Goal: Transaction & Acquisition: Obtain resource

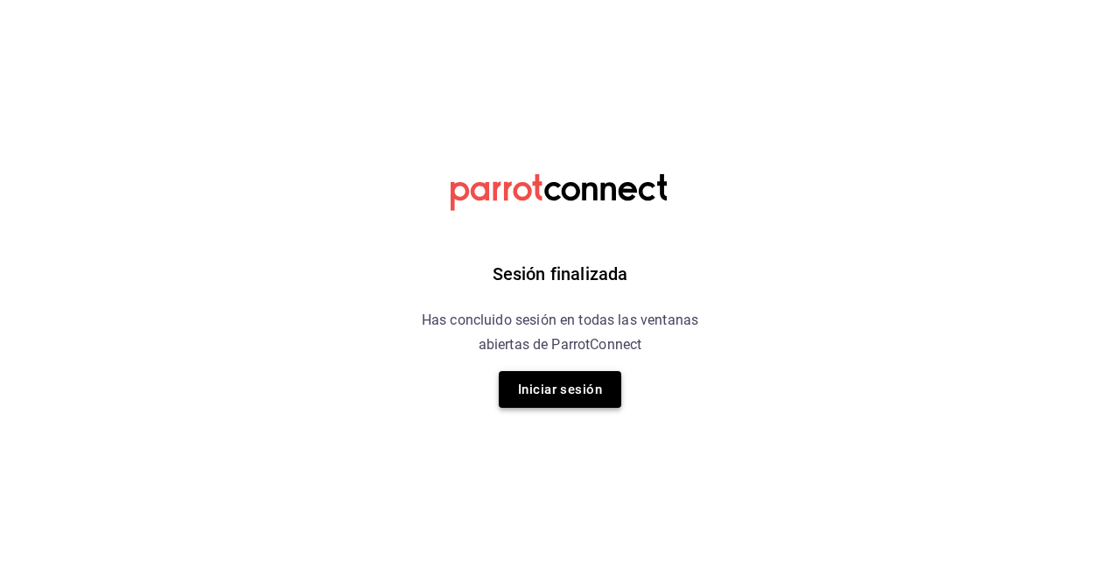
click at [574, 380] on button "Iniciar sesión" at bounding box center [560, 389] width 122 height 37
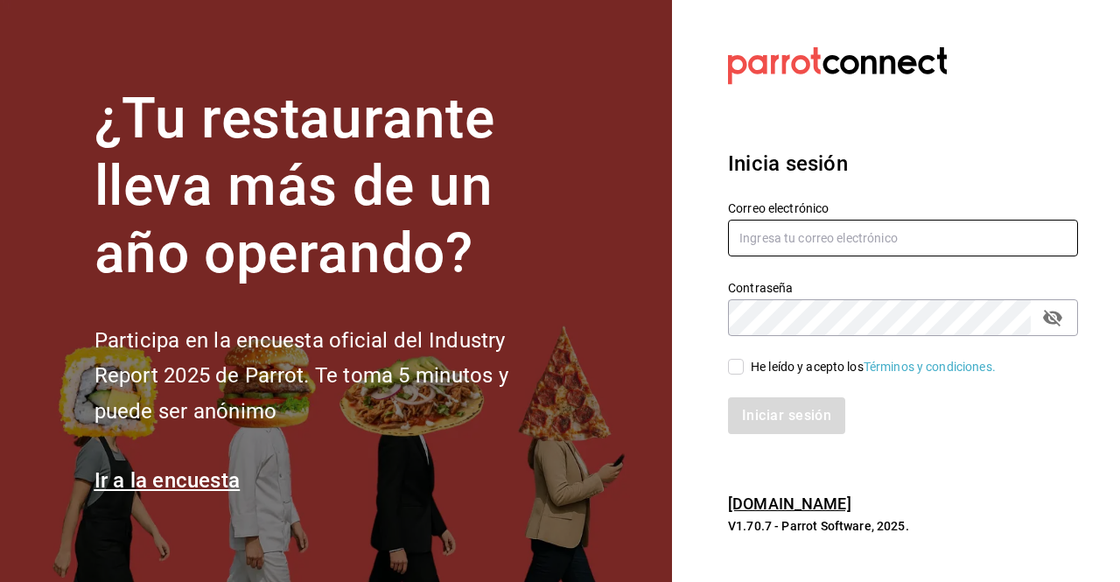
click at [767, 241] on input "text" at bounding box center [903, 238] width 350 height 37
type input "[EMAIL_ADDRESS][DOMAIN_NAME]"
click at [741, 361] on input "He leído y acepto los Términos y condiciones." at bounding box center [736, 367] width 16 height 16
checkbox input "true"
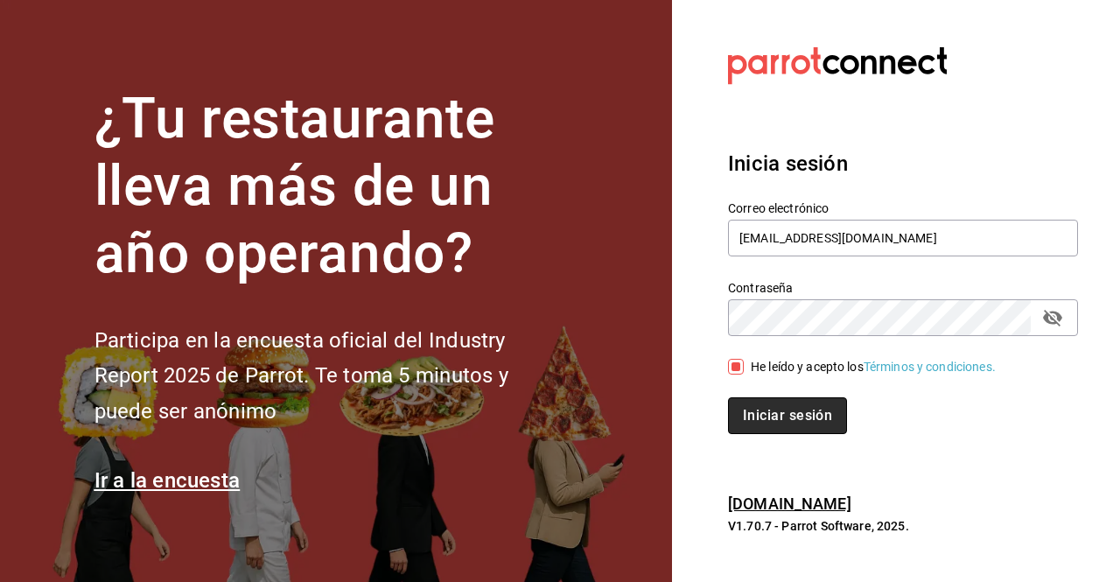
click at [798, 423] on button "Iniciar sesión" at bounding box center [787, 415] width 119 height 37
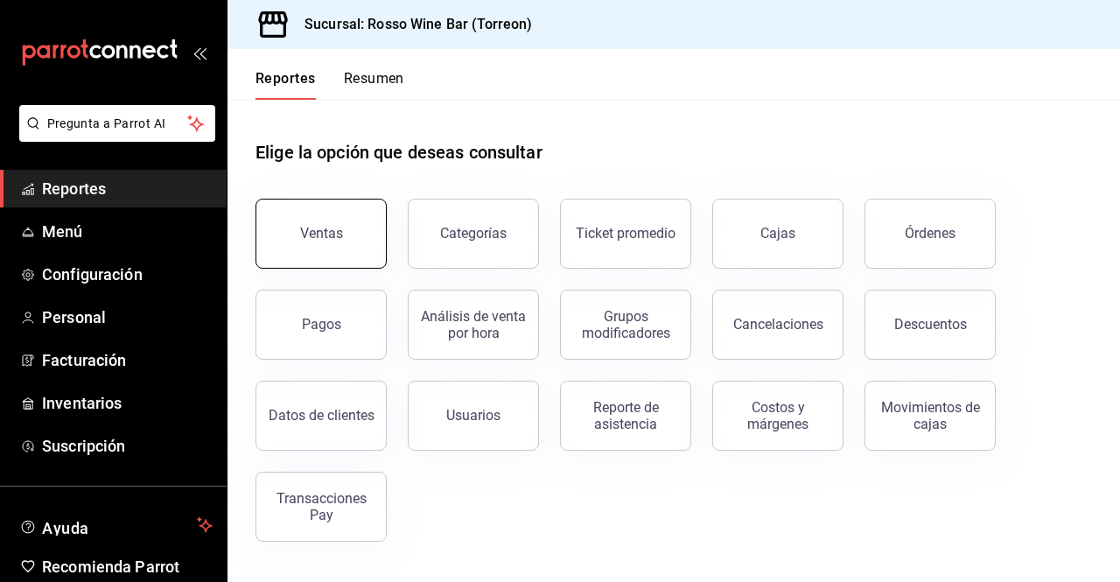
click at [293, 243] on button "Ventas" at bounding box center [320, 234] width 131 height 70
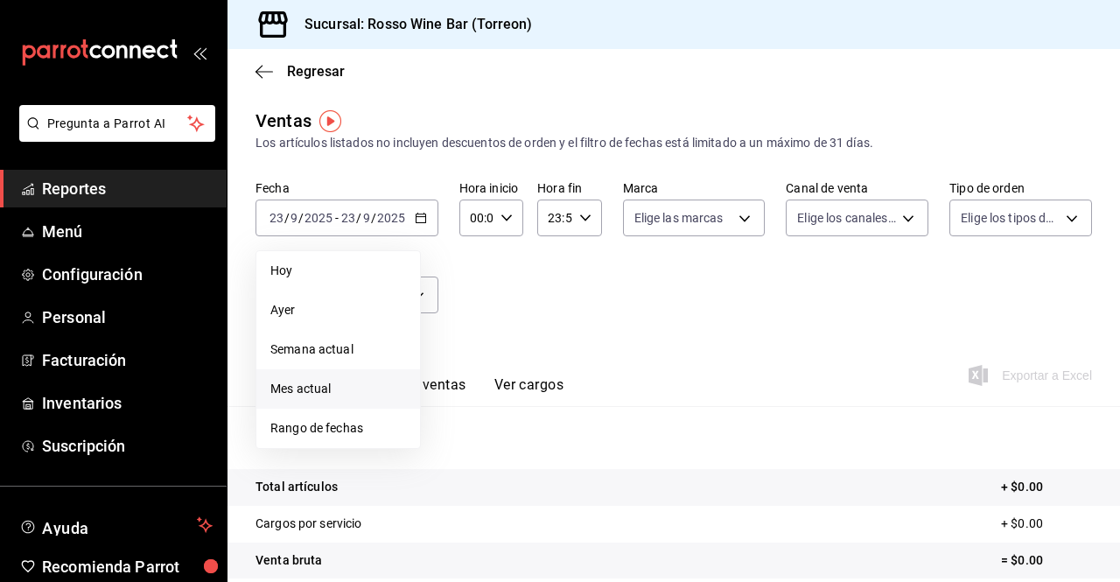
click at [347, 381] on span "Mes actual" at bounding box center [338, 389] width 136 height 18
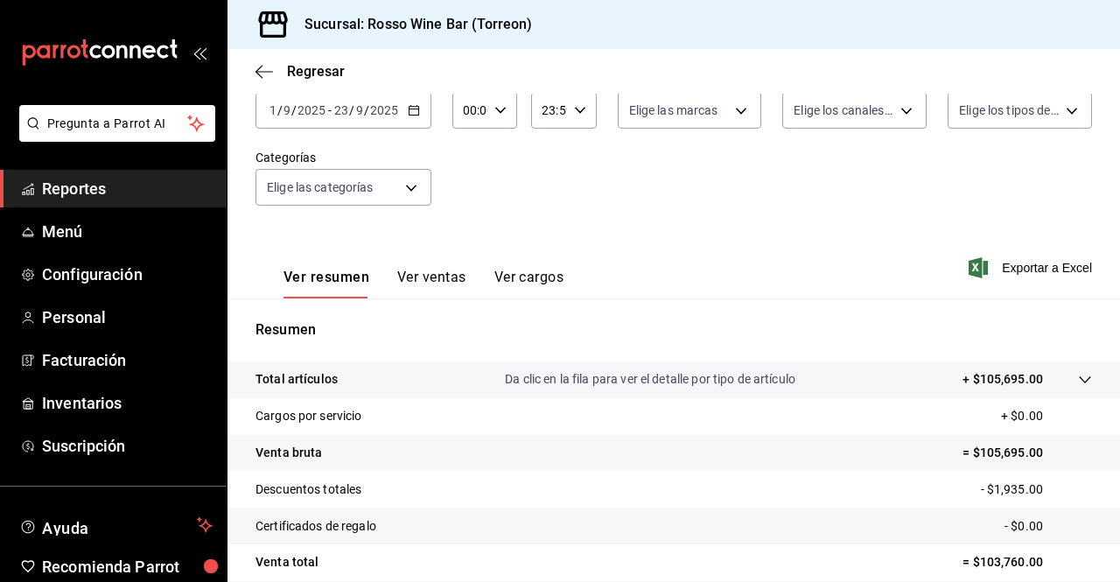
scroll to position [130, 0]
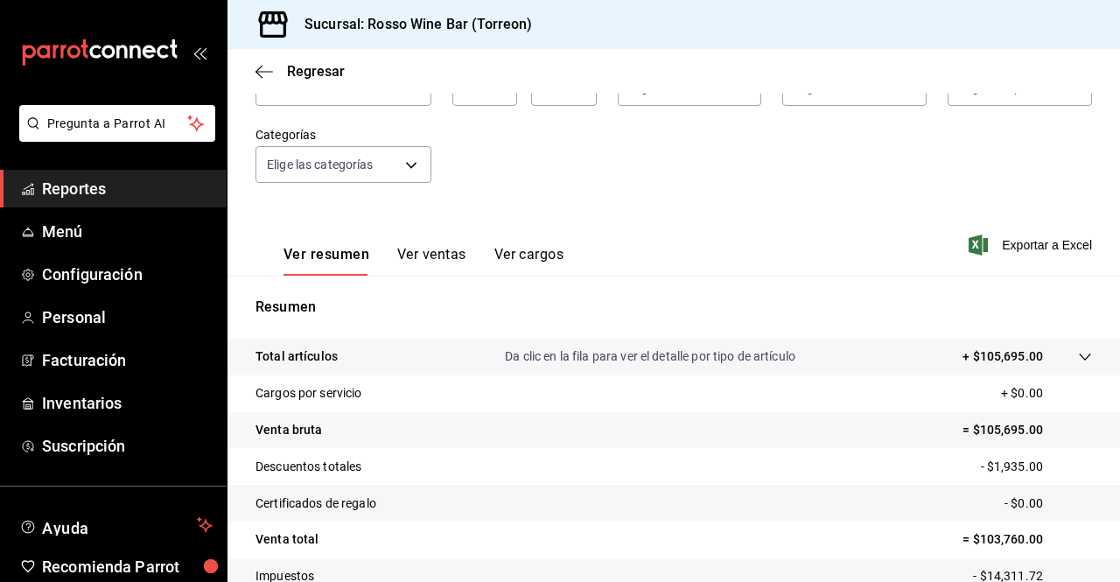
click at [119, 189] on span "Reportes" at bounding box center [127, 189] width 171 height 24
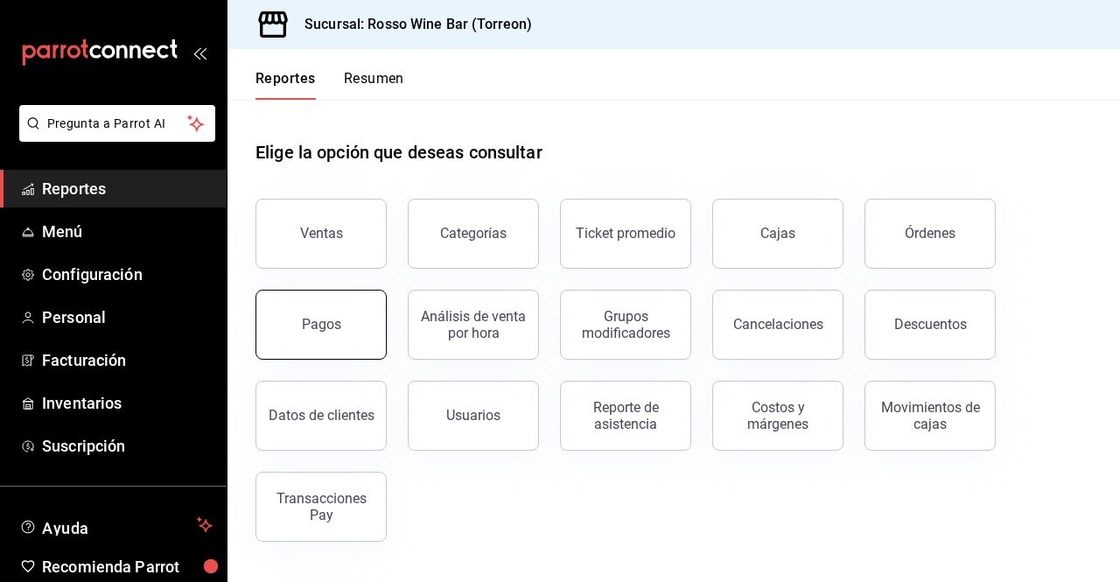
click at [324, 325] on div "Pagos" at bounding box center [321, 324] width 39 height 17
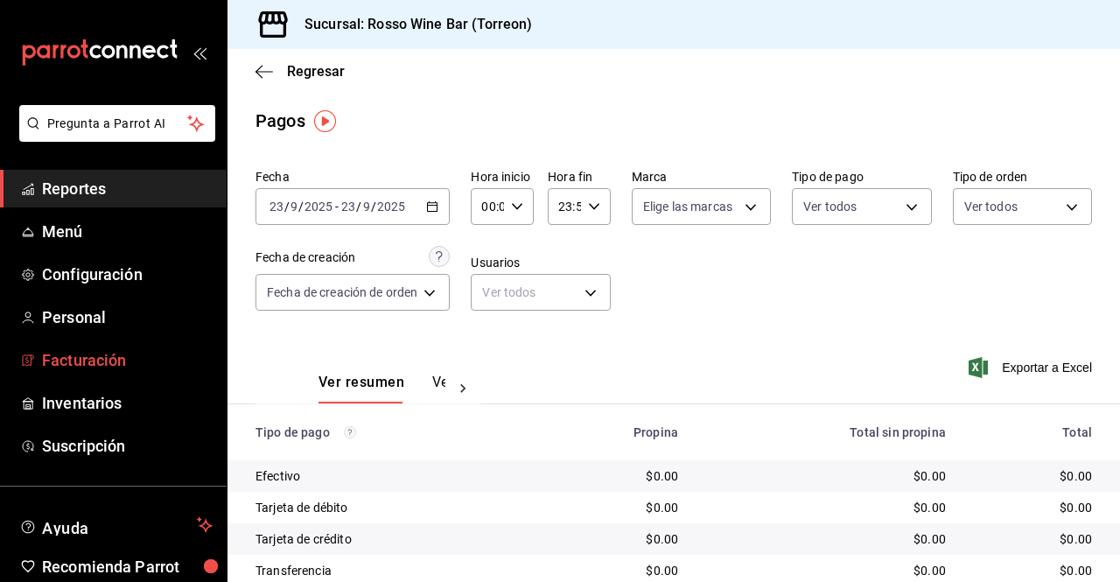
click at [108, 361] on span "Facturación" at bounding box center [127, 360] width 171 height 24
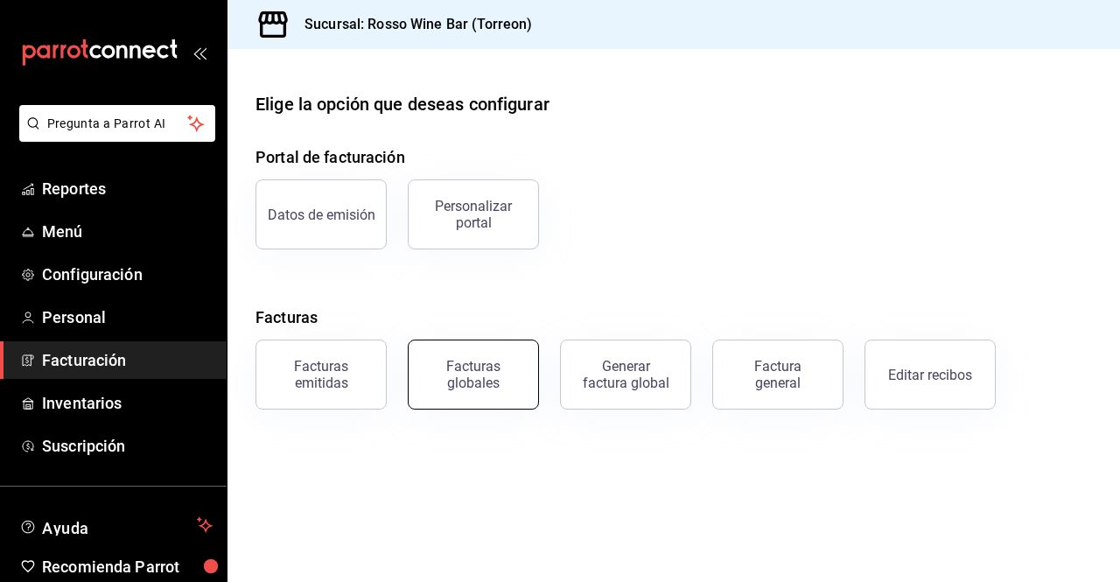
click at [500, 389] on div "Facturas globales" at bounding box center [473, 374] width 108 height 33
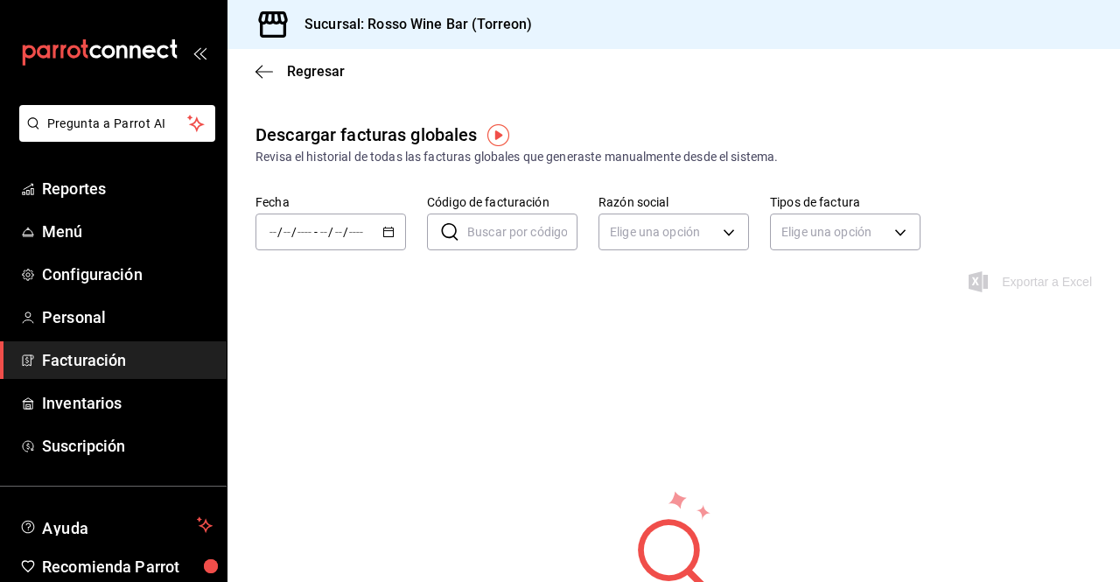
click at [385, 237] on icon "button" at bounding box center [388, 232] width 12 height 12
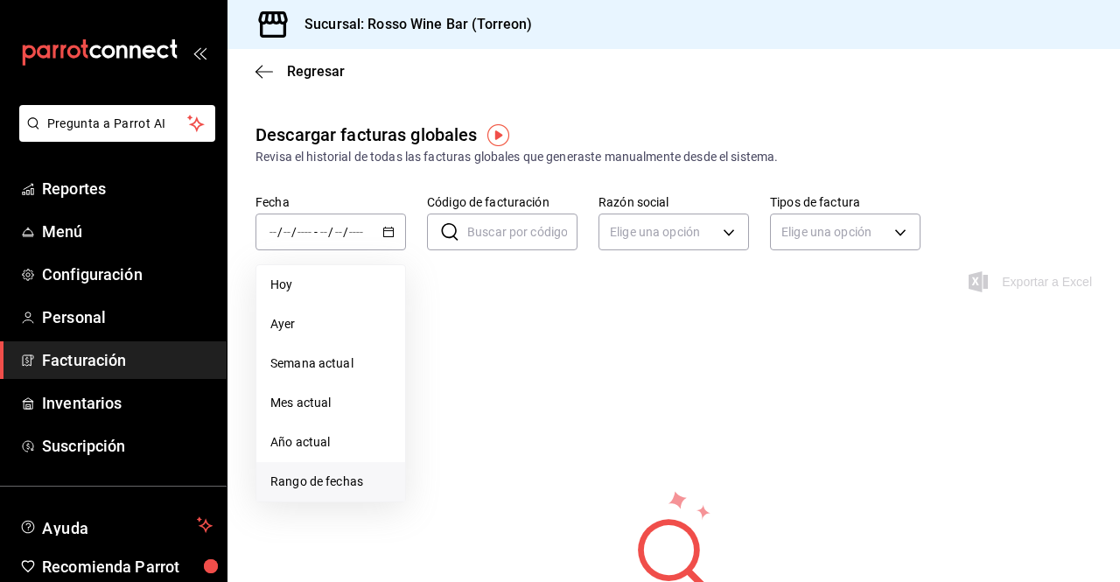
click at [333, 478] on span "Rango de fechas" at bounding box center [330, 481] width 121 height 18
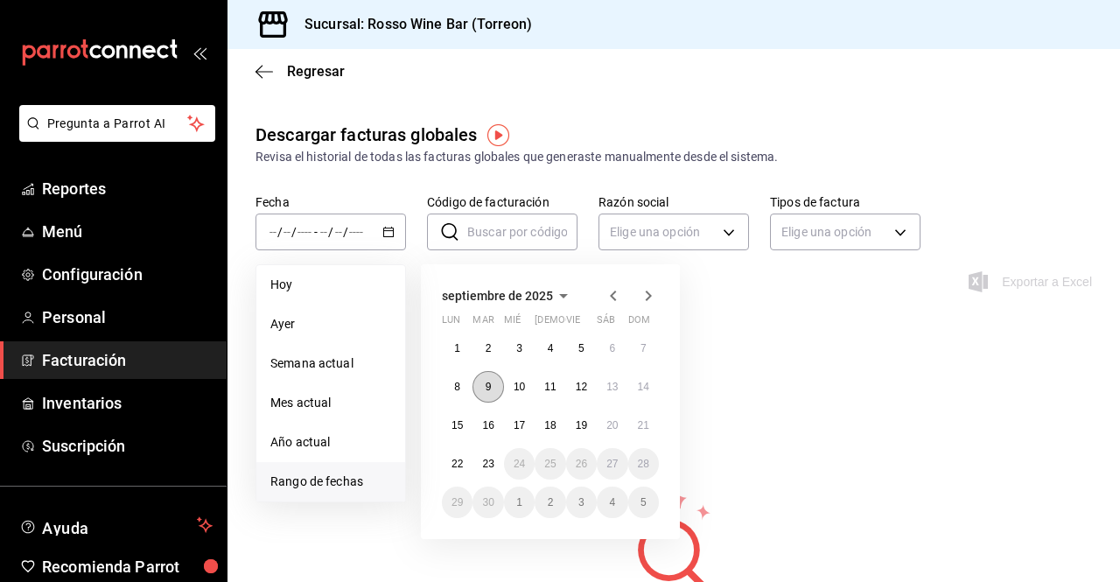
click at [496, 383] on button "9" at bounding box center [487, 386] width 31 height 31
click at [459, 424] on abbr "15" at bounding box center [456, 425] width 11 height 12
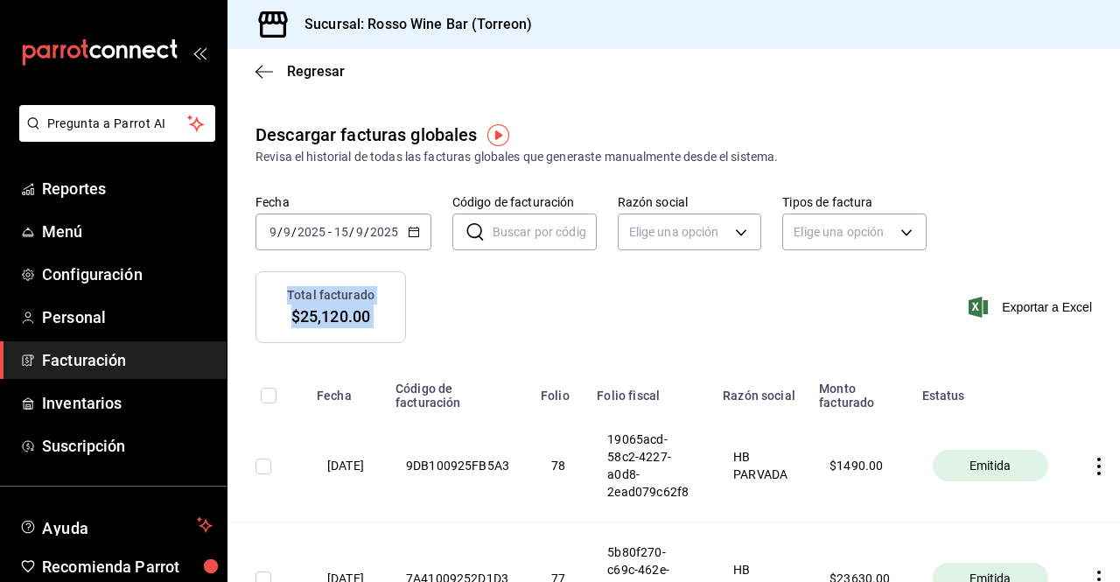
drag, startPoint x: 1106, startPoint y: 206, endPoint x: 1119, endPoint y: 313, distance: 108.4
click at [1119, 313] on div "Regresar Descargar facturas globales Revisa el historial de todas las facturas …" at bounding box center [673, 315] width 892 height 533
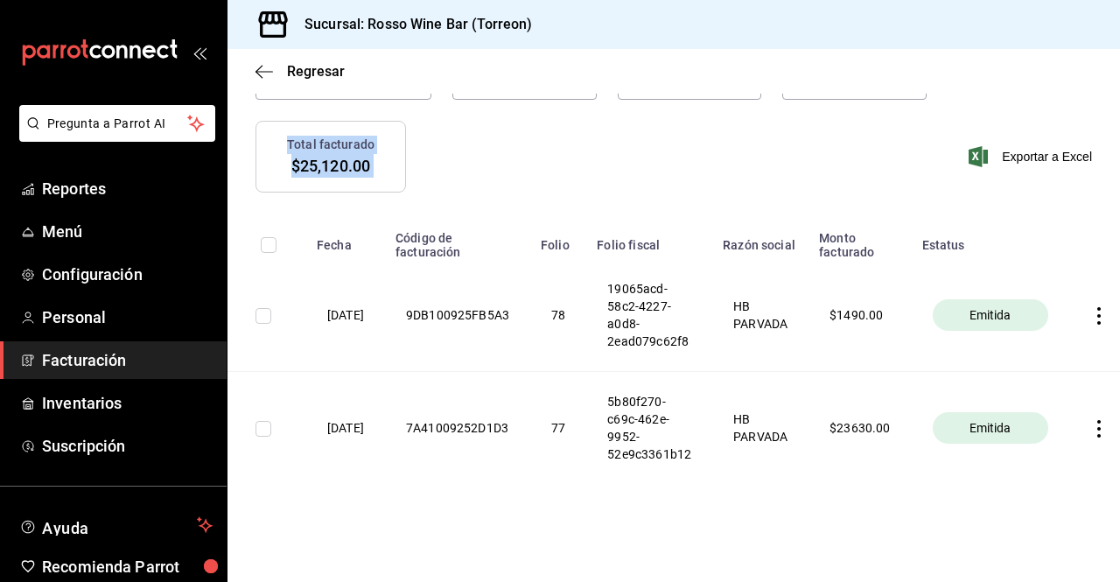
click at [111, 361] on span "Facturación" at bounding box center [127, 360] width 171 height 24
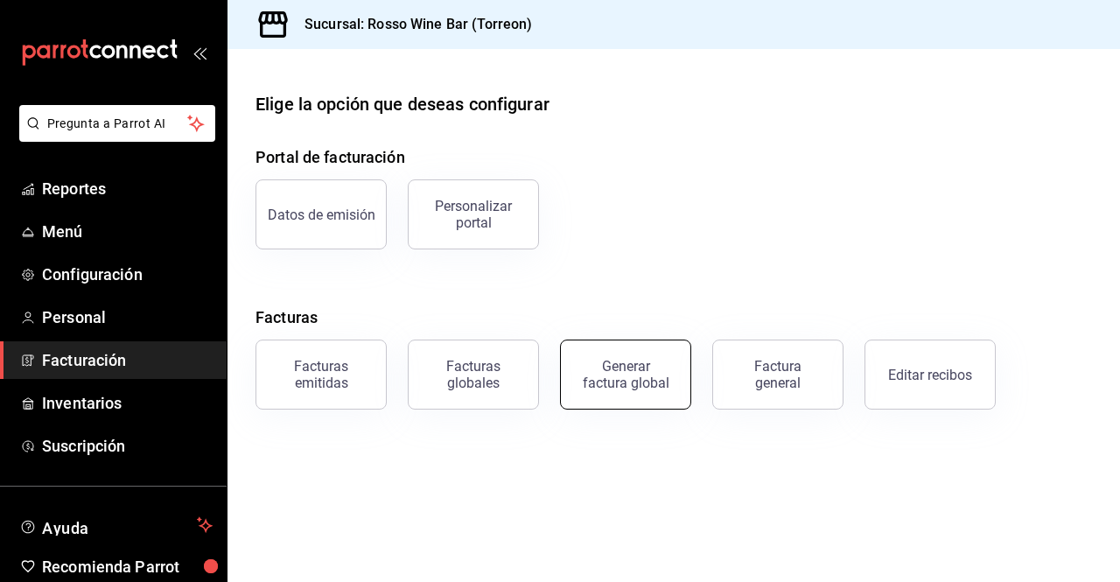
click at [654, 379] on div "Generar factura global" at bounding box center [625, 374] width 87 height 33
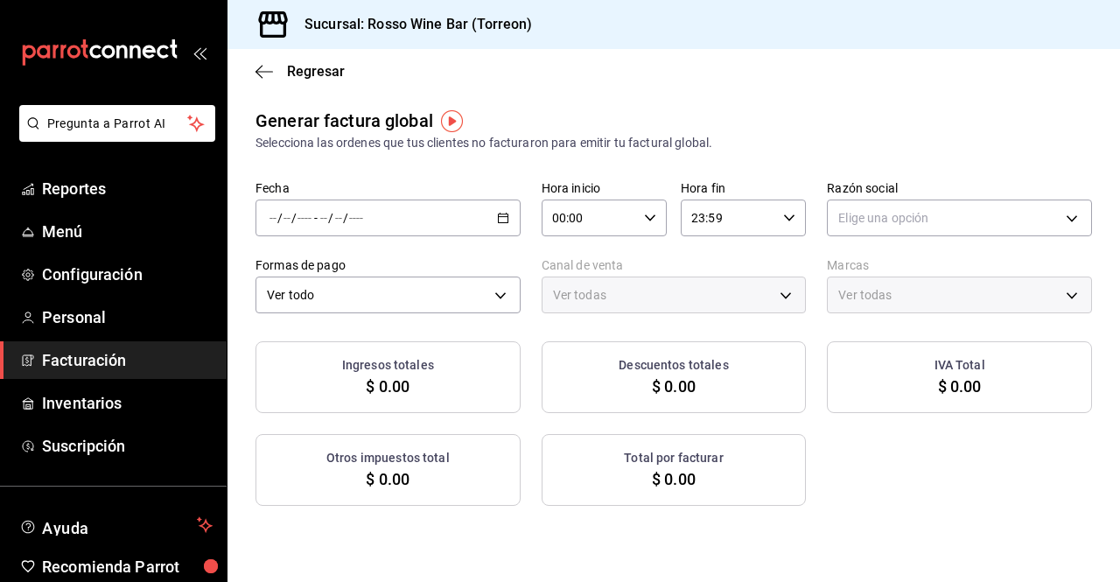
type input "PARROT,UBER_EATS,RAPPI,DIDI_FOOD,ONLINE"
click at [497, 219] on icon "button" at bounding box center [503, 218] width 12 height 12
click at [339, 269] on span "Rango de fechas" at bounding box center [338, 271] width 136 height 18
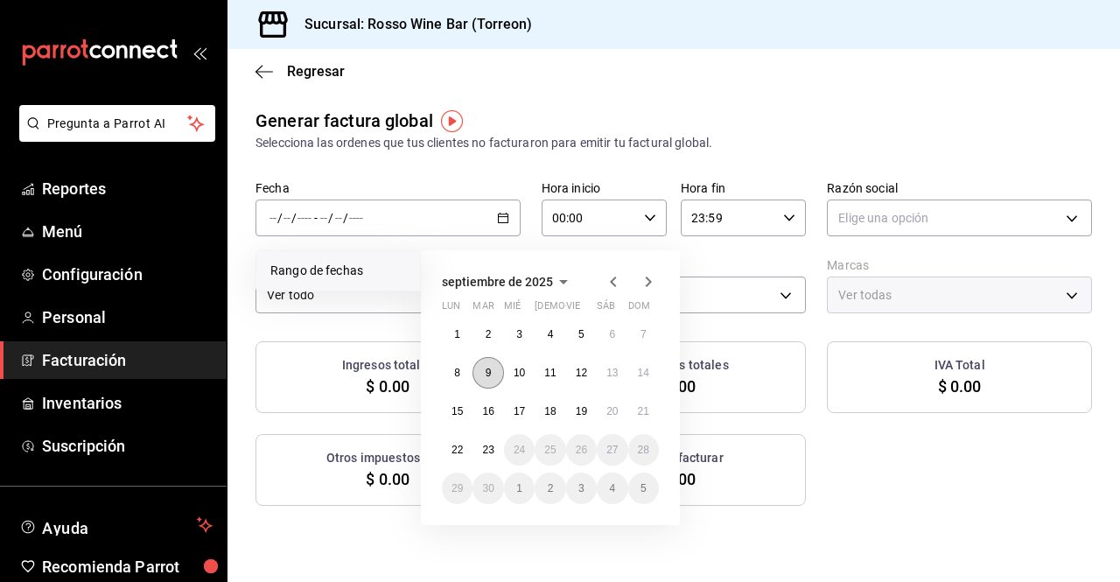
click at [486, 367] on abbr "9" at bounding box center [489, 373] width 6 height 12
click at [461, 408] on abbr "15" at bounding box center [456, 411] width 11 height 12
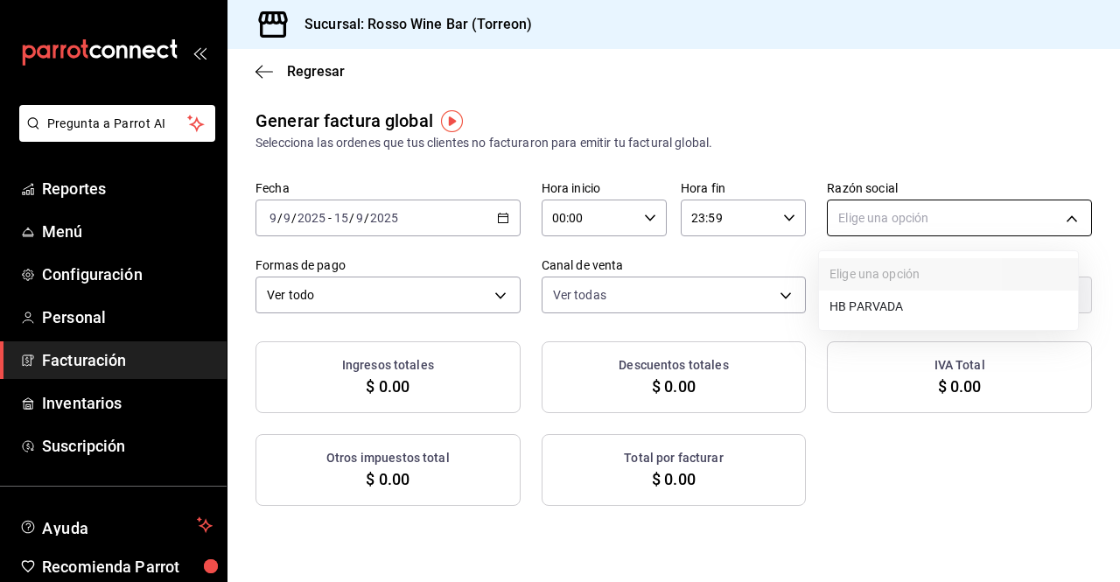
click at [885, 206] on body "Pregunta a Parrot AI Reportes Menú Configuración Personal Facturación Inventari…" at bounding box center [560, 291] width 1120 height 582
click at [857, 301] on li "HB PARVADA" at bounding box center [948, 306] width 259 height 32
type input "e33a4bbf-56a2-4bb2-a420-99781ad44d12"
type input "c2c32ae7-1fc4-45ff-8039-656fc52e7daf"
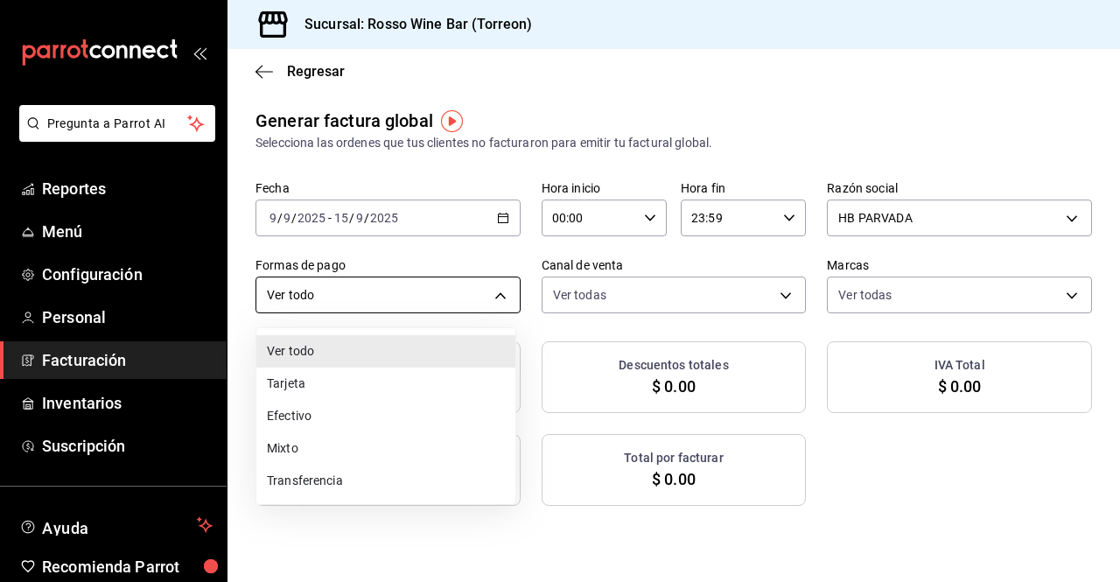
click at [486, 288] on body "Pregunta a Parrot AI Reportes Menú Configuración Personal Facturación Inventari…" at bounding box center [560, 291] width 1120 height 582
click at [288, 380] on li "Tarjeta" at bounding box center [385, 383] width 259 height 32
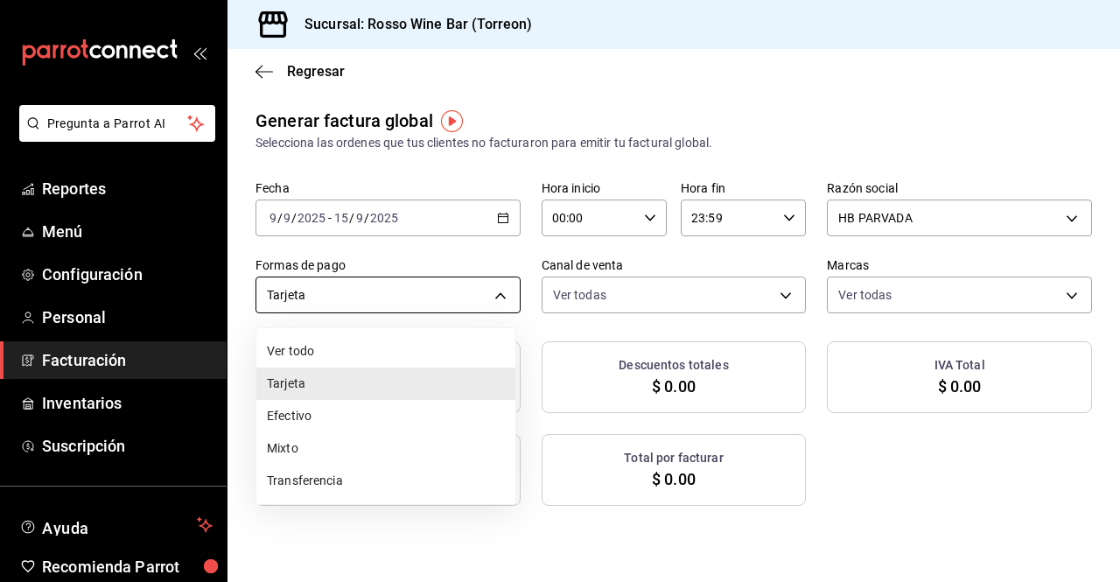
click at [457, 303] on body "Pregunta a Parrot AI Reportes Menú Configuración Personal Facturación Inventari…" at bounding box center [560, 291] width 1120 height 582
click at [306, 414] on li "Efectivo" at bounding box center [385, 416] width 259 height 32
type input "CASH"
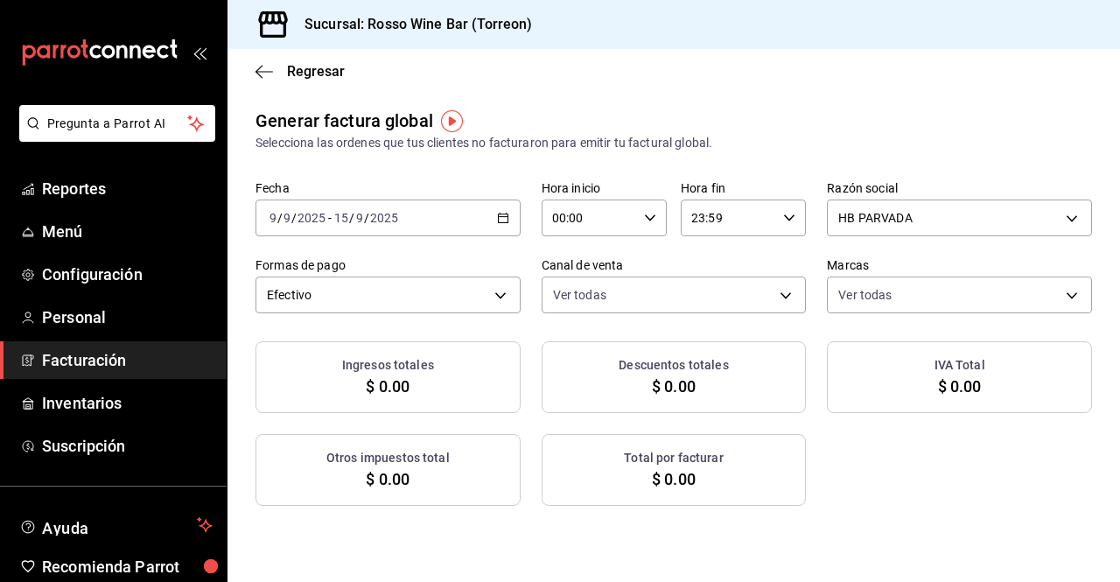
click at [497, 220] on icon "button" at bounding box center [503, 218] width 12 height 12
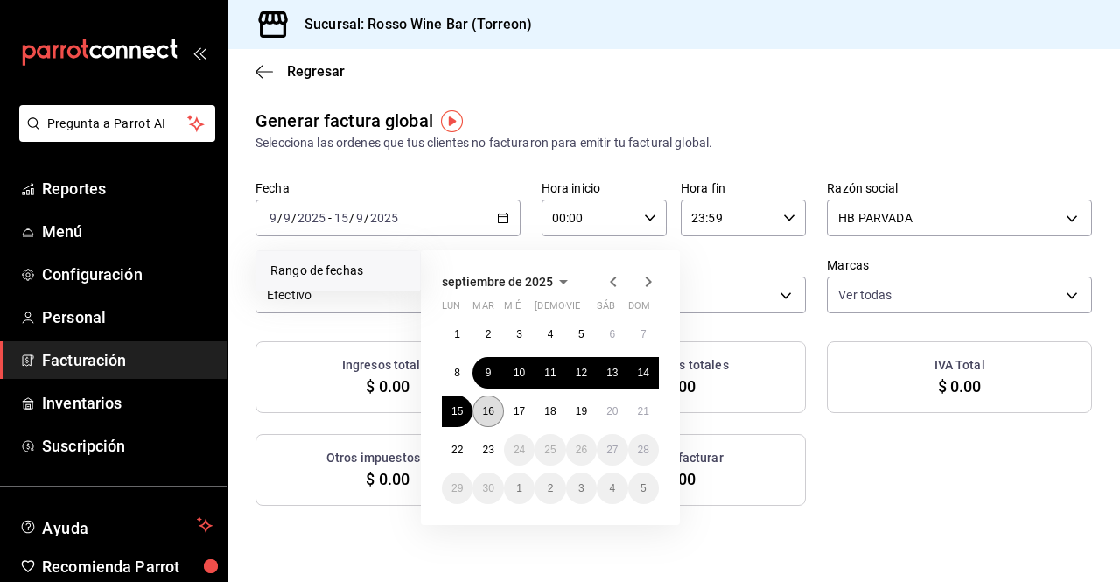
click at [493, 402] on button "16" at bounding box center [487, 410] width 31 height 31
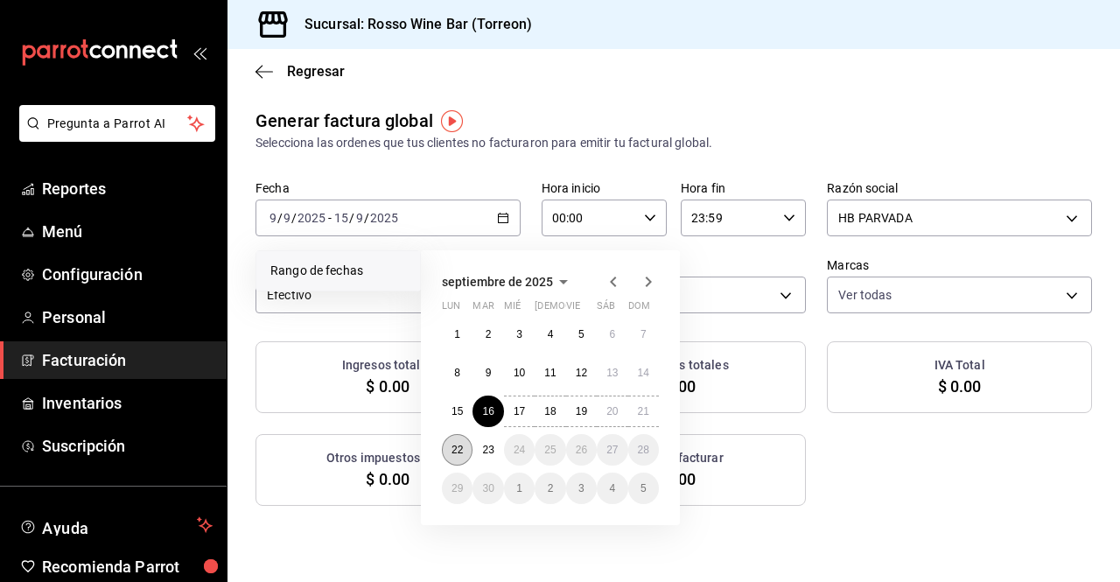
click at [454, 447] on abbr "22" at bounding box center [456, 450] width 11 height 12
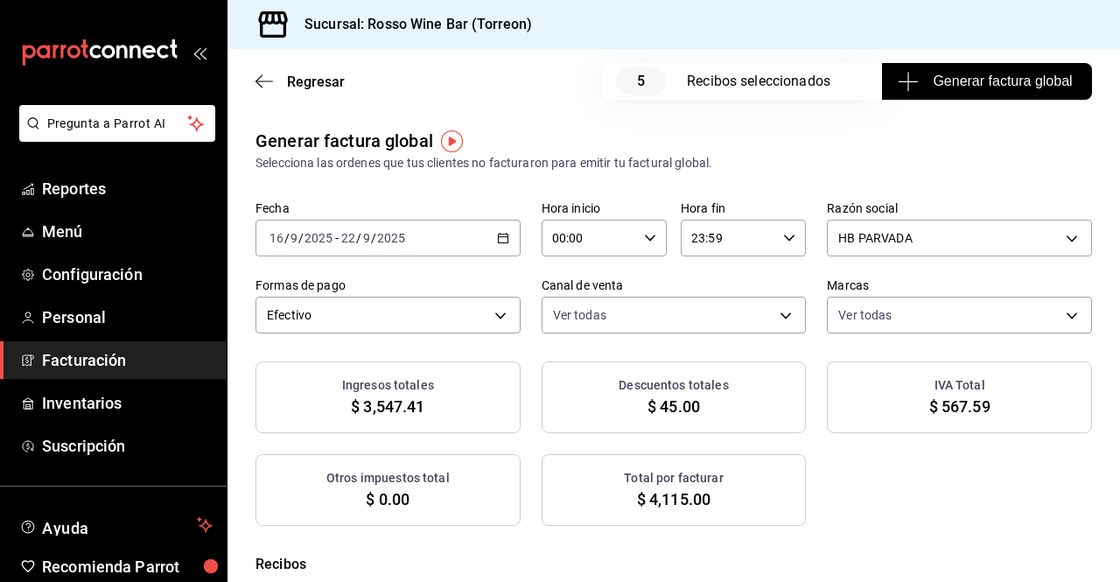
click at [66, 371] on span "Facturación" at bounding box center [127, 360] width 171 height 24
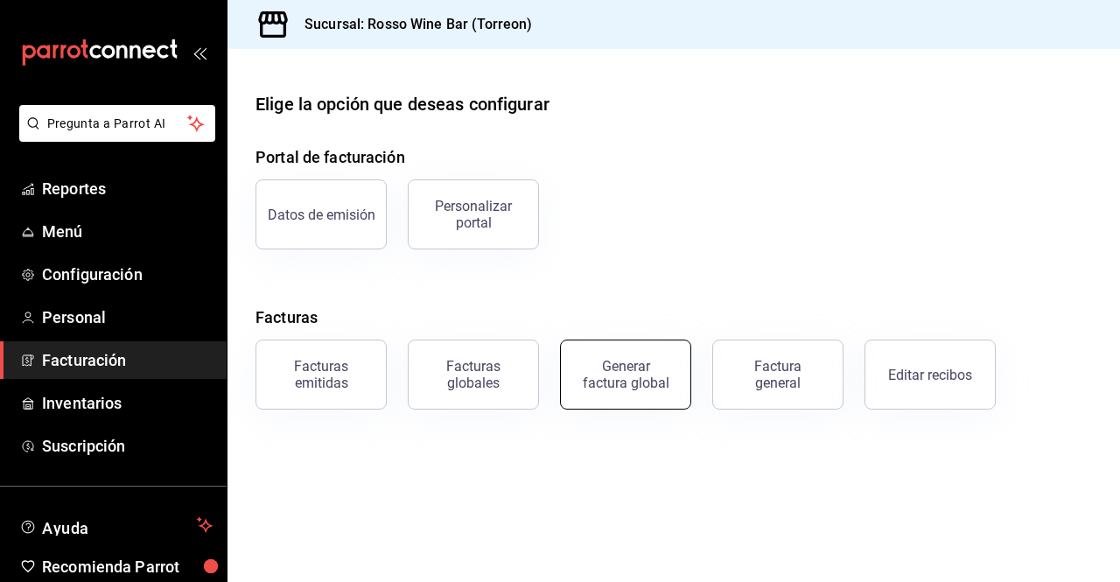
click at [641, 381] on div "Generar factura global" at bounding box center [625, 374] width 87 height 33
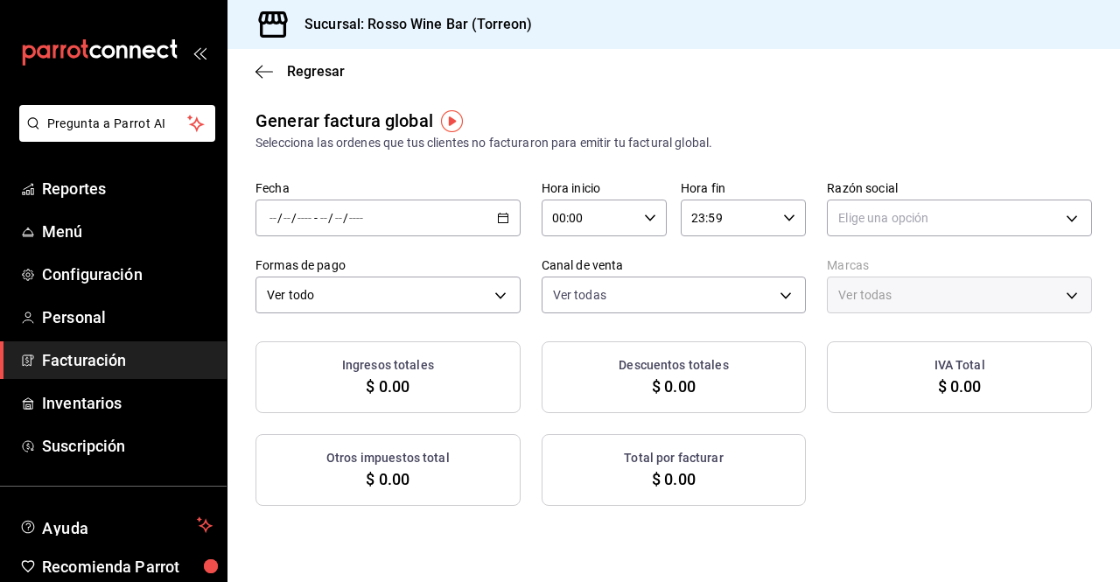
click at [479, 213] on div "/ / - / /" at bounding box center [387, 217] width 265 height 37
click at [359, 269] on span "Rango de fechas" at bounding box center [338, 271] width 136 height 18
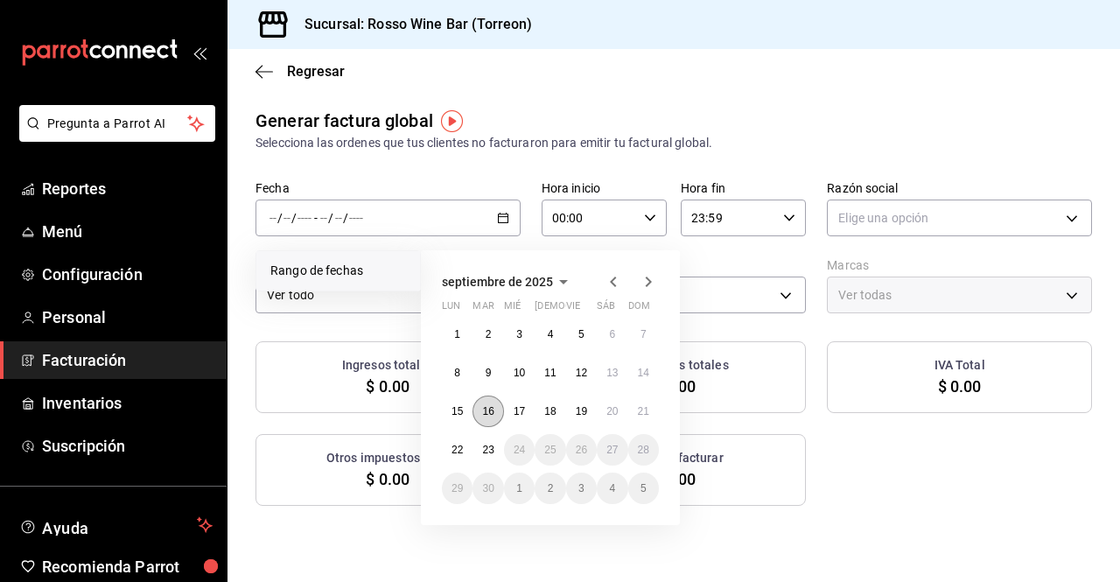
click at [492, 409] on abbr "16" at bounding box center [487, 411] width 11 height 12
click at [457, 447] on abbr "22" at bounding box center [456, 450] width 11 height 12
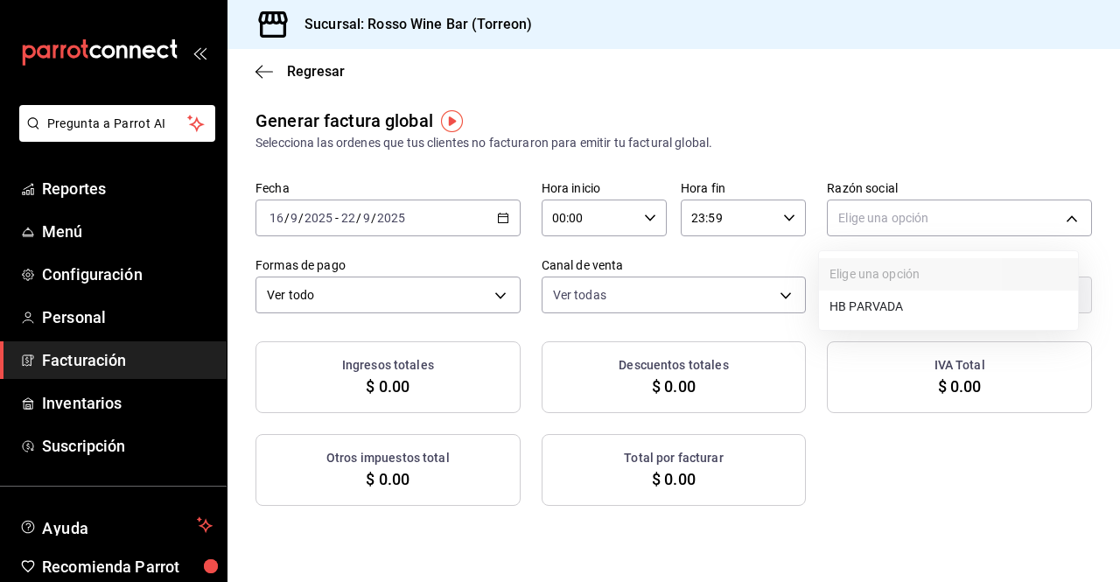
drag, startPoint x: 966, startPoint y: 218, endPoint x: 892, endPoint y: 300, distance: 110.3
click at [892, 300] on body "Pregunta a Parrot AI Reportes Menú Configuración Personal Facturación Inventari…" at bounding box center [560, 291] width 1120 height 582
click at [892, 300] on li "HB PARVADA" at bounding box center [948, 306] width 259 height 32
type input "e33a4bbf-56a2-4bb2-a420-99781ad44d12"
type input "c2c32ae7-1fc4-45ff-8039-656fc52e7daf"
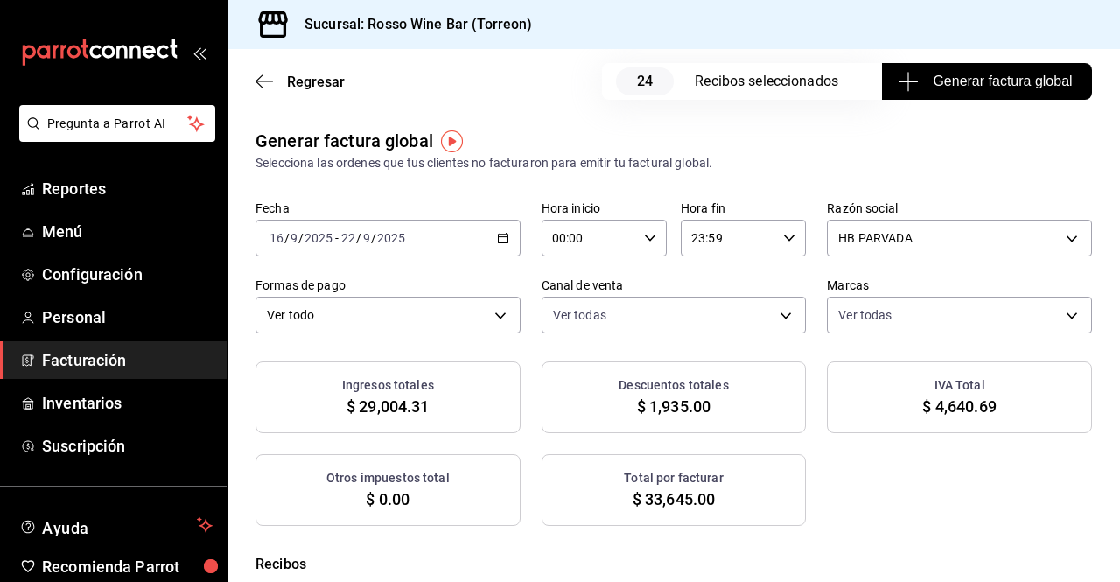
click at [492, 294] on div "Ver todo ALL" at bounding box center [387, 312] width 265 height 44
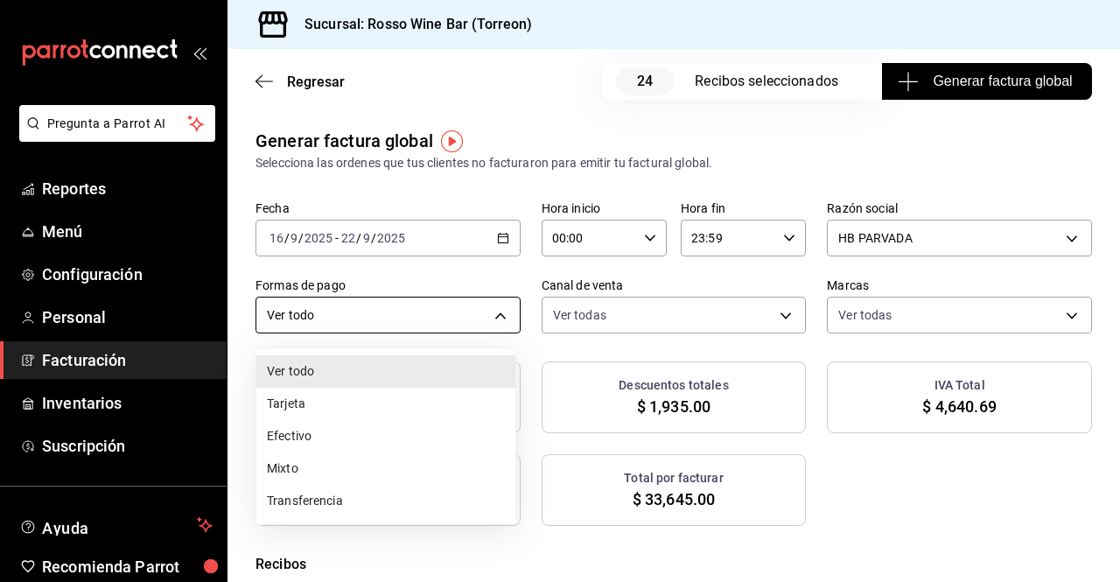
click at [489, 307] on body "Pregunta a Parrot AI Reportes Menú Configuración Personal Facturación Inventari…" at bounding box center [560, 291] width 1120 height 582
click at [349, 395] on li "Tarjeta" at bounding box center [385, 404] width 259 height 32
type input "CARD"
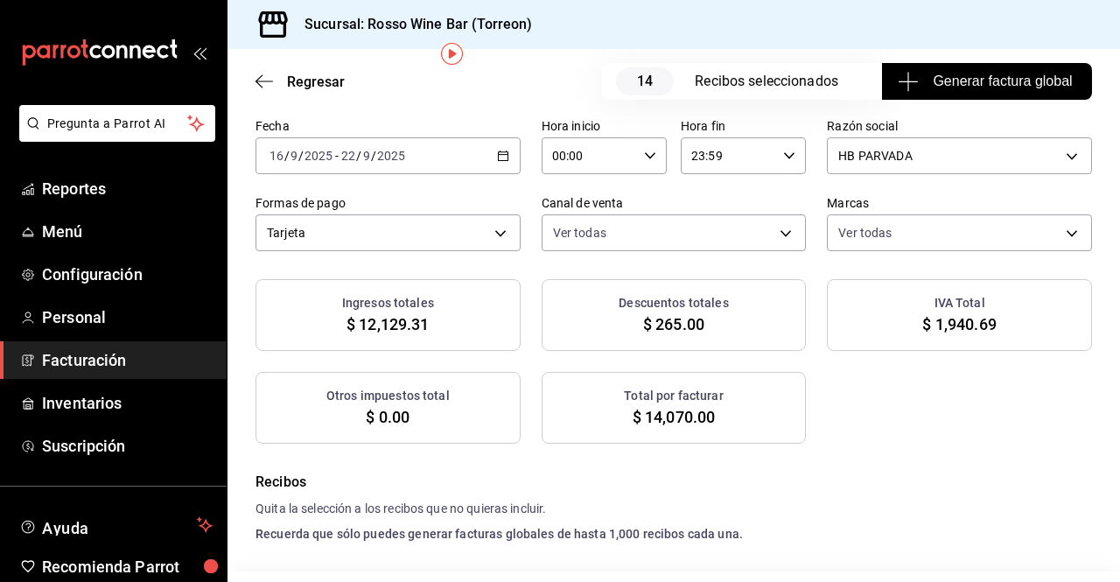
scroll to position [71, 0]
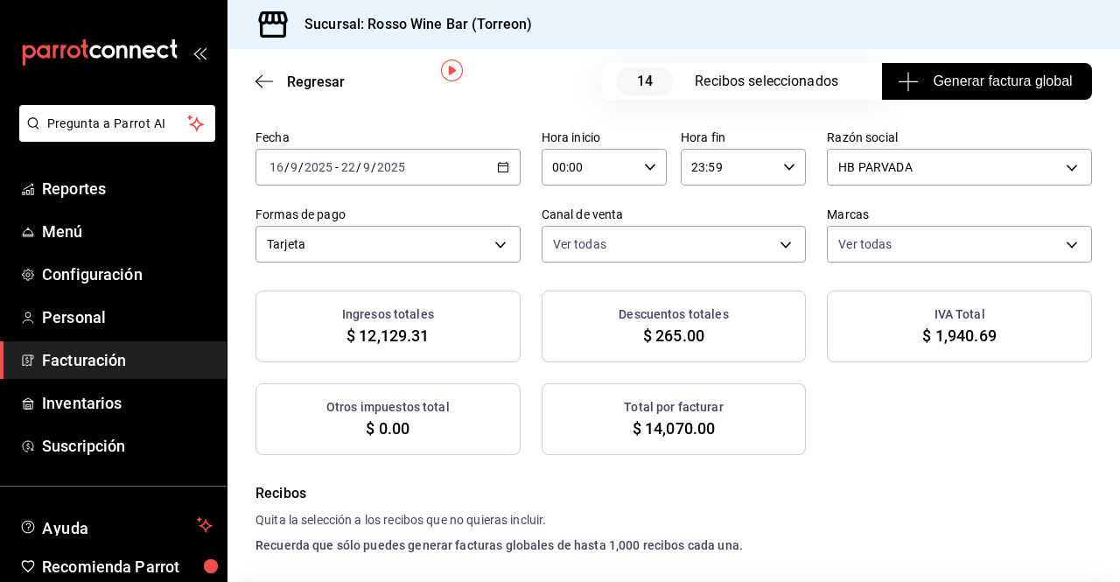
click at [956, 78] on span "Generar factura global" at bounding box center [986, 81] width 171 height 21
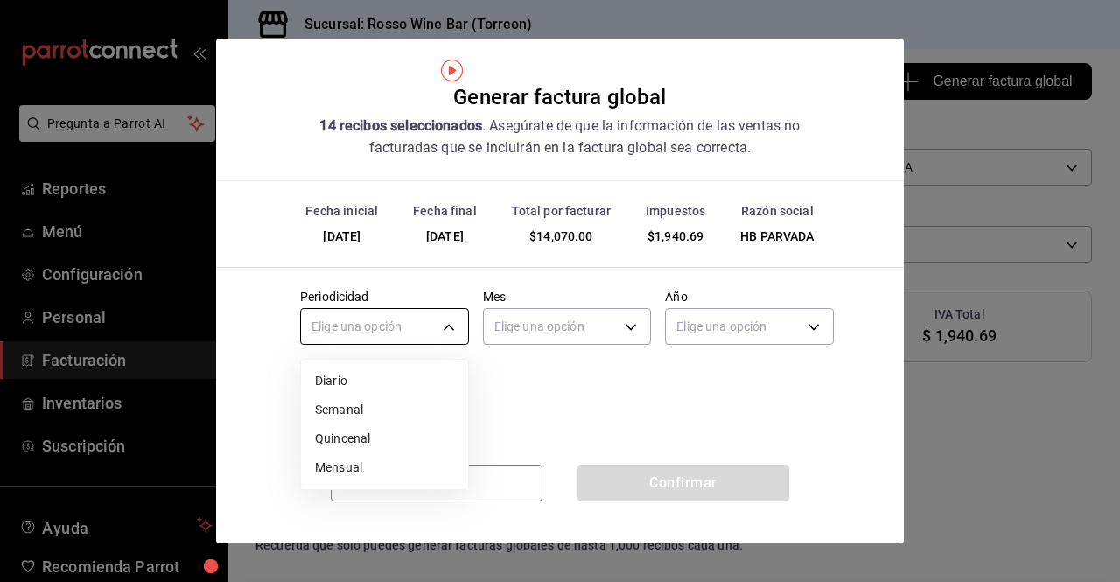
click at [440, 323] on body "Pregunta a Parrot AI Reportes Menú Configuración Personal Facturación Inventari…" at bounding box center [560, 291] width 1120 height 582
click at [375, 407] on li "Semanal" at bounding box center [384, 409] width 167 height 29
type input "WEEKLY"
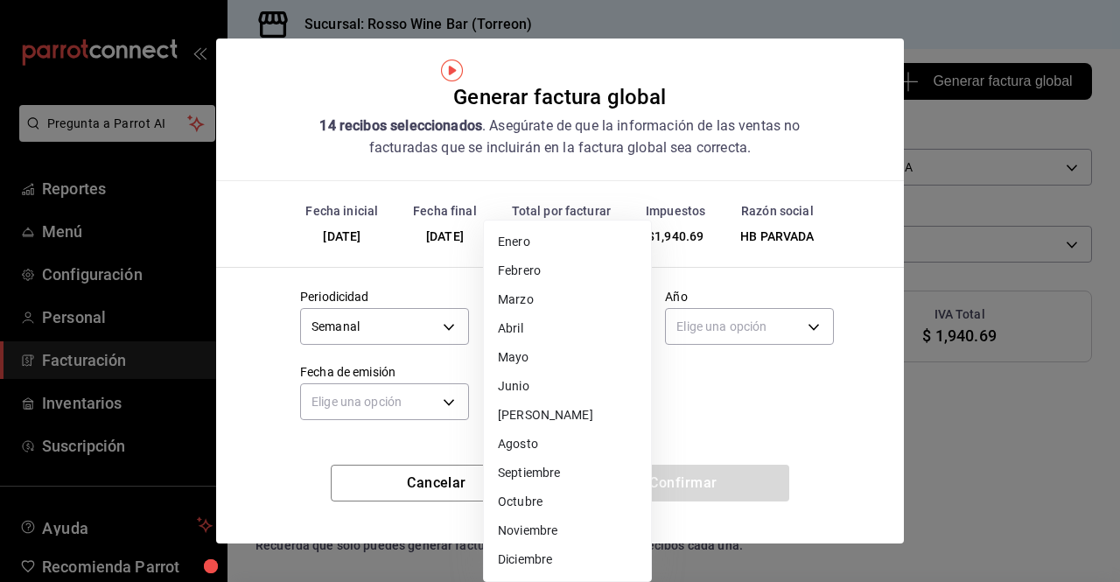
click at [612, 320] on body "Pregunta a Parrot AI Reportes Menú Configuración Personal Facturación Inventari…" at bounding box center [560, 291] width 1120 height 582
click at [552, 467] on li "Septiembre" at bounding box center [567, 472] width 167 height 29
type input "9"
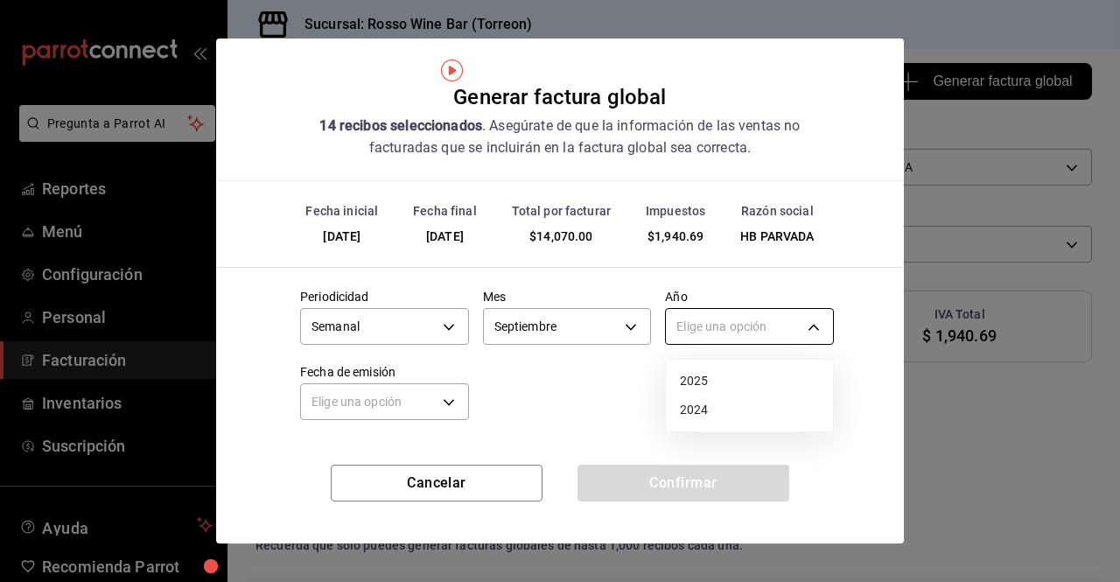
click at [823, 325] on body "Pregunta a Parrot AI Reportes Menú Configuración Personal Facturación Inventari…" at bounding box center [560, 291] width 1120 height 582
click at [741, 386] on li "2025" at bounding box center [749, 381] width 167 height 29
type input "2025"
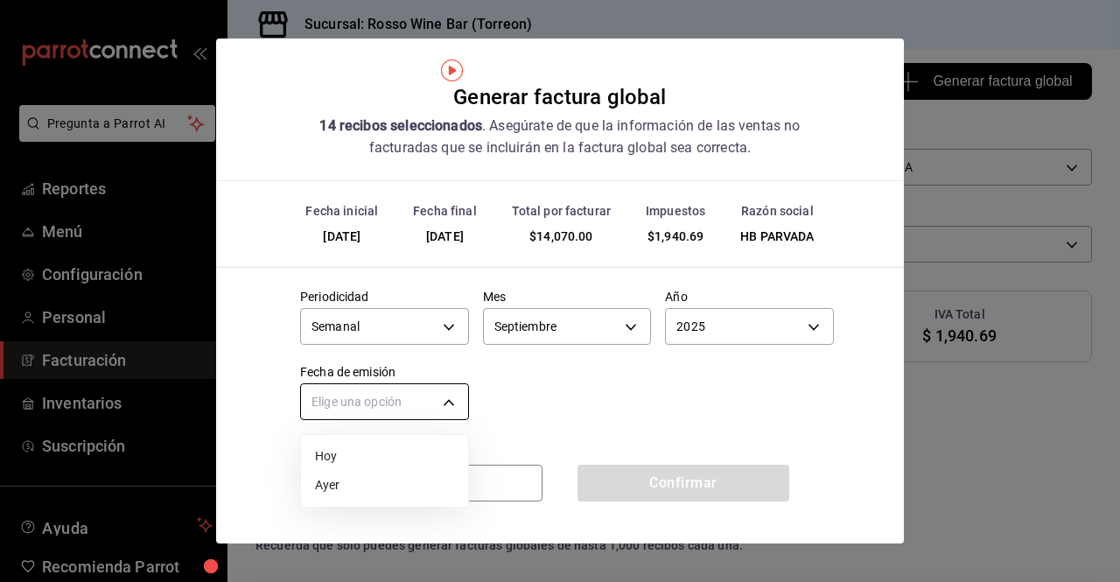
click at [451, 402] on body "Pregunta a Parrot AI Reportes Menú Configuración Personal Facturación Inventari…" at bounding box center [560, 291] width 1120 height 582
click at [362, 485] on li "Ayer" at bounding box center [384, 485] width 167 height 29
type input "[DATE]"
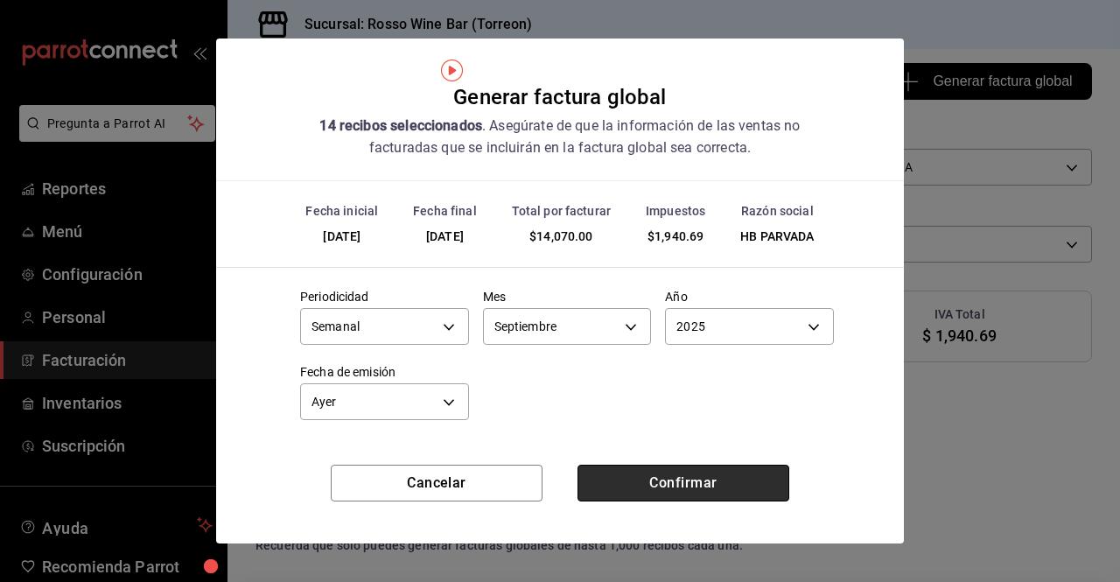
click at [612, 483] on button "Confirmar" at bounding box center [683, 483] width 212 height 37
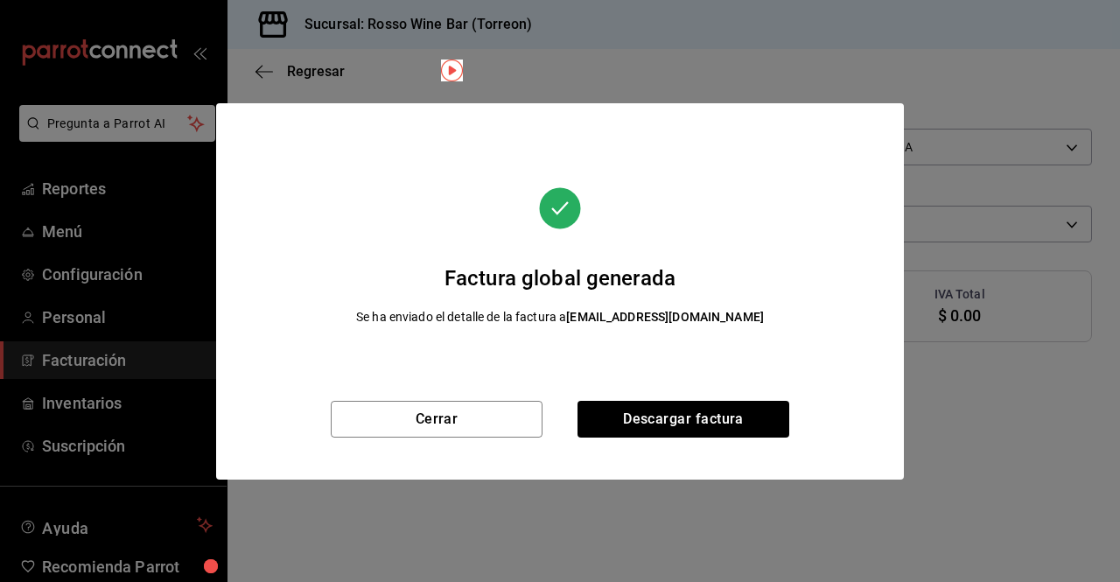
scroll to position [51, 0]
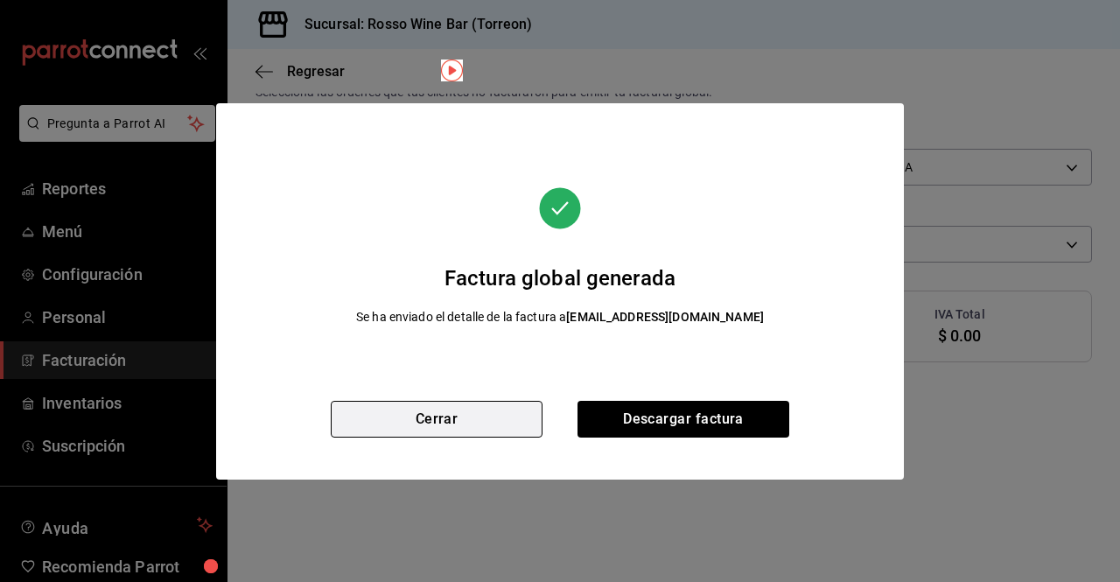
click at [505, 414] on button "Cerrar" at bounding box center [437, 419] width 212 height 37
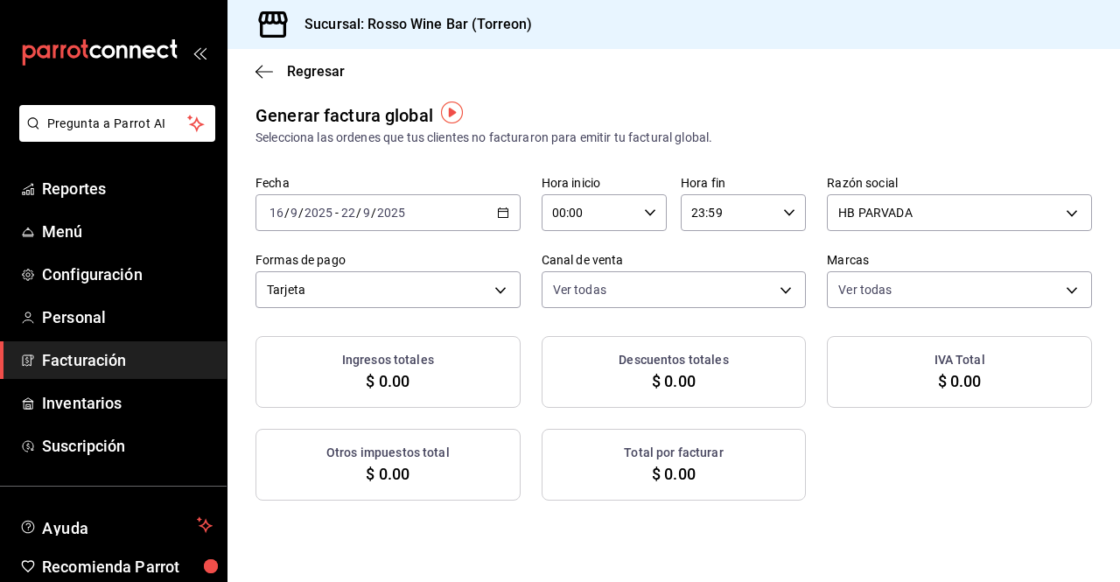
scroll to position [4, 0]
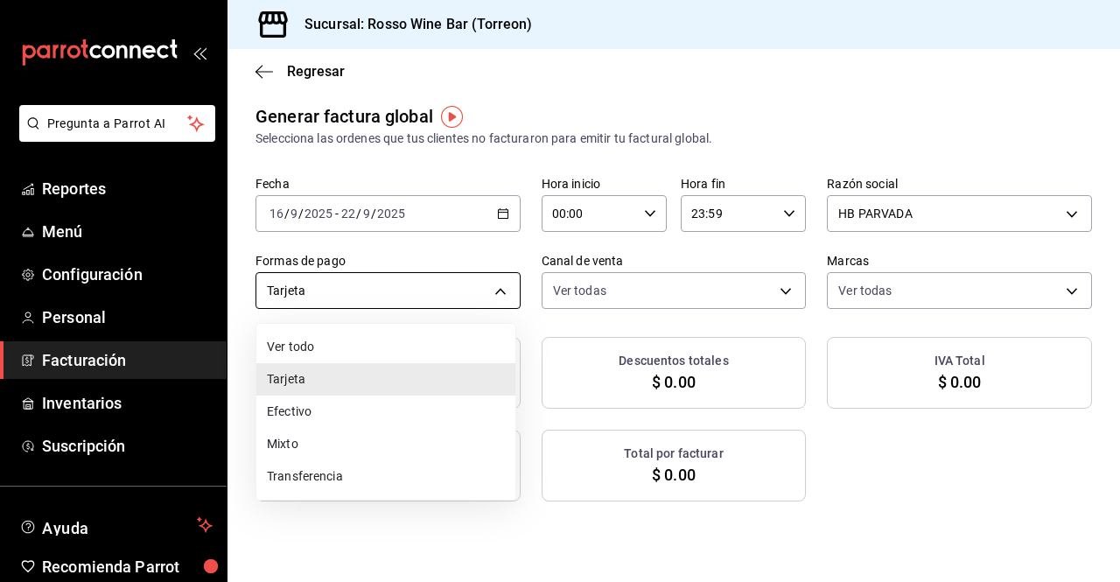
click at [488, 288] on body "Pregunta a Parrot AI Reportes Menú Configuración Personal Facturación Inventari…" at bounding box center [560, 291] width 1120 height 582
click at [332, 406] on li "Efectivo" at bounding box center [385, 411] width 259 height 32
type input "CASH"
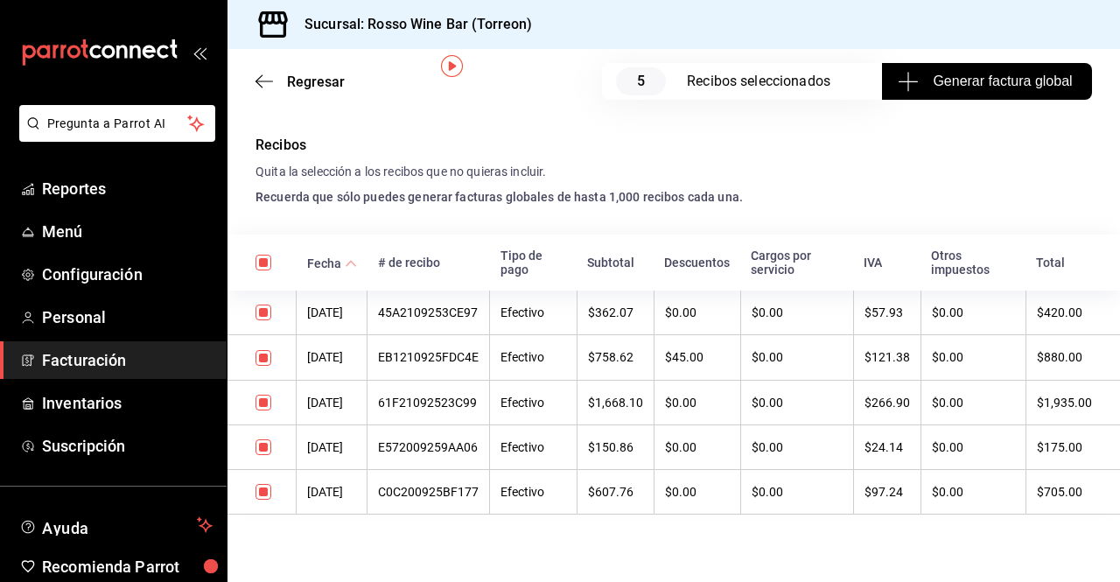
scroll to position [61, 0]
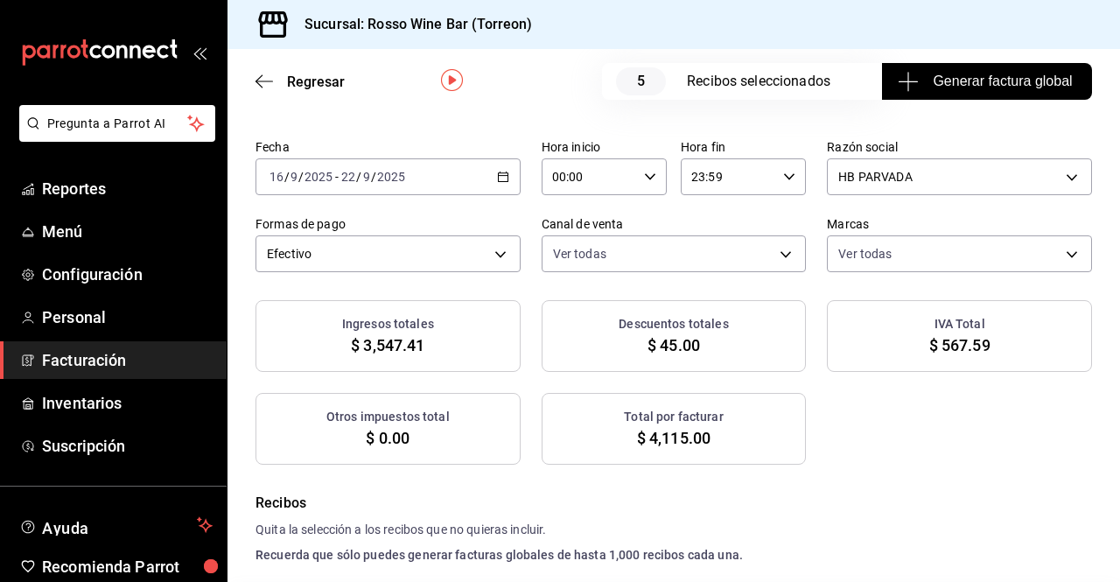
click at [974, 87] on span "Generar factura global" at bounding box center [986, 81] width 171 height 21
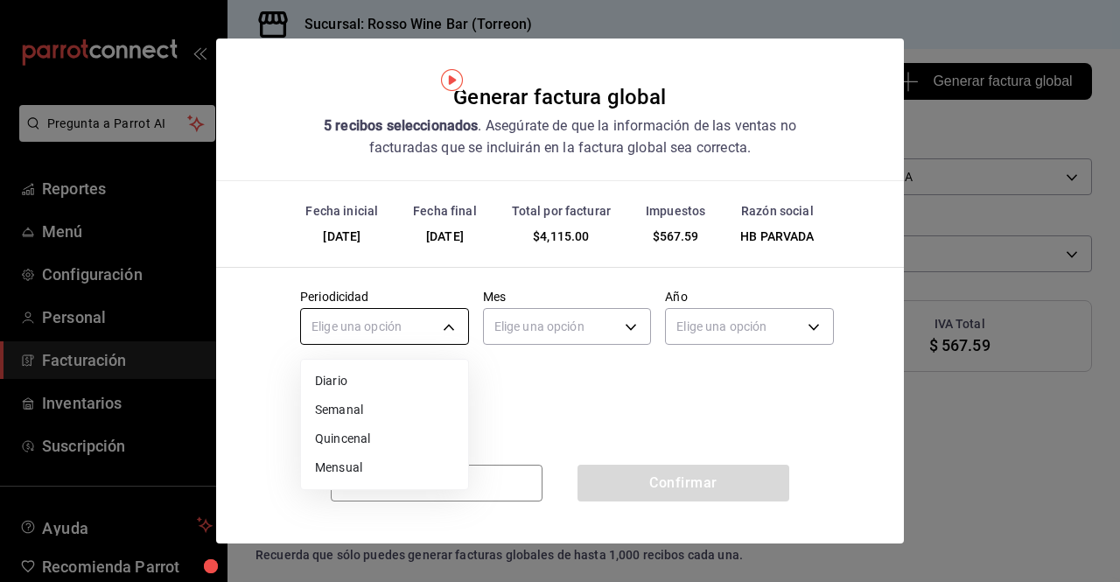
click at [427, 339] on body "Pregunta a Parrot AI Reportes Menú Configuración Personal Facturación Inventari…" at bounding box center [560, 291] width 1120 height 582
click at [384, 420] on li "Semanal" at bounding box center [384, 409] width 167 height 29
type input "WEEKLY"
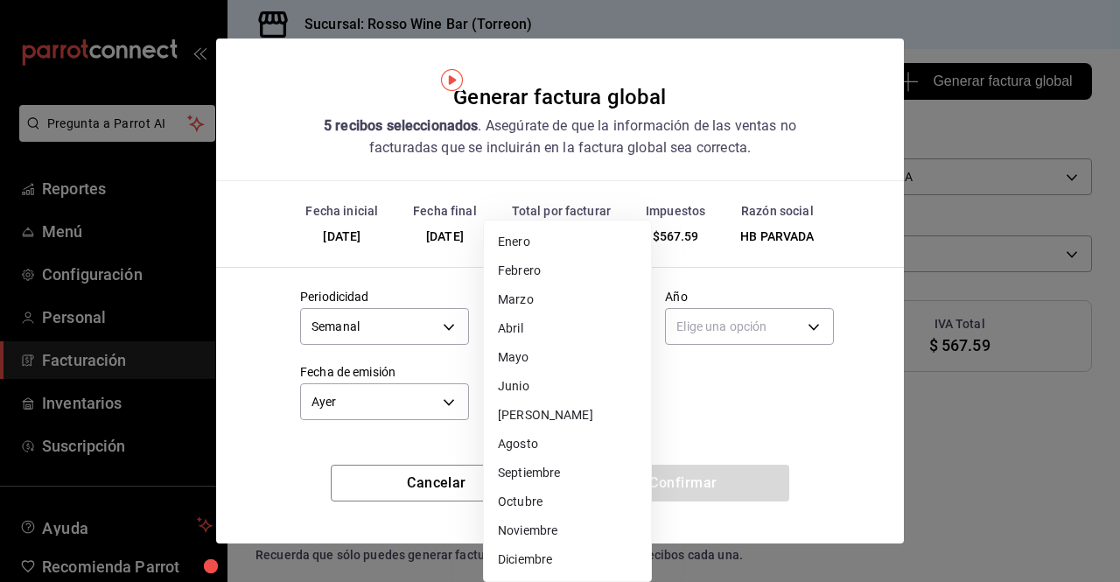
click at [631, 325] on body "Pregunta a Parrot AI Reportes Menú Configuración Personal Facturación Inventari…" at bounding box center [560, 291] width 1120 height 582
click at [542, 474] on li "Septiembre" at bounding box center [567, 472] width 167 height 29
type input "9"
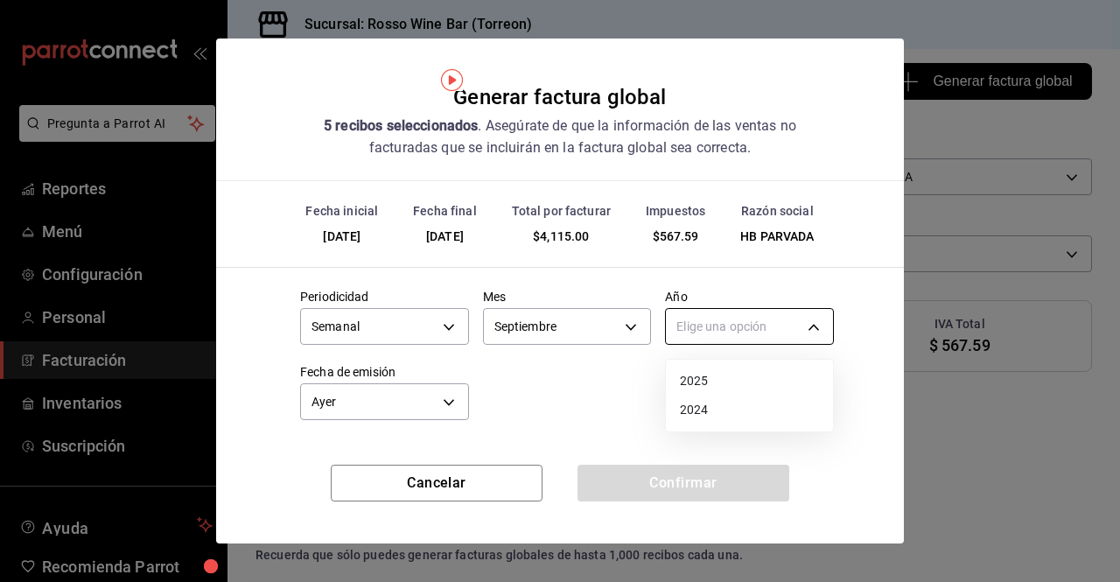
click at [802, 324] on body "Pregunta a Parrot AI Reportes Menú Configuración Personal Facturación Inventari…" at bounding box center [560, 291] width 1120 height 582
click at [726, 384] on li "2025" at bounding box center [749, 381] width 167 height 29
type input "2025"
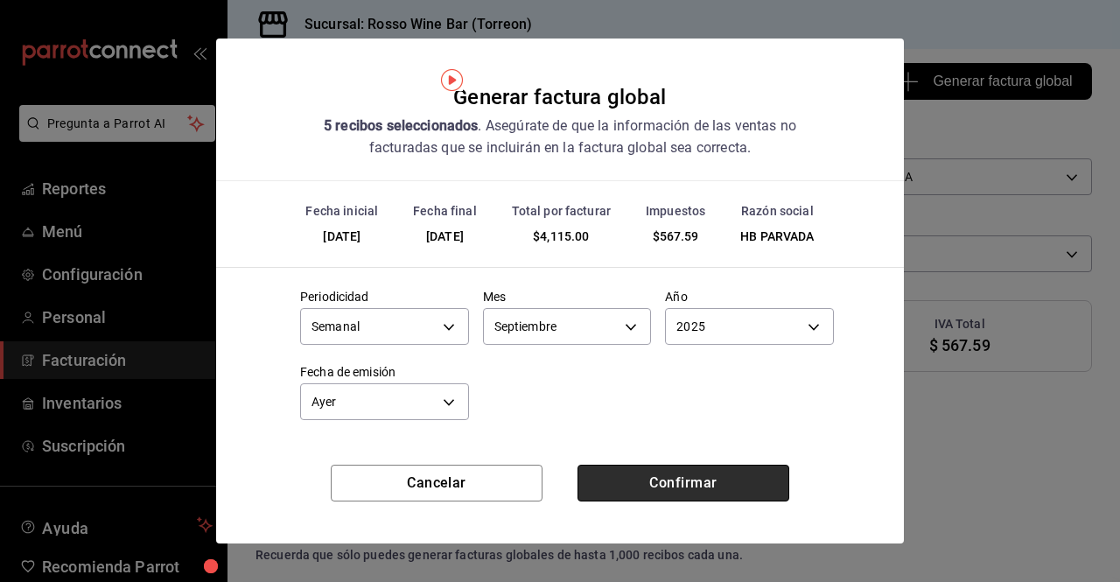
click at [648, 498] on button "Confirmar" at bounding box center [683, 483] width 212 height 37
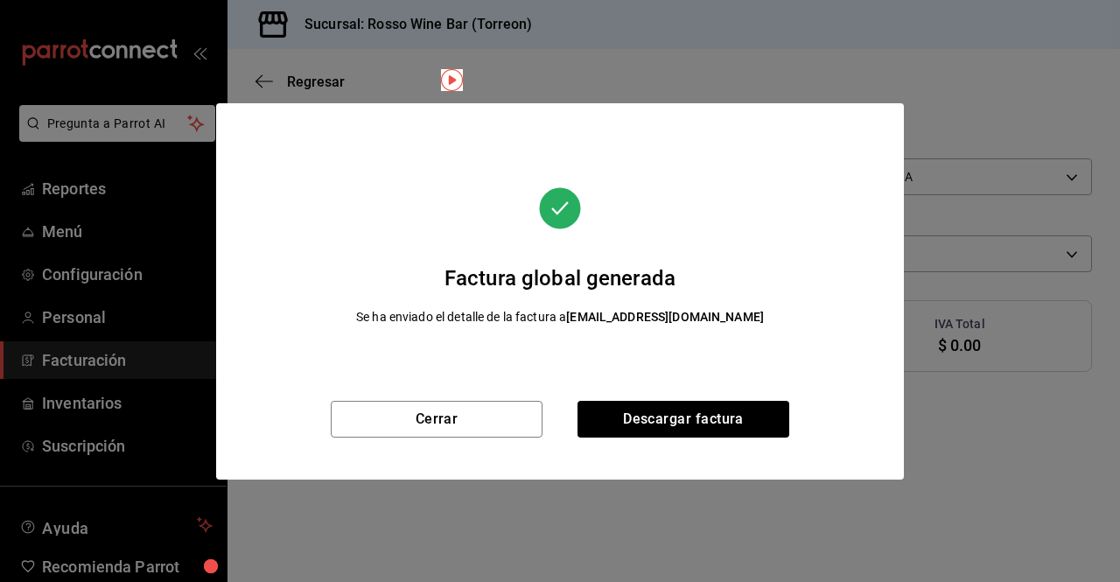
scroll to position [41, 0]
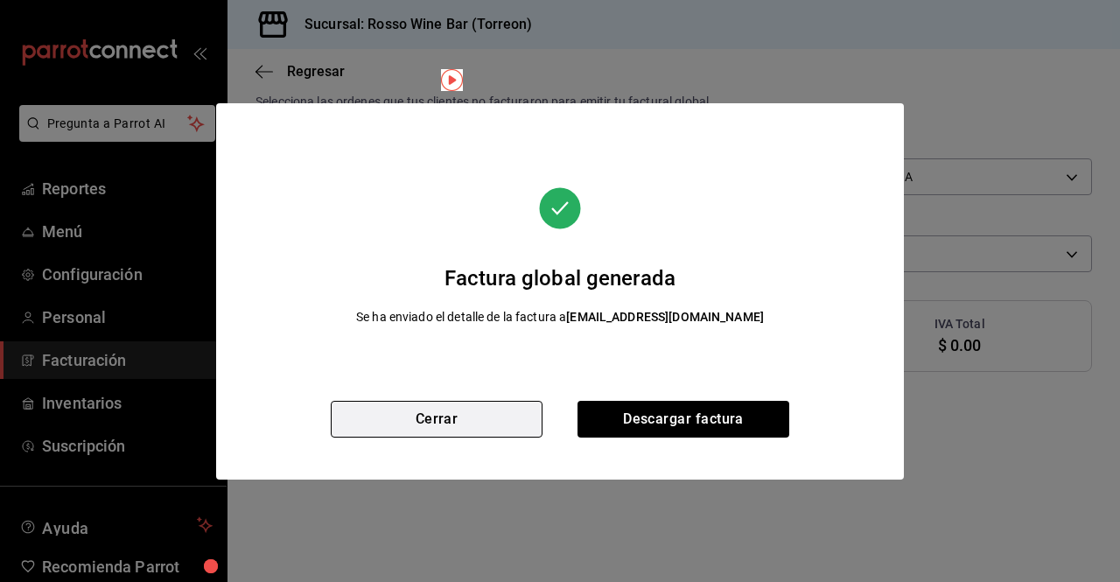
click at [486, 423] on button "Cerrar" at bounding box center [437, 419] width 212 height 37
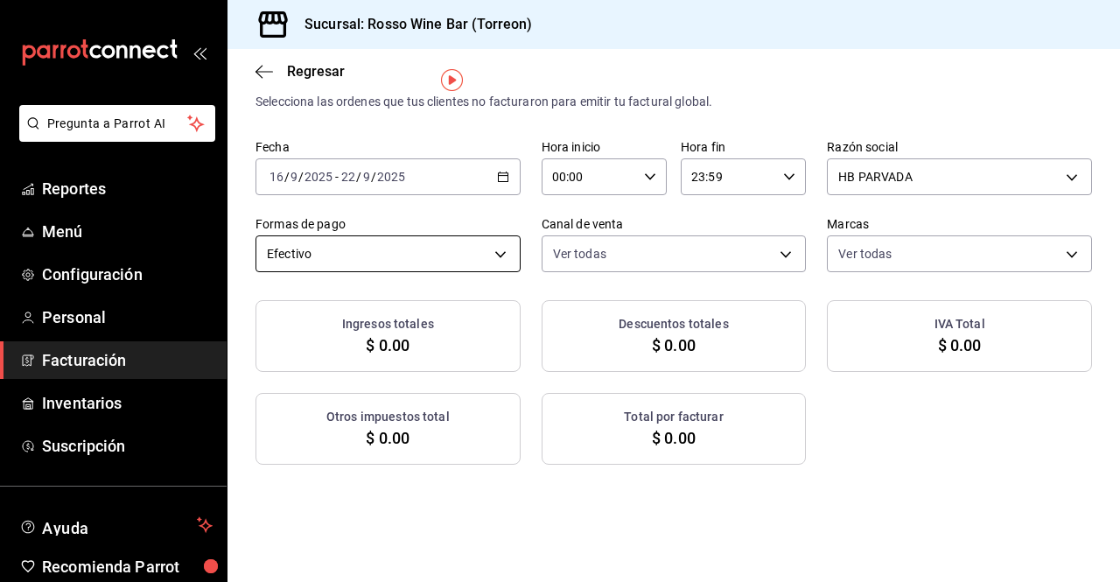
click at [482, 254] on body "Pregunta a Parrot AI Reportes Menú Configuración Personal Facturación Inventari…" at bounding box center [560, 291] width 1120 height 582
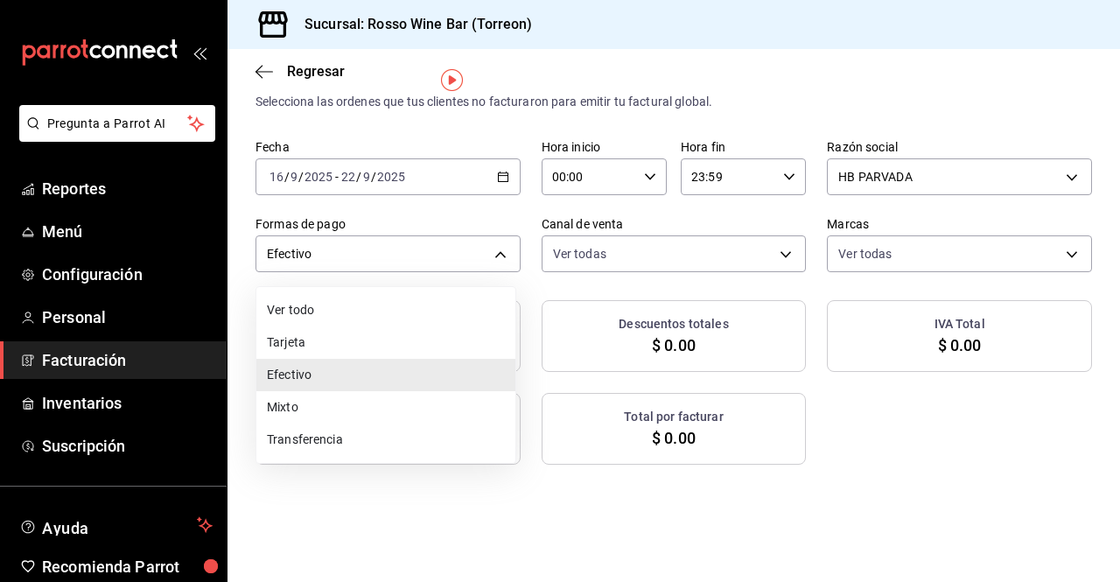
click at [320, 409] on li "Mixto" at bounding box center [385, 407] width 259 height 32
type input "MIXED"
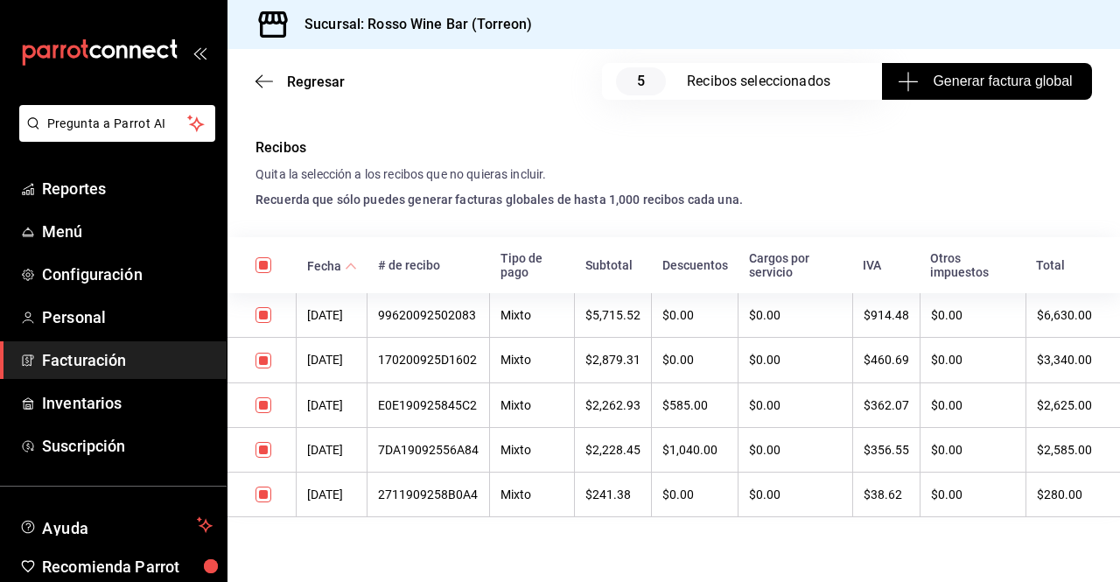
scroll to position [411, 0]
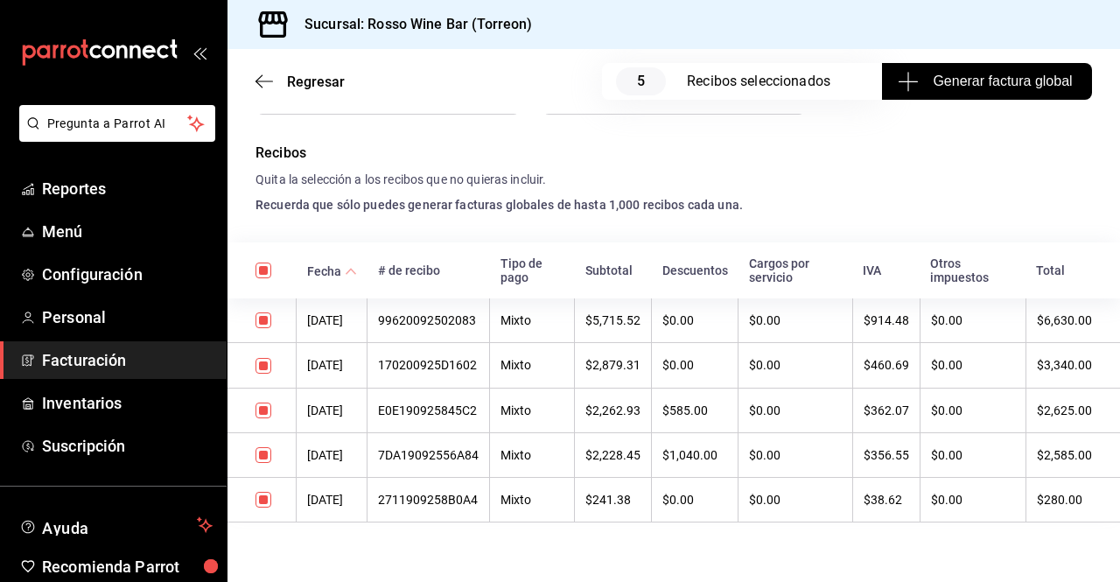
click at [430, 319] on div "99620092502083" at bounding box center [428, 320] width 101 height 14
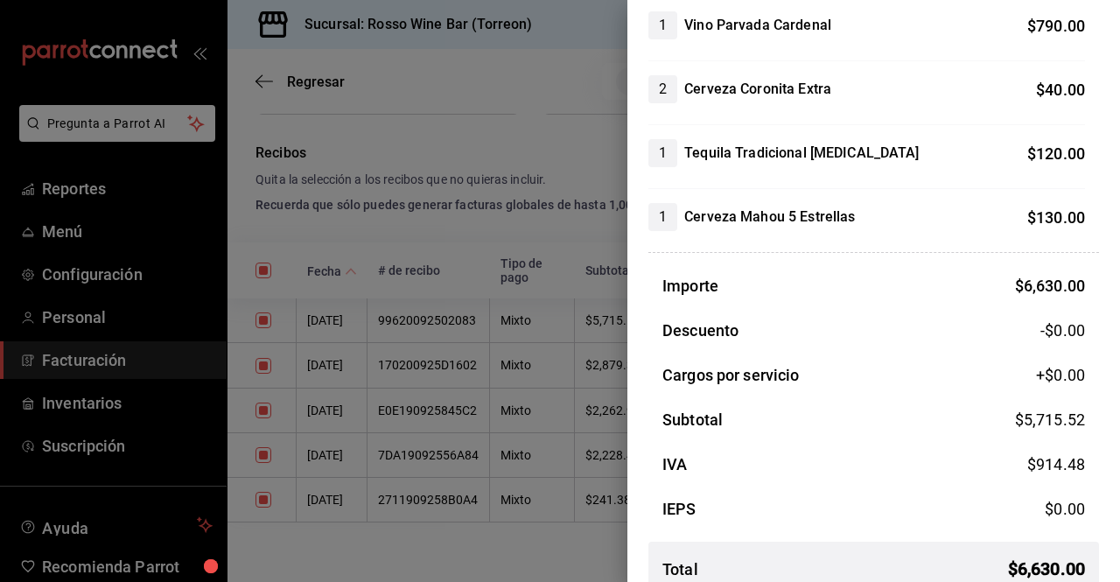
scroll to position [2139, 0]
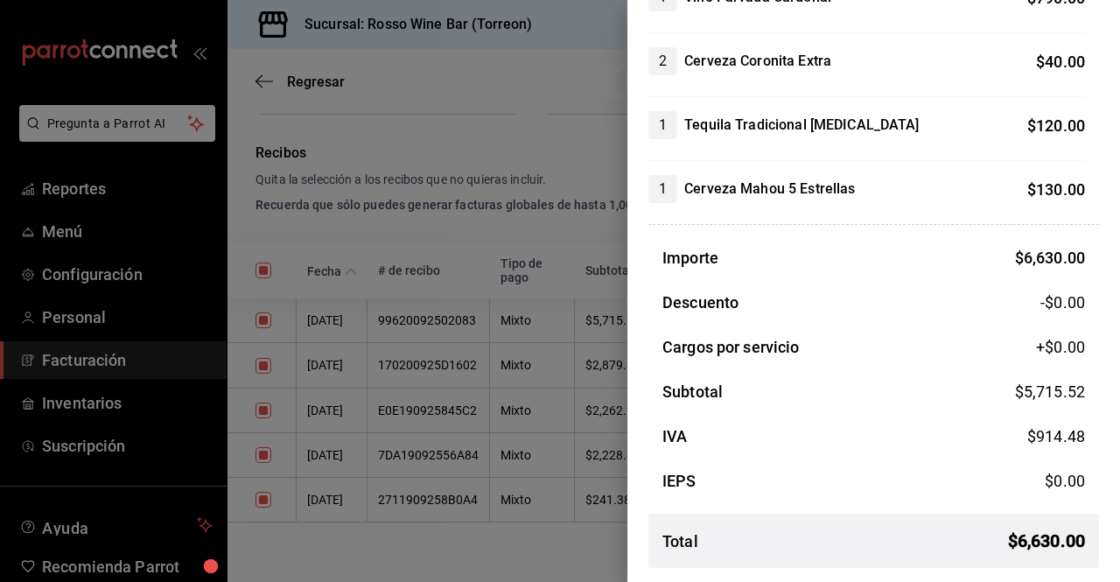
click at [486, 235] on div at bounding box center [560, 291] width 1120 height 582
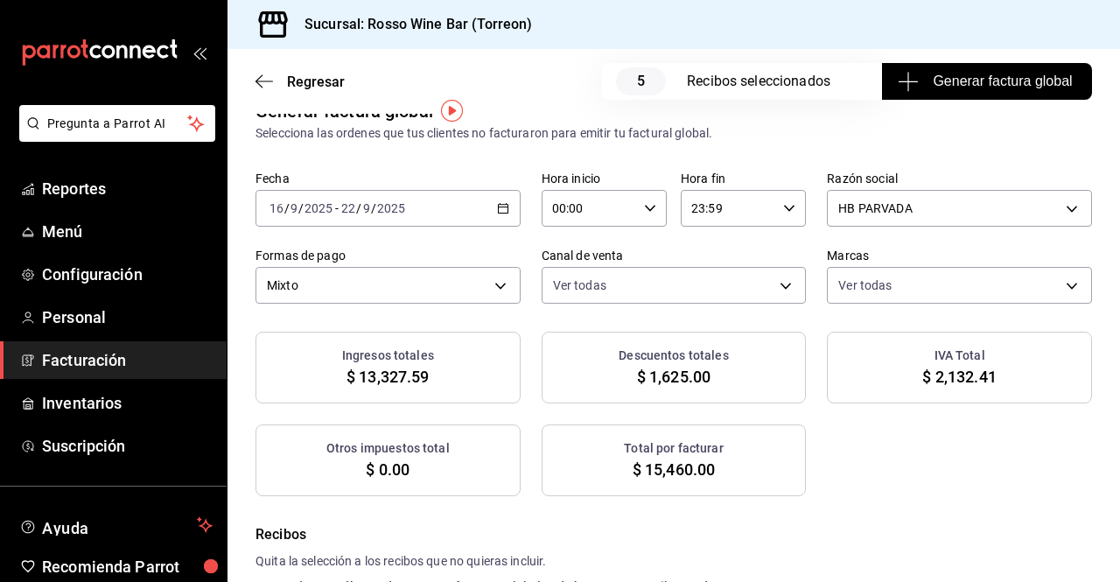
scroll to position [31, 0]
click at [993, 86] on span "Generar factura global" at bounding box center [986, 81] width 171 height 21
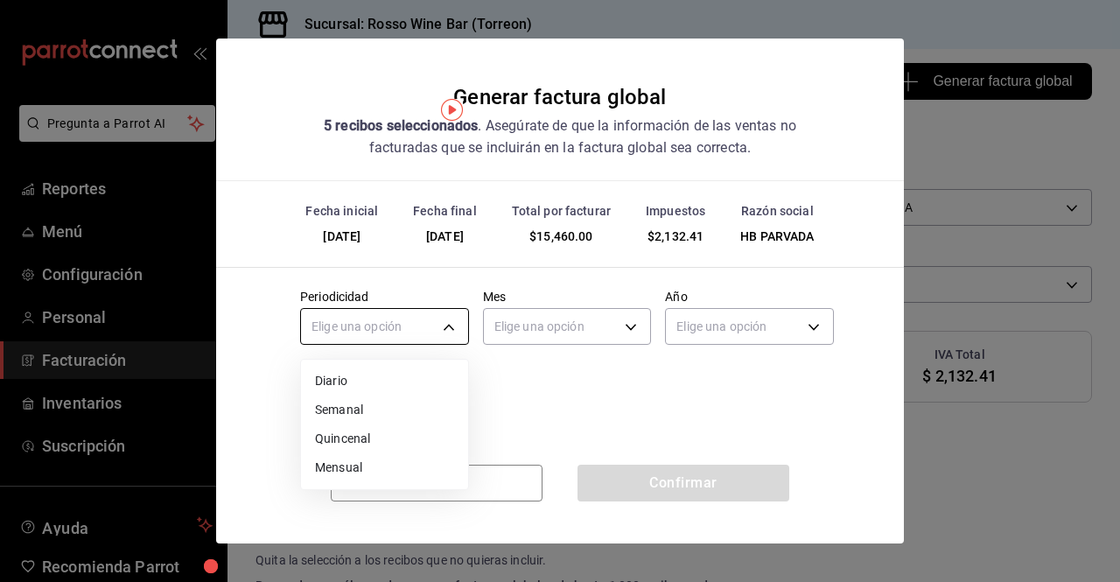
click at [458, 323] on body "Pregunta a Parrot AI Reportes Menú Configuración Personal Facturación Inventari…" at bounding box center [560, 291] width 1120 height 582
click at [387, 423] on li "Semanal" at bounding box center [384, 409] width 167 height 29
type input "WEEKLY"
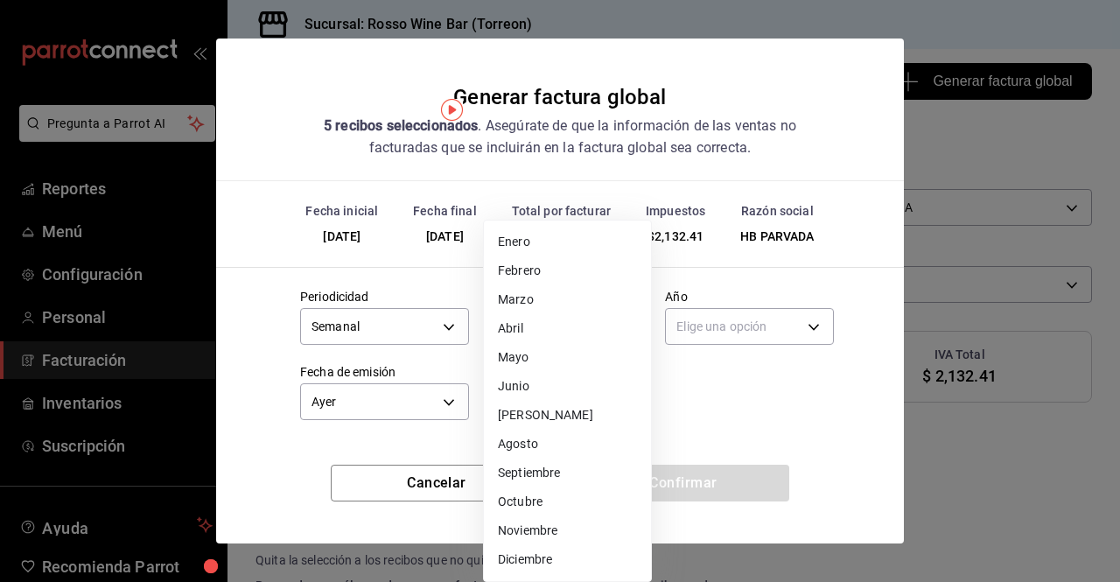
click at [622, 330] on body "Pregunta a Parrot AI Reportes Menú Configuración Personal Facturación Inventari…" at bounding box center [560, 291] width 1120 height 582
click at [573, 471] on li "Septiembre" at bounding box center [567, 472] width 167 height 29
type input "9"
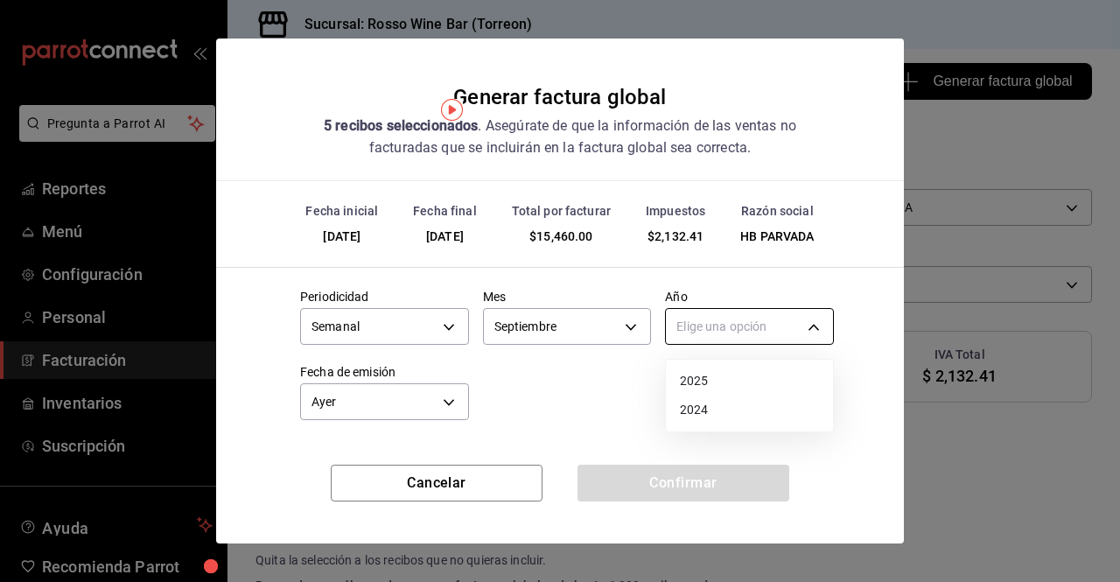
click at [791, 322] on body "Pregunta a Parrot AI Reportes Menú Configuración Personal Facturación Inventari…" at bounding box center [560, 291] width 1120 height 582
click at [721, 385] on li "2025" at bounding box center [749, 381] width 167 height 29
type input "2025"
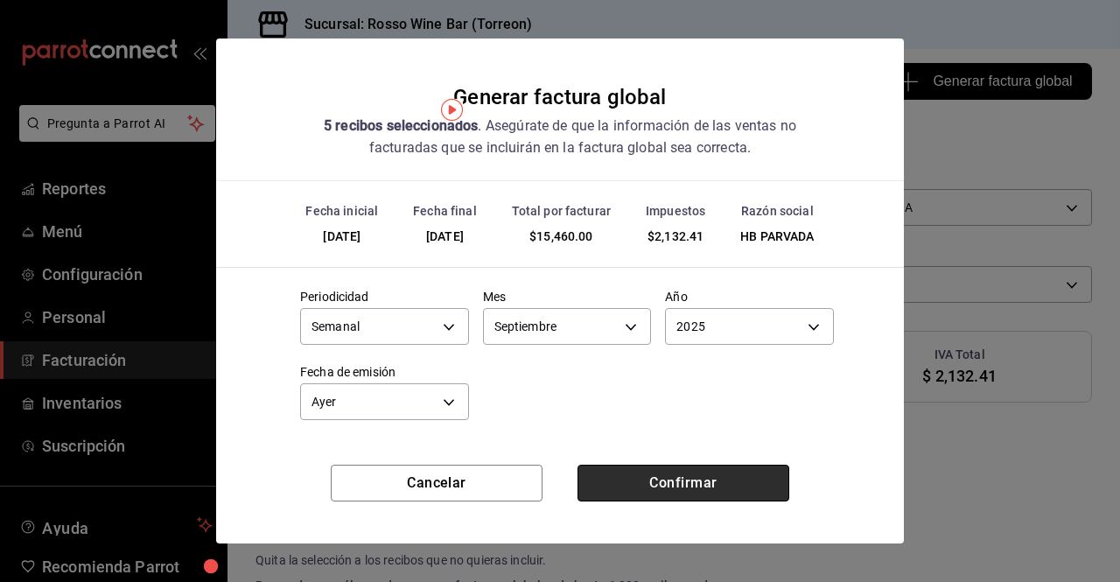
click at [656, 480] on button "Confirmar" at bounding box center [683, 483] width 212 height 37
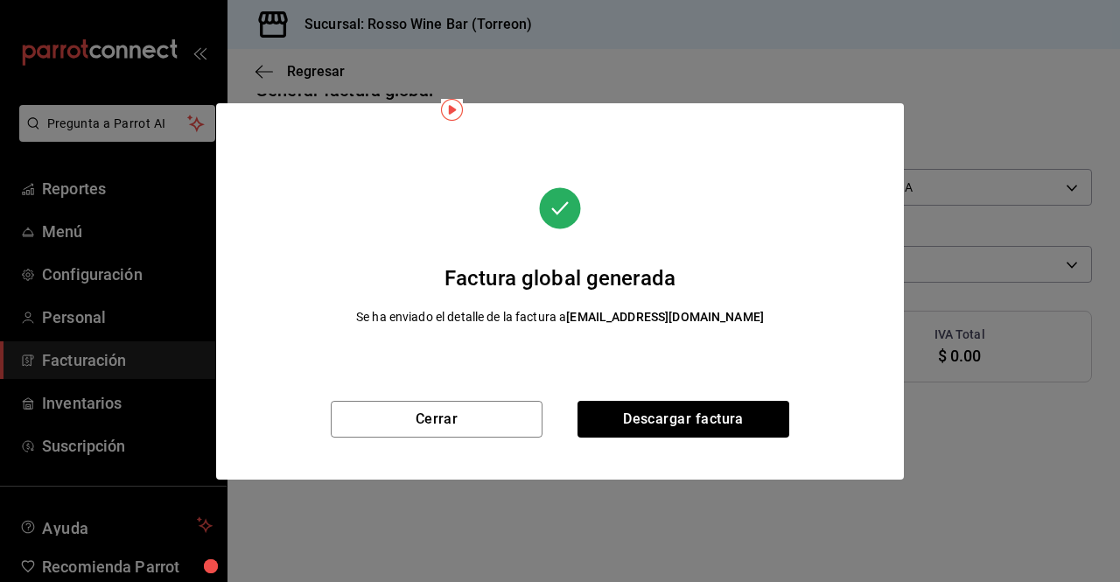
scroll to position [10, 0]
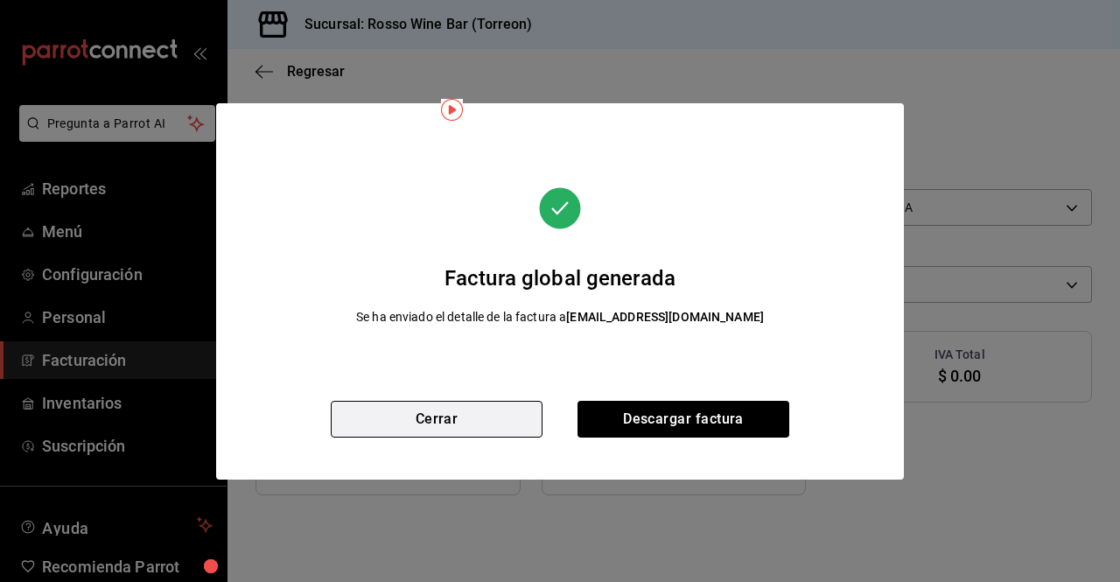
click at [507, 415] on button "Cerrar" at bounding box center [437, 419] width 212 height 37
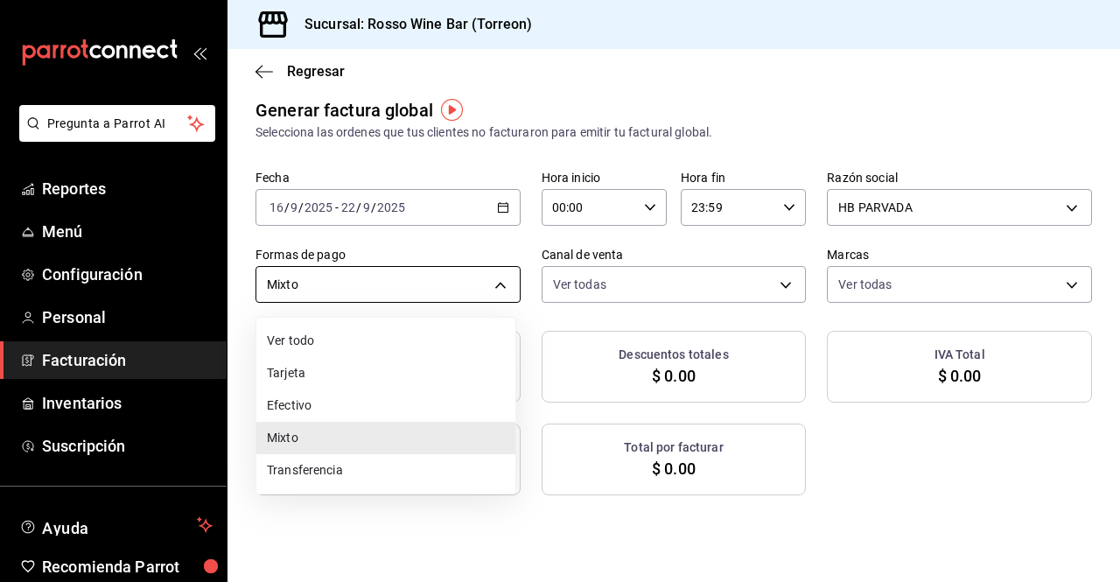
click at [495, 281] on body "Pregunta a Parrot AI Reportes Menú Configuración Personal Facturación Inventari…" at bounding box center [560, 291] width 1120 height 582
click at [350, 464] on li "Transferencia" at bounding box center [385, 470] width 259 height 32
type input "TRANSFERENCE"
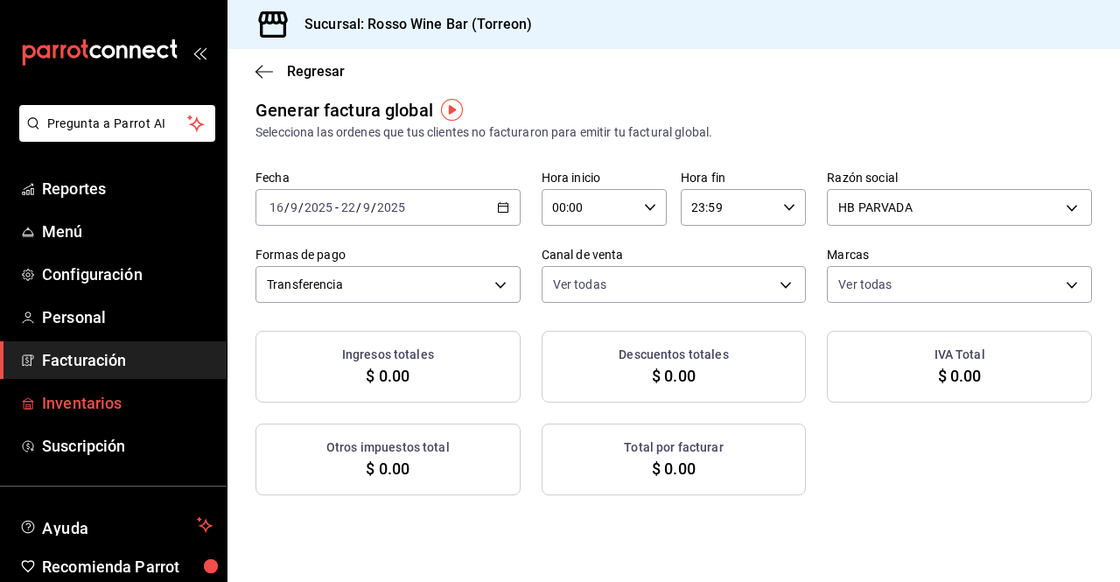
click at [102, 390] on link "Inventarios" at bounding box center [113, 403] width 227 height 38
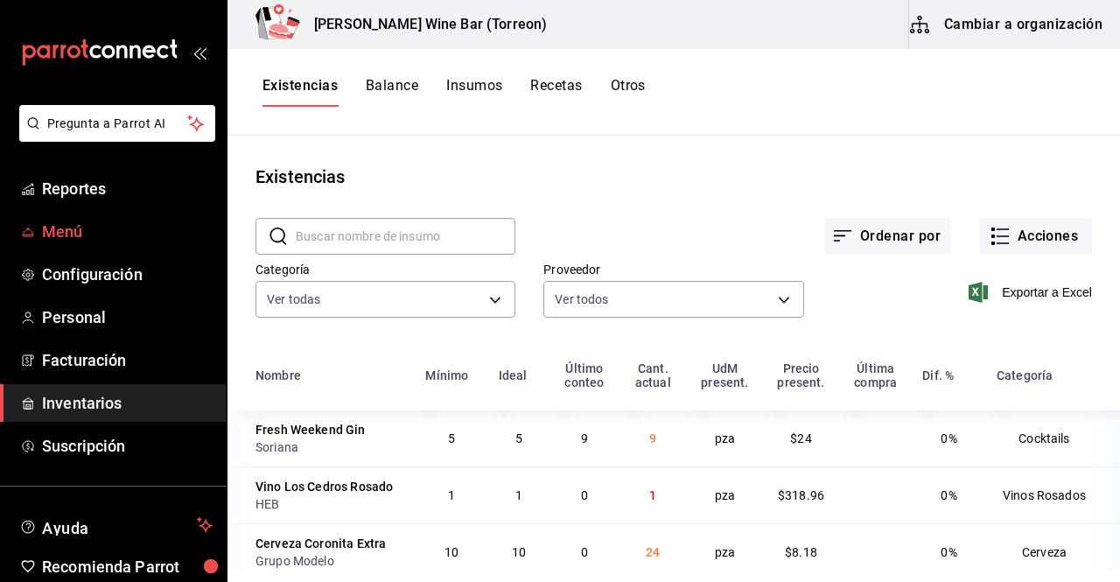
click at [94, 230] on span "Menú" at bounding box center [127, 232] width 171 height 24
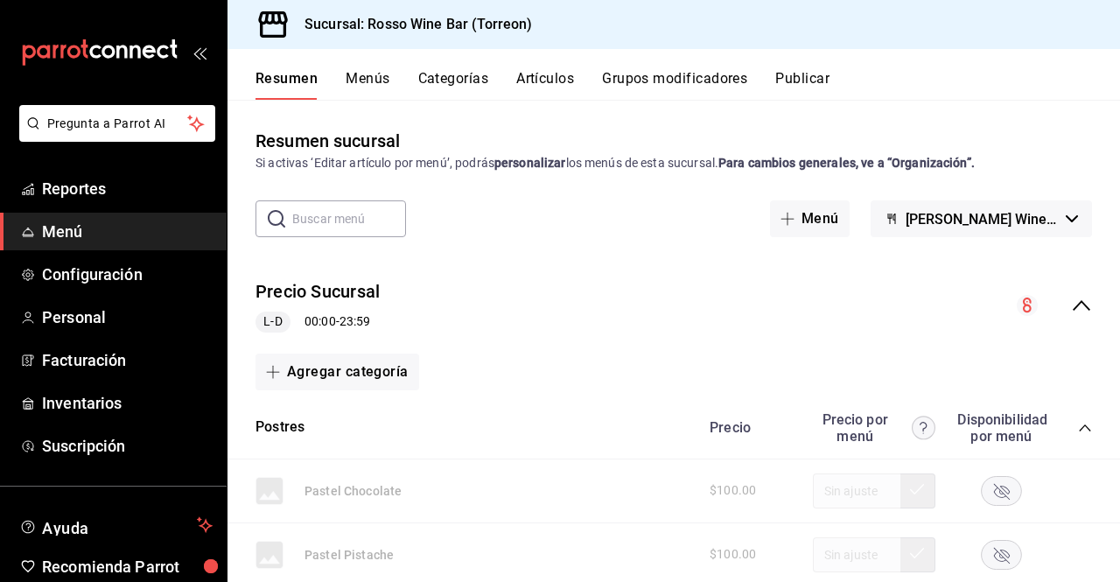
click at [566, 80] on button "Artículos" at bounding box center [545, 85] width 58 height 30
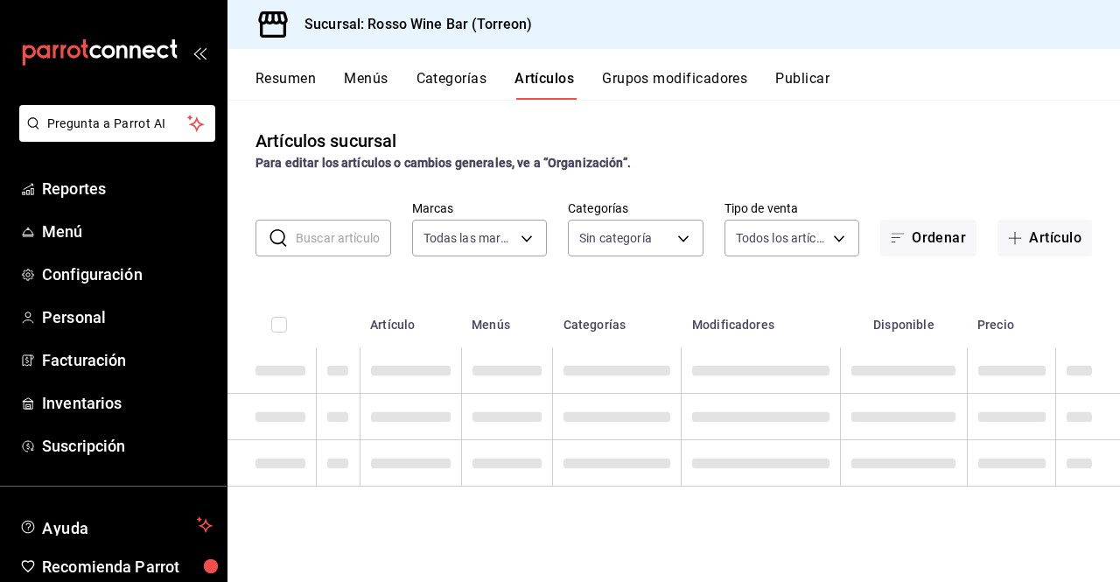
type input "c2c32ae7-1fc4-45ff-8039-656fc52e7daf"
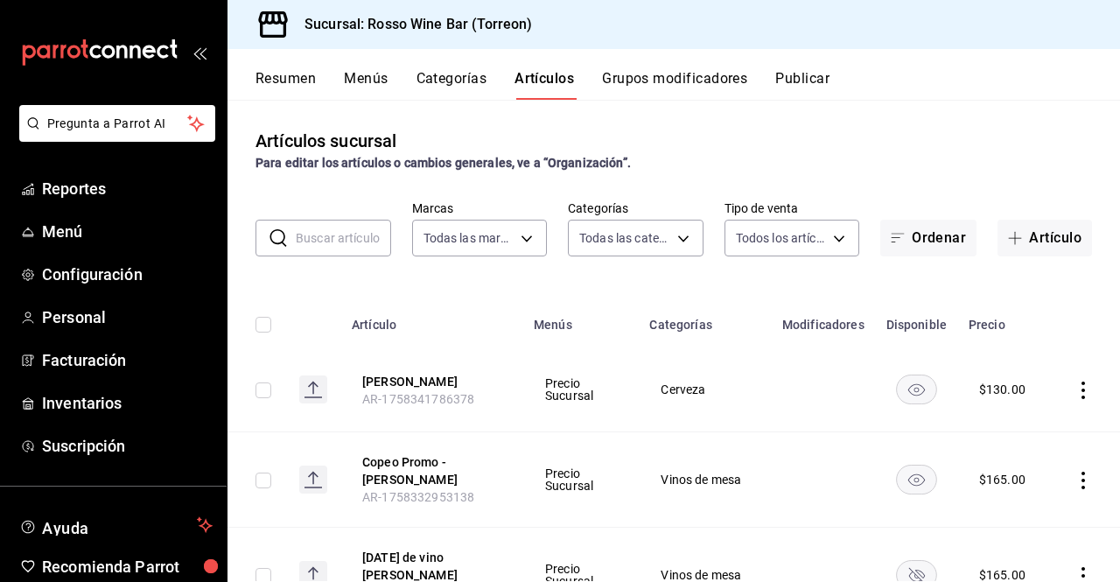
type input "aec089ee-9023-4824-b277-cb2a6ede7ce4,ef748760-2f17-404d-9e3c-0518adc53242,a400a…"
click at [1012, 241] on span "button" at bounding box center [1018, 238] width 21 height 14
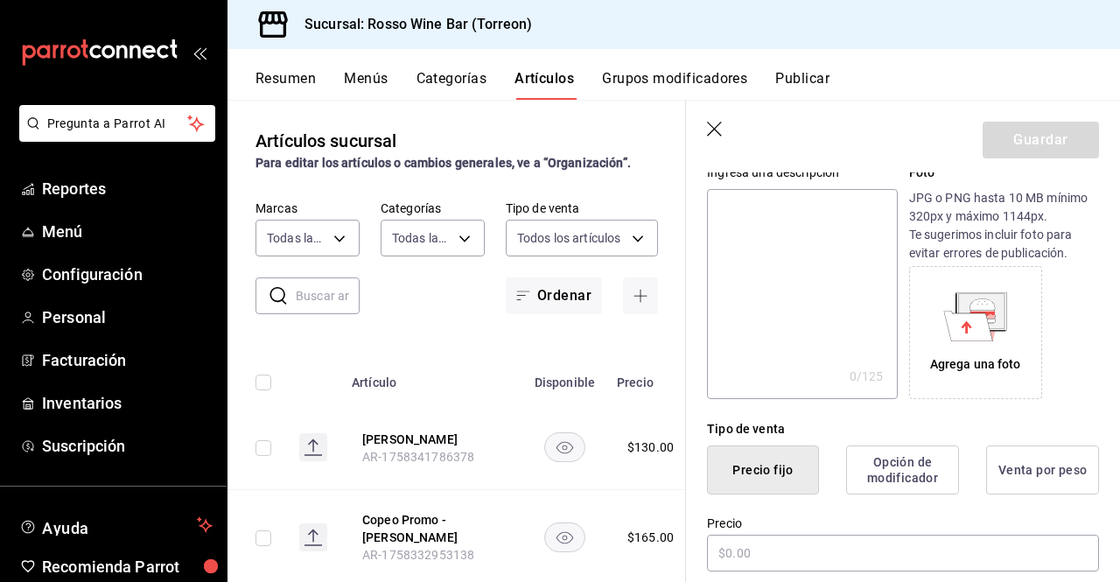
scroll to position [242, 0]
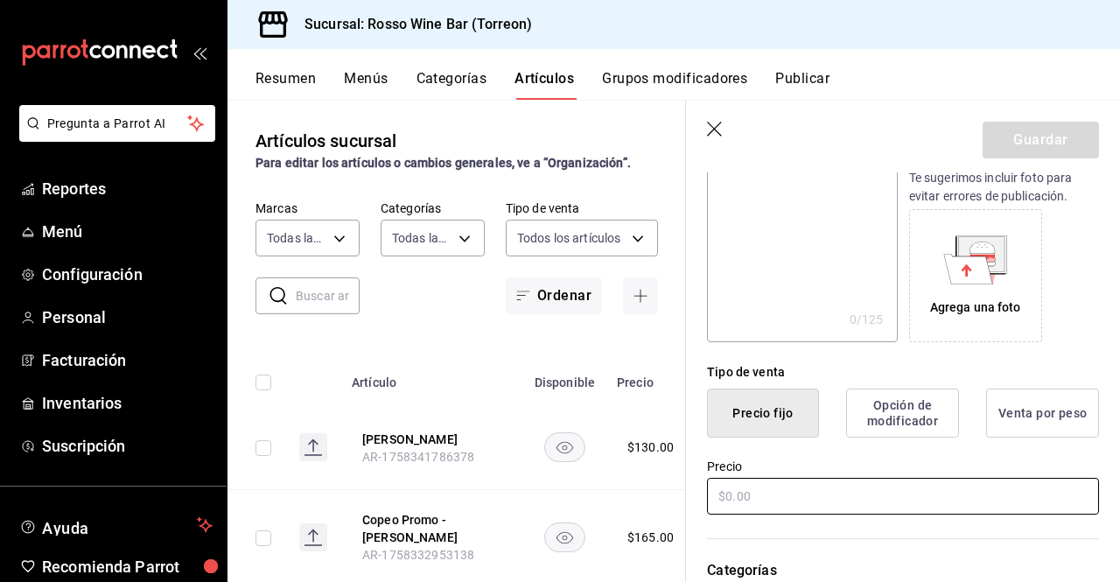
type input "Cerveza Michelob Ultra X"
click at [864, 492] on input "text" at bounding box center [903, 496] width 392 height 37
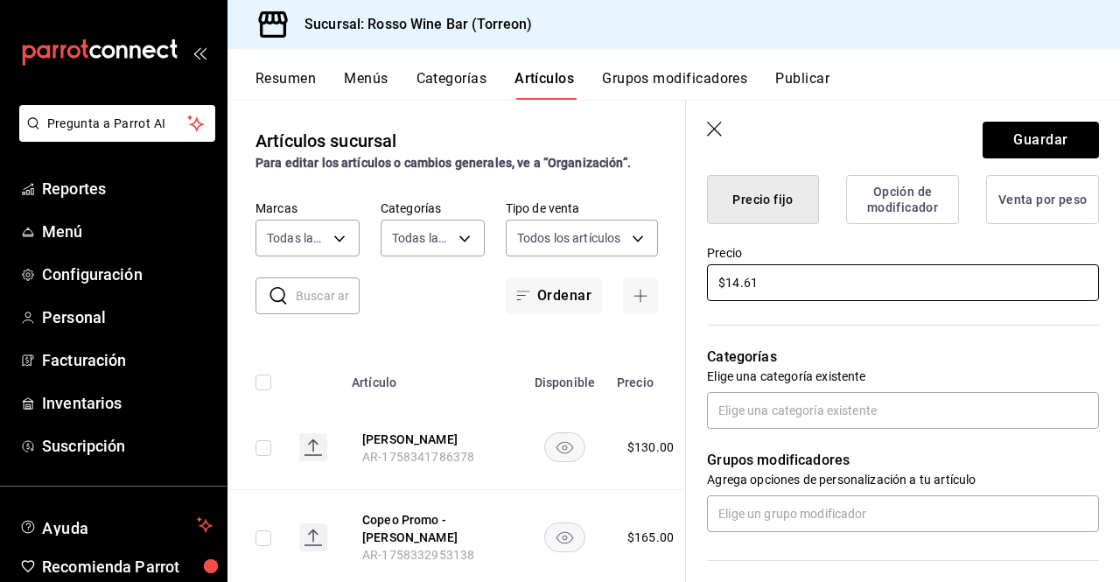
scroll to position [461, 0]
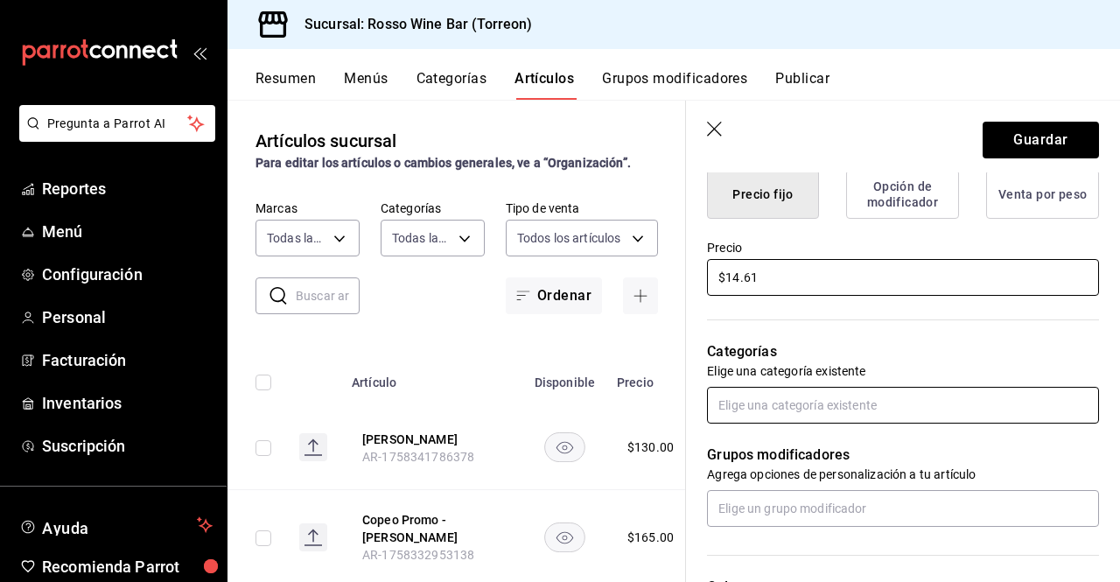
type input "$14.61"
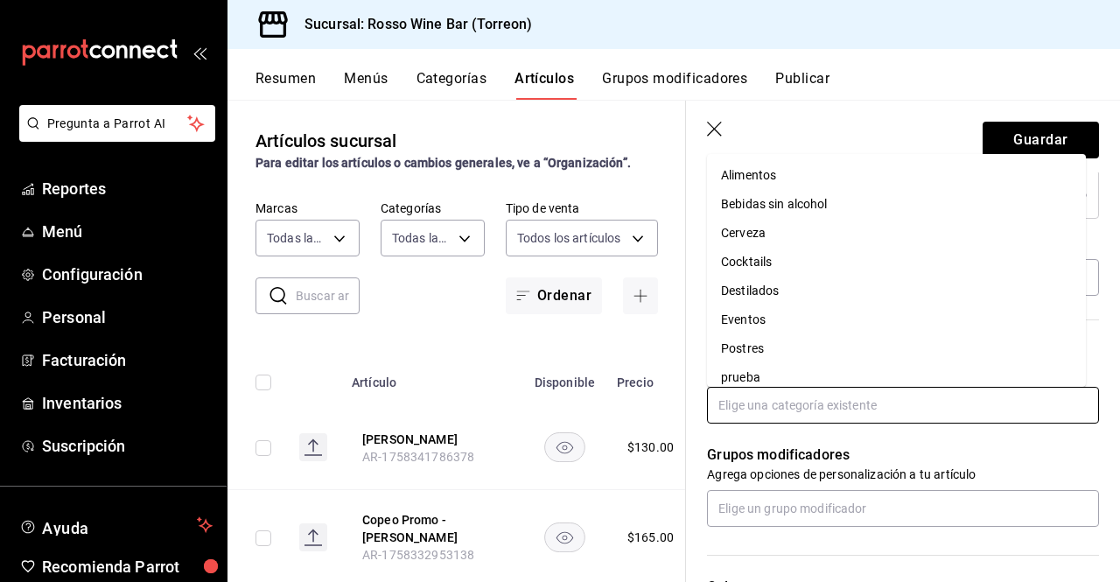
click at [897, 416] on input "text" at bounding box center [903, 405] width 392 height 37
click at [762, 234] on li "Cerveza" at bounding box center [896, 233] width 379 height 29
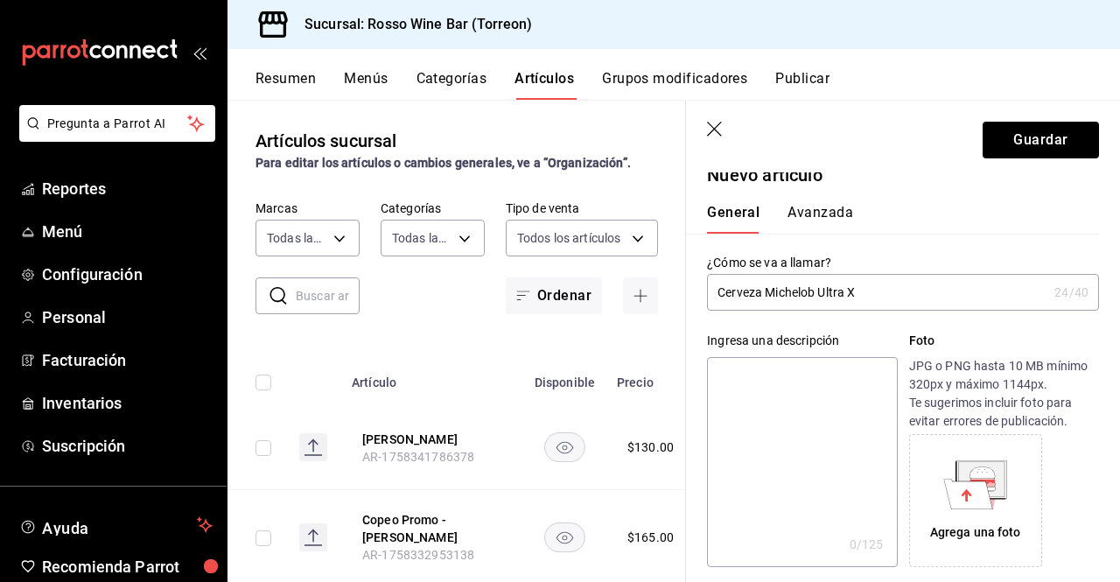
scroll to position [15, 0]
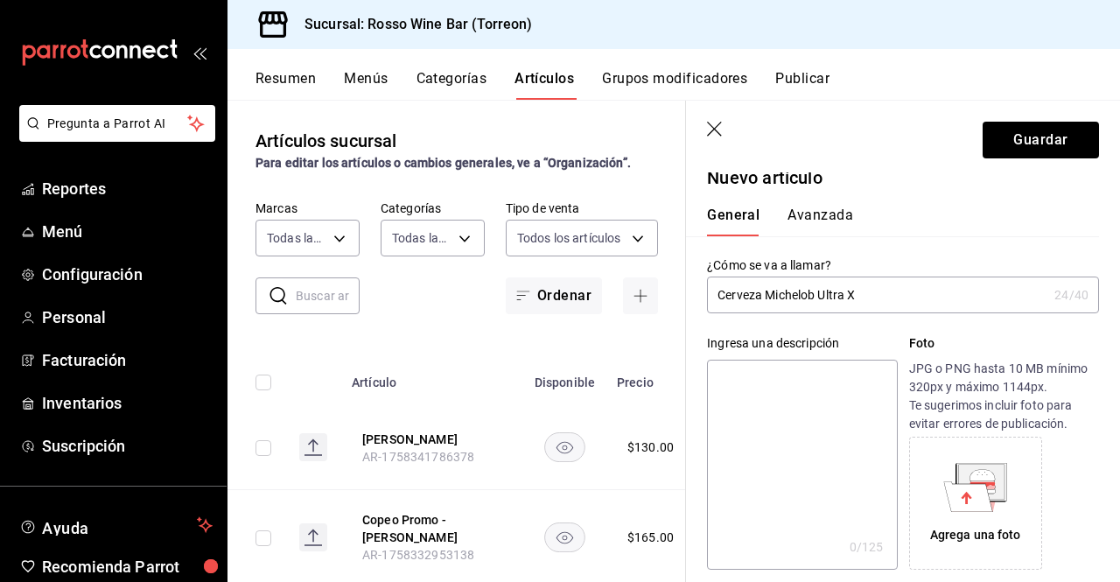
click at [846, 215] on button "Avanzada" at bounding box center [820, 221] width 66 height 30
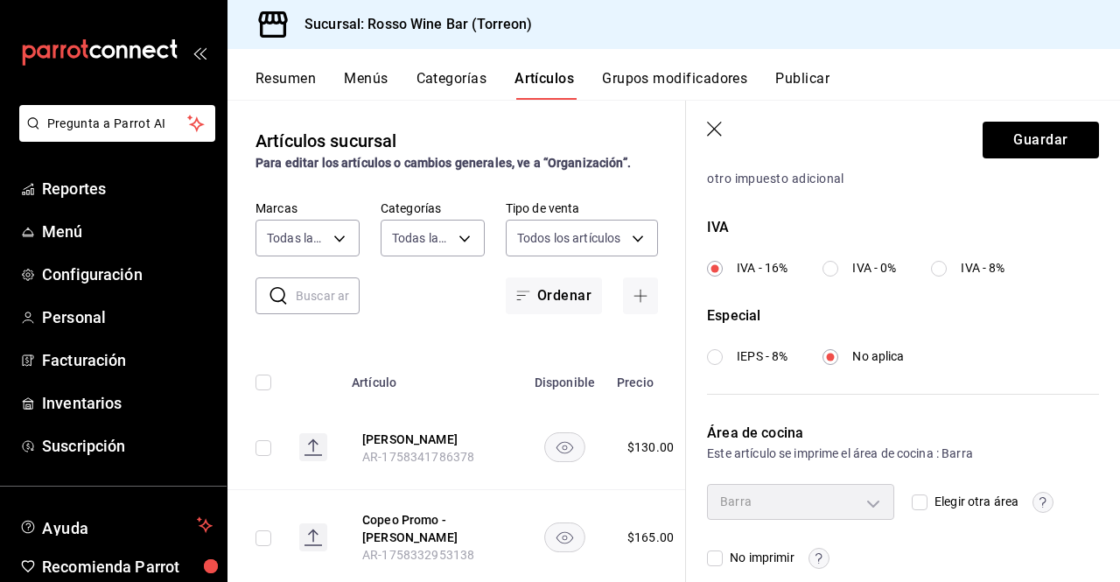
scroll to position [638, 0]
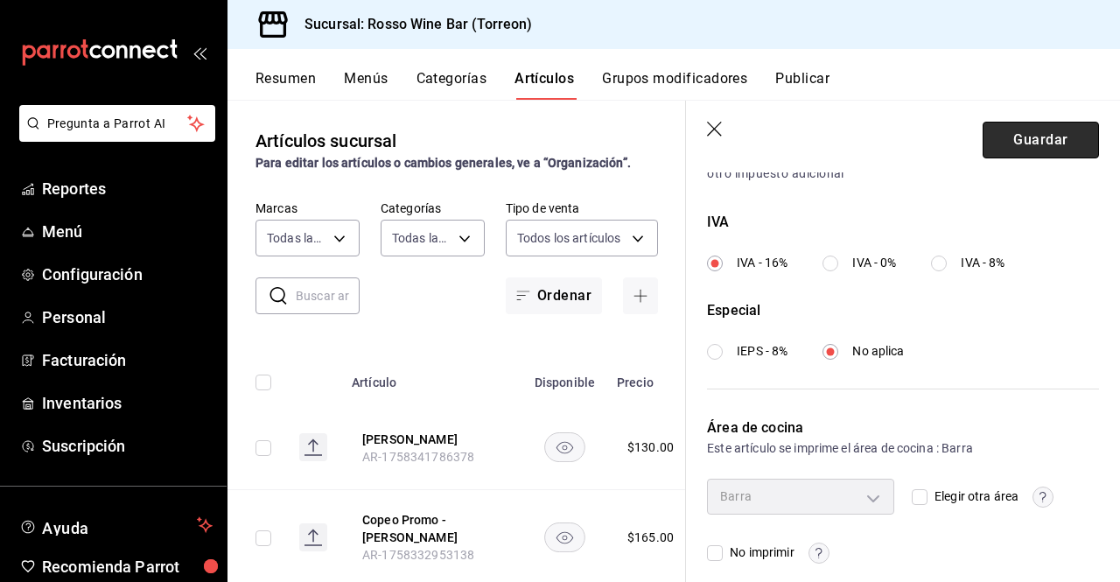
click at [997, 142] on button "Guardar" at bounding box center [1041, 140] width 116 height 37
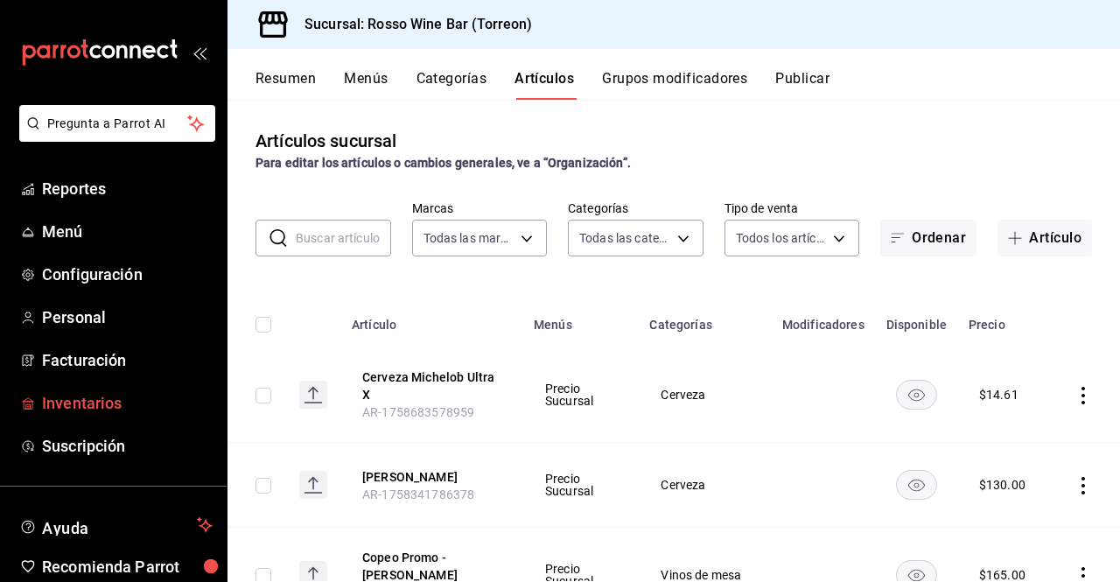
click at [100, 395] on span "Inventarios" at bounding box center [127, 403] width 171 height 24
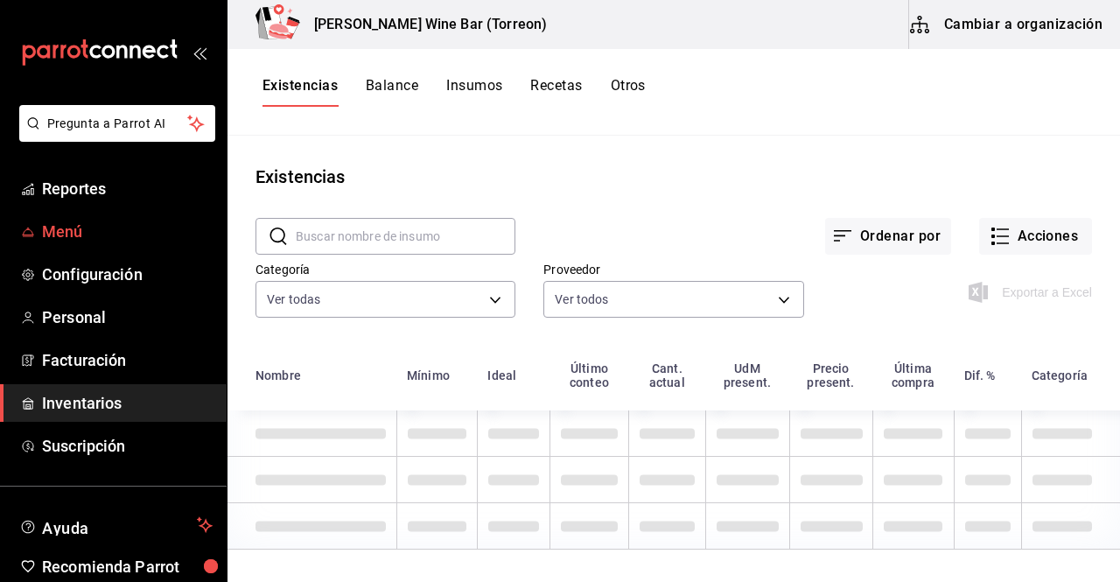
click at [73, 240] on span "Menú" at bounding box center [127, 232] width 171 height 24
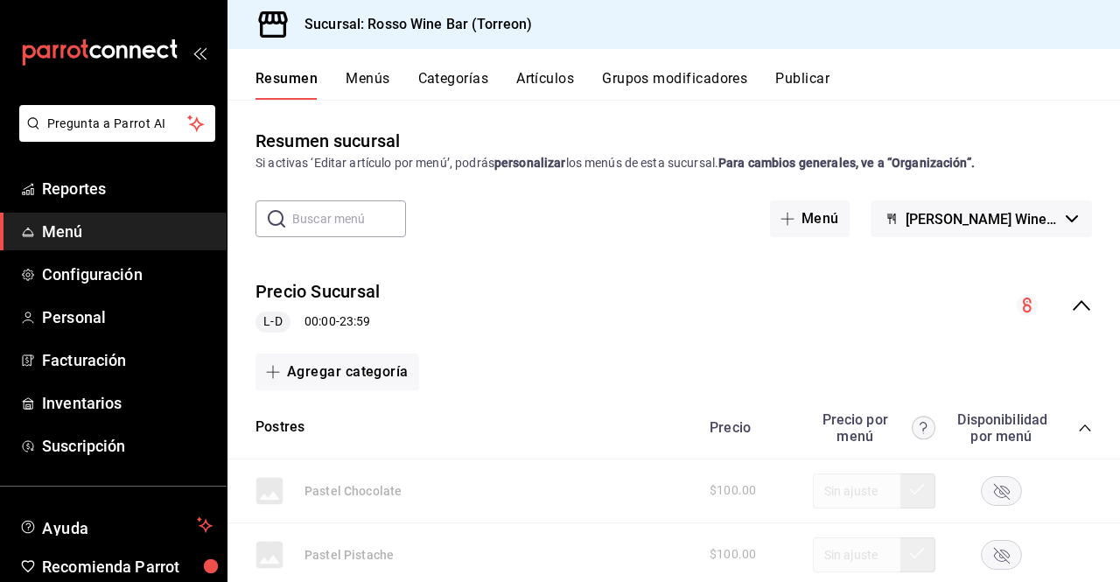
click at [549, 84] on button "Artículos" at bounding box center [545, 85] width 58 height 30
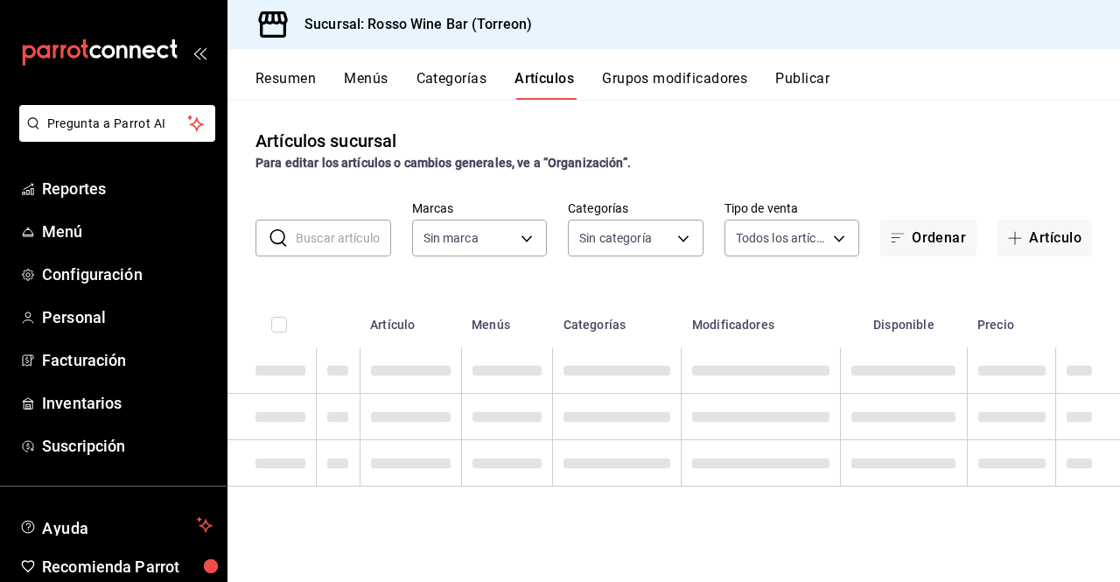
type input "c2c32ae7-1fc4-45ff-8039-656fc52e7daf"
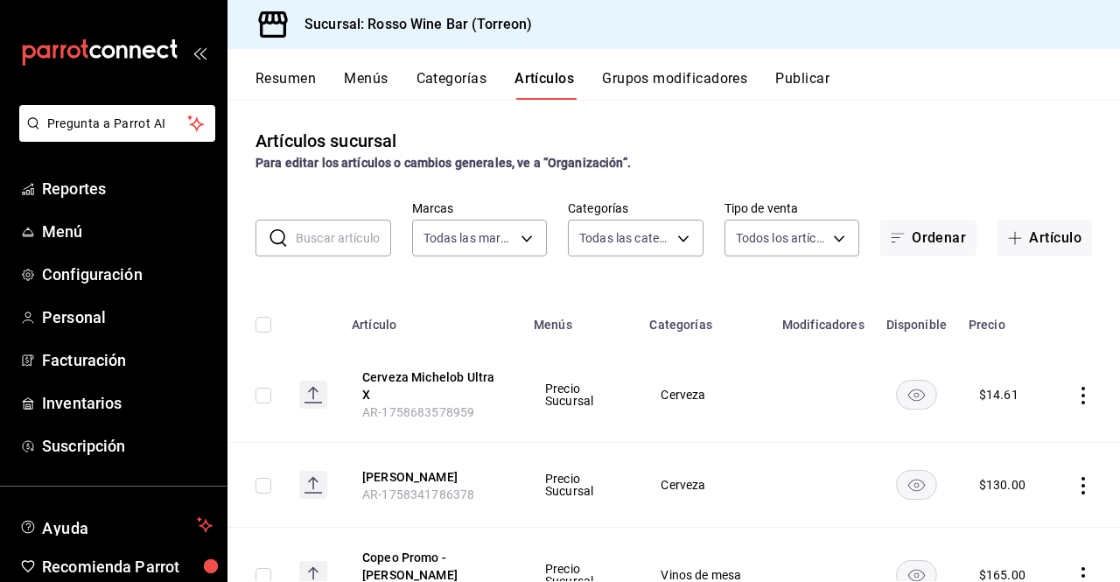
type input "aec089ee-9023-4824-b277-cb2a6ede7ce4,ef748760-2f17-404d-9e3c-0518adc53242,a400a…"
click at [1074, 398] on icon "actions" at bounding box center [1082, 395] width 17 height 17
click at [1024, 433] on span "Editar" at bounding box center [1017, 436] width 45 height 18
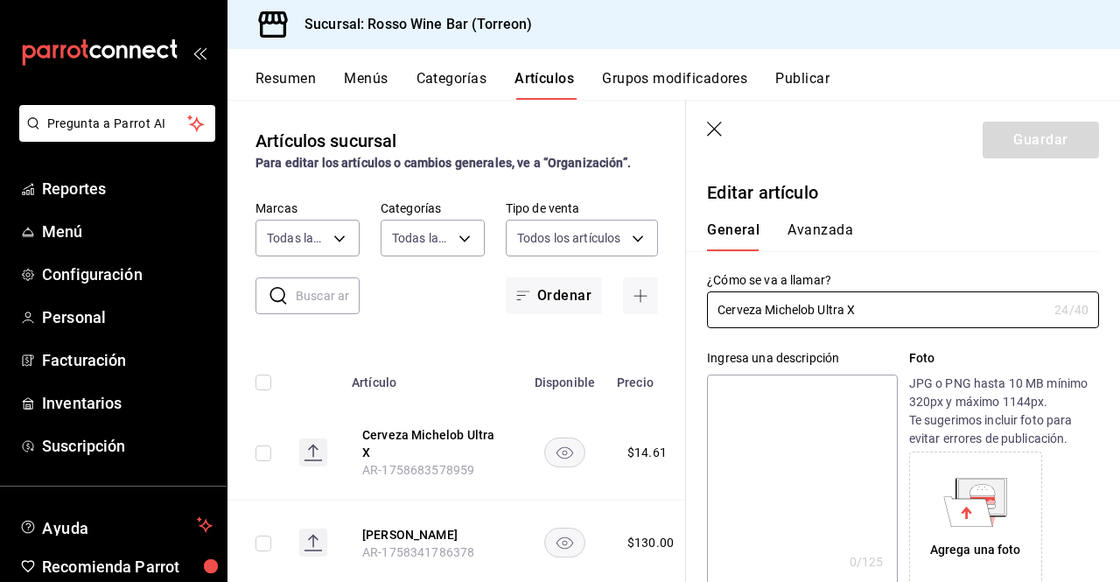
type input "$14.61"
type input "Cerveza Michelob Ultra Venta"
click at [1056, 139] on button "Guardar" at bounding box center [1041, 140] width 116 height 37
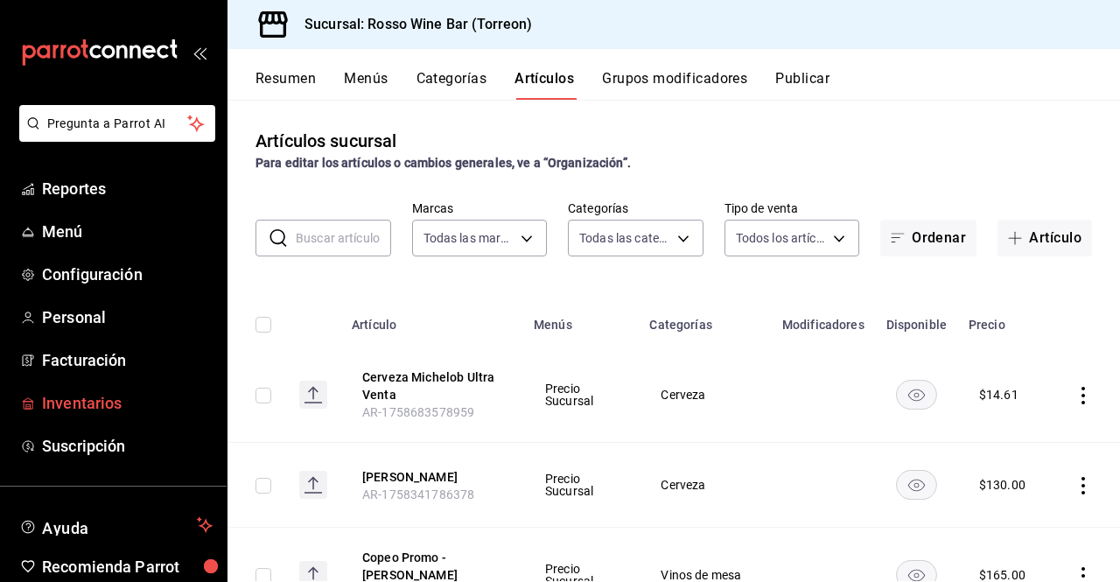
click at [114, 401] on span "Inventarios" at bounding box center [127, 403] width 171 height 24
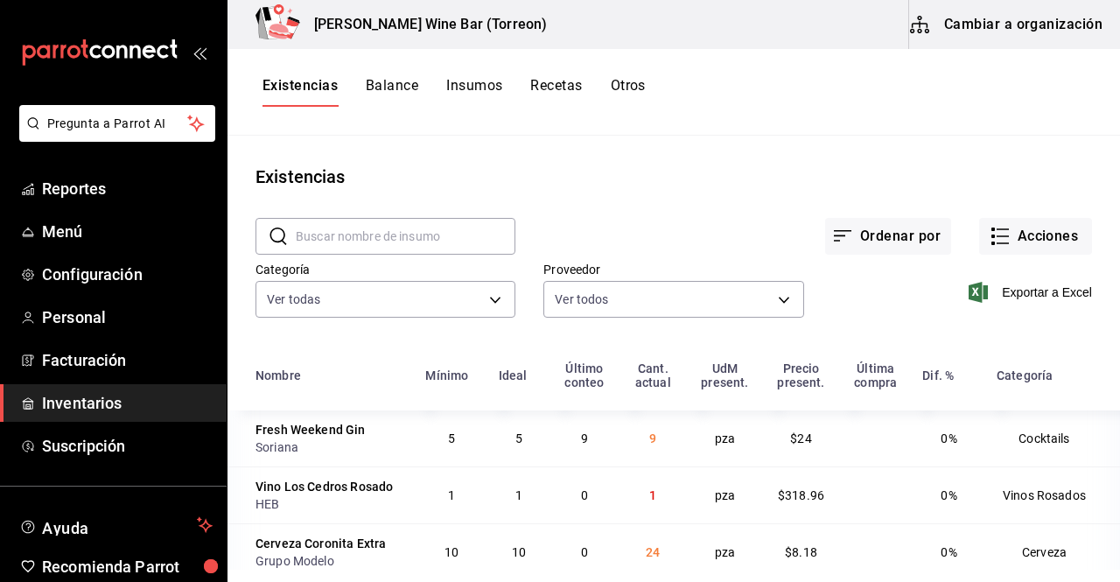
click at [1057, 29] on button "Cambiar a organización" at bounding box center [1007, 24] width 197 height 49
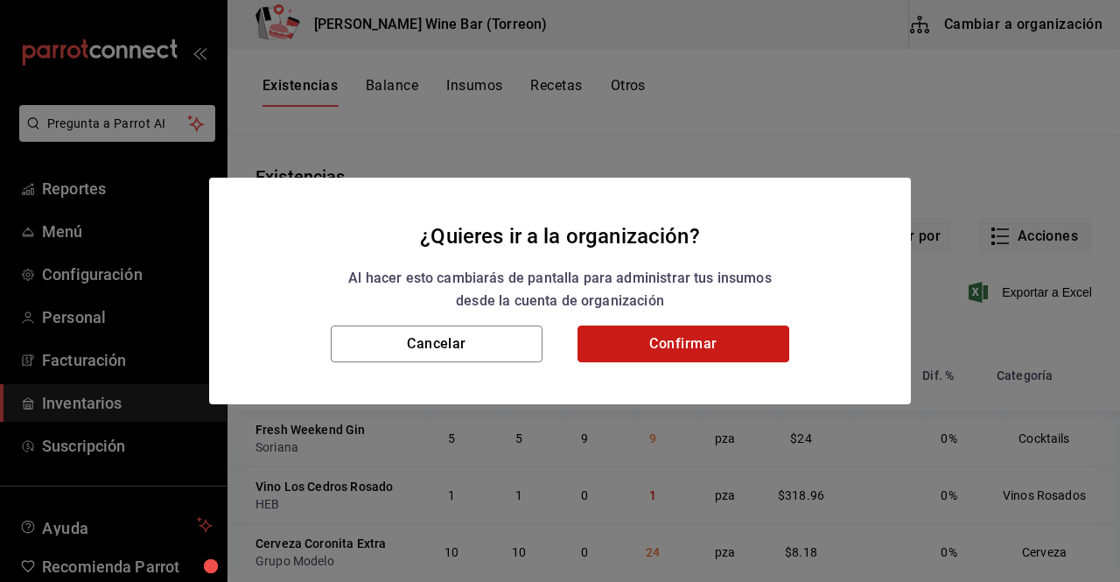
click at [728, 343] on button "Confirmar" at bounding box center [683, 343] width 212 height 37
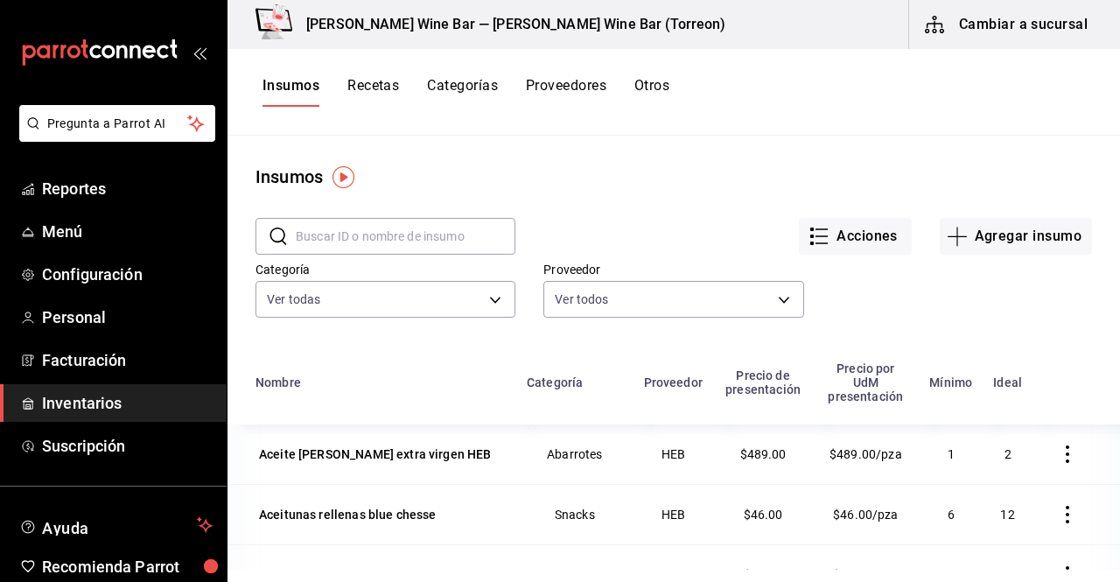
click at [103, 401] on span "Inventarios" at bounding box center [127, 403] width 171 height 24
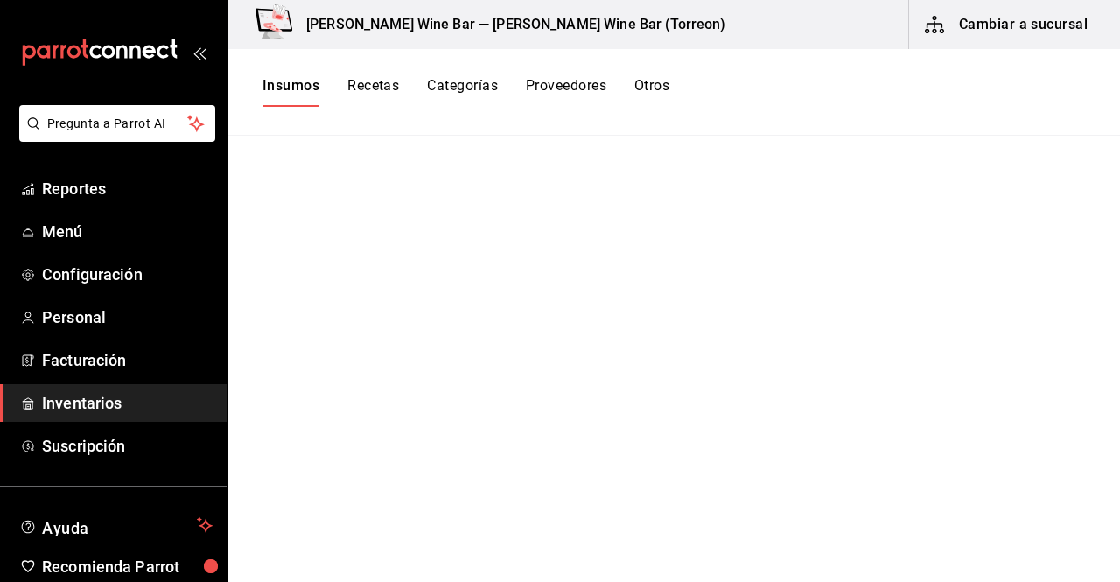
click at [113, 398] on span "Inventarios" at bounding box center [127, 403] width 171 height 24
click at [113, 363] on span "Facturación" at bounding box center [127, 360] width 171 height 24
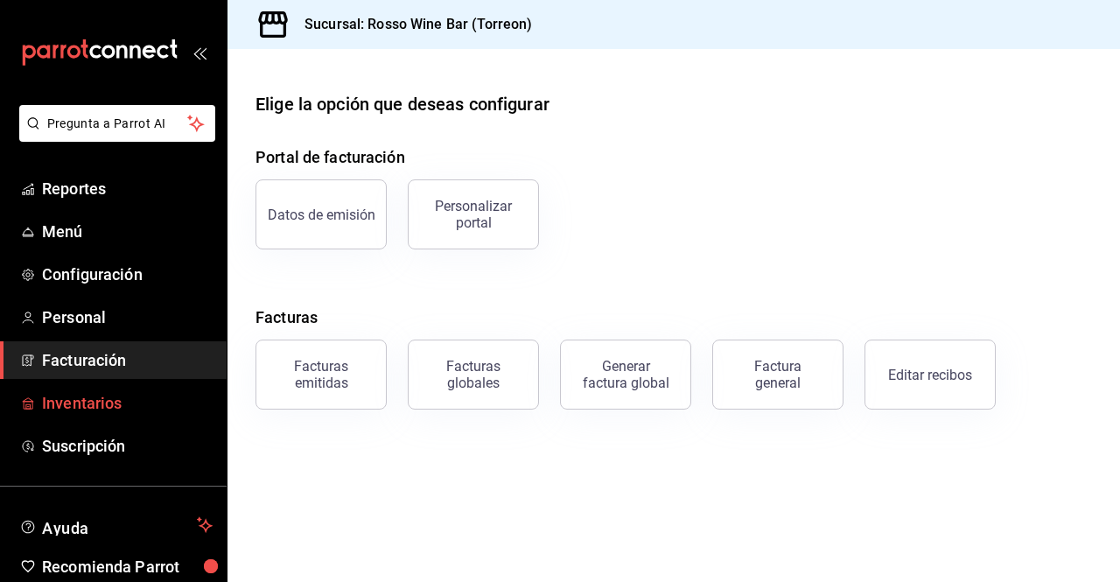
click at [94, 402] on span "Inventarios" at bounding box center [127, 403] width 171 height 24
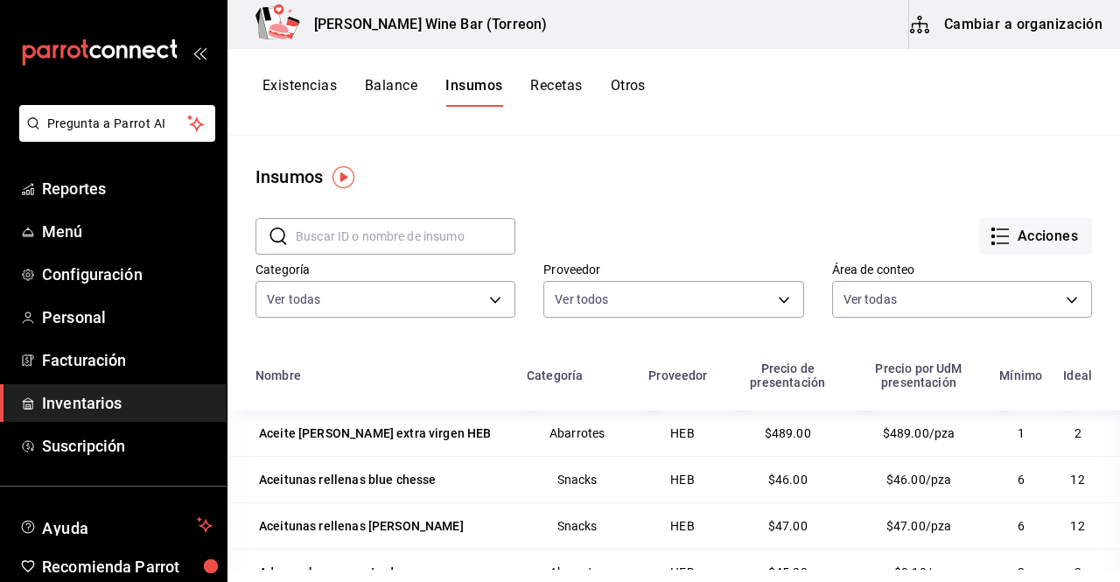
click at [444, 237] on input "text" at bounding box center [406, 236] width 220 height 35
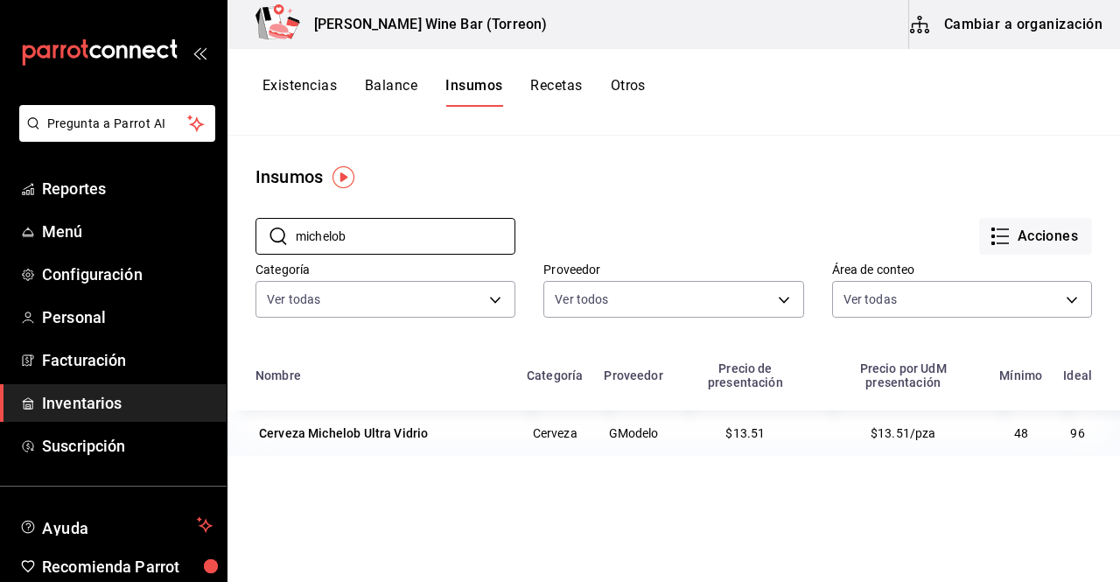
type input "michelob"
click at [304, 83] on button "Existencias" at bounding box center [299, 92] width 74 height 30
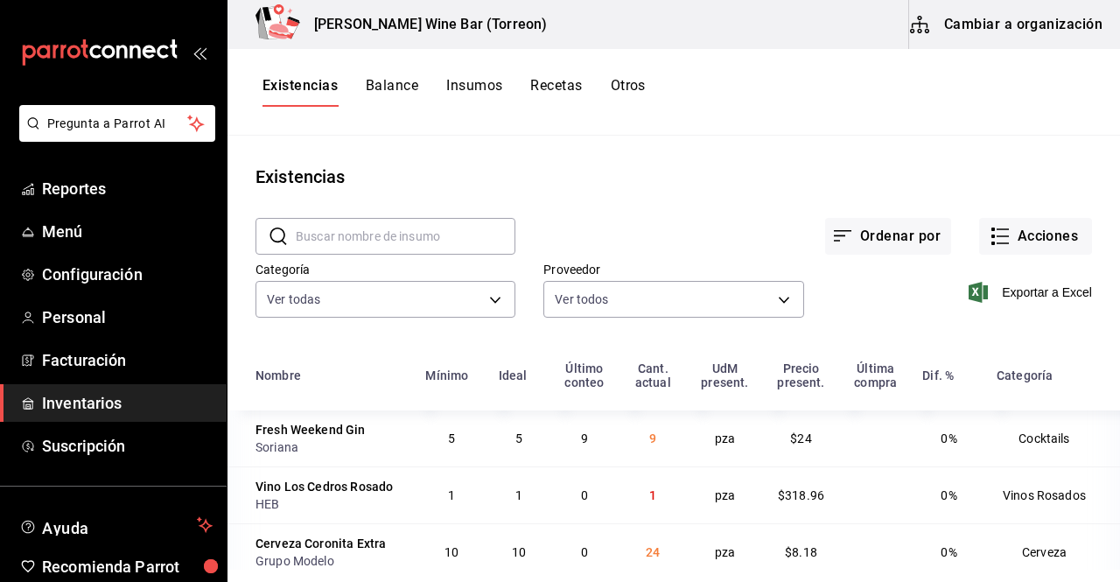
click at [384, 234] on input "text" at bounding box center [406, 236] width 220 height 35
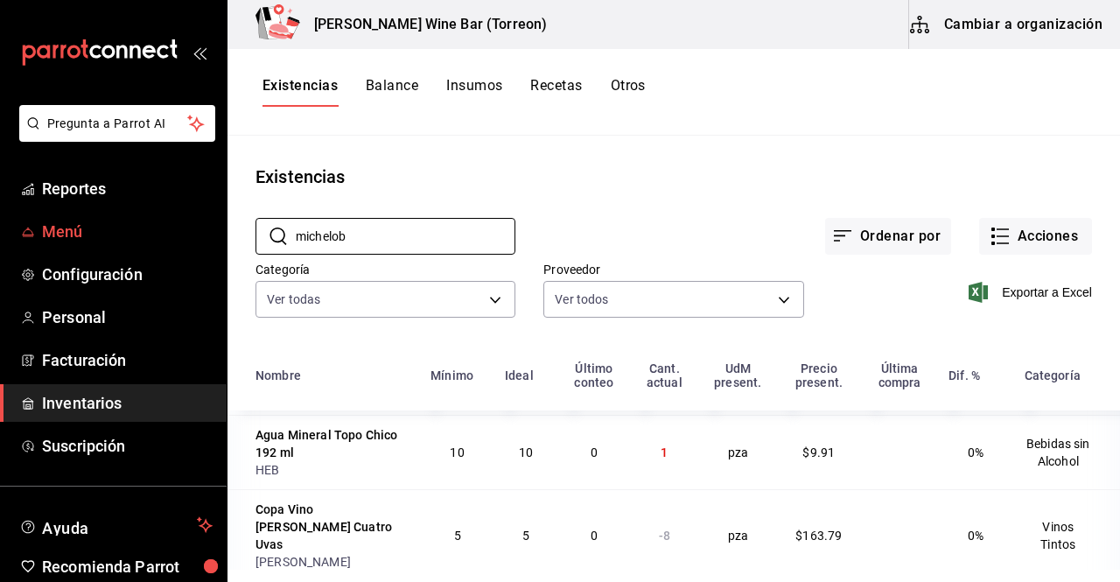
type input "michelob"
click at [59, 227] on span "Menú" at bounding box center [127, 232] width 171 height 24
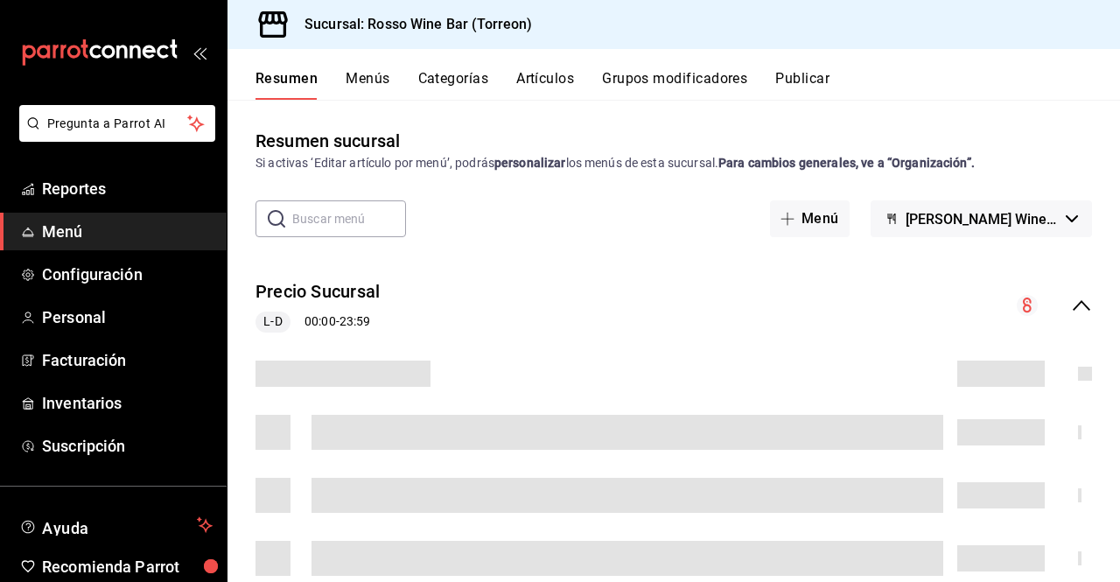
click at [547, 81] on button "Artículos" at bounding box center [545, 85] width 58 height 30
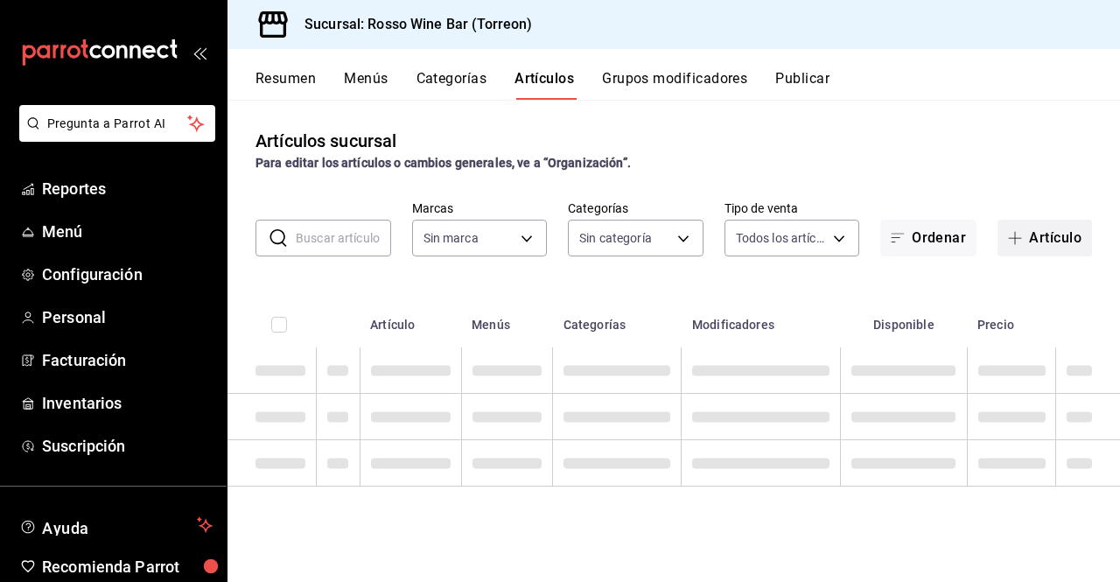
click at [1027, 236] on span "button" at bounding box center [1018, 238] width 21 height 14
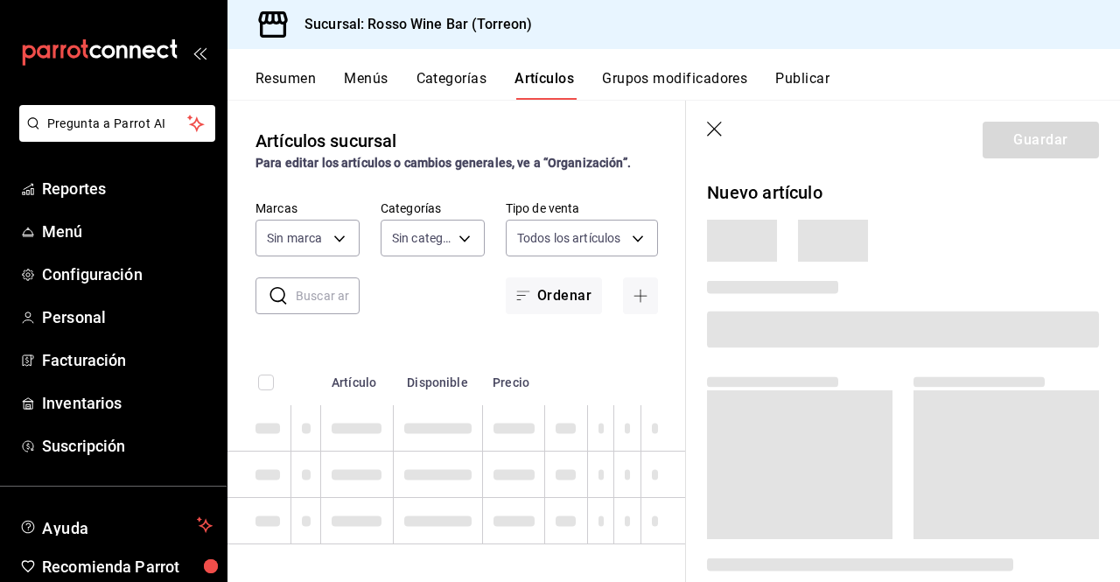
type input "c2c32ae7-1fc4-45ff-8039-656fc52e7daf"
type input "aec089ee-9023-4824-b277-cb2a6ede7ce4,ef748760-2f17-404d-9e3c-0518adc53242,a400a…"
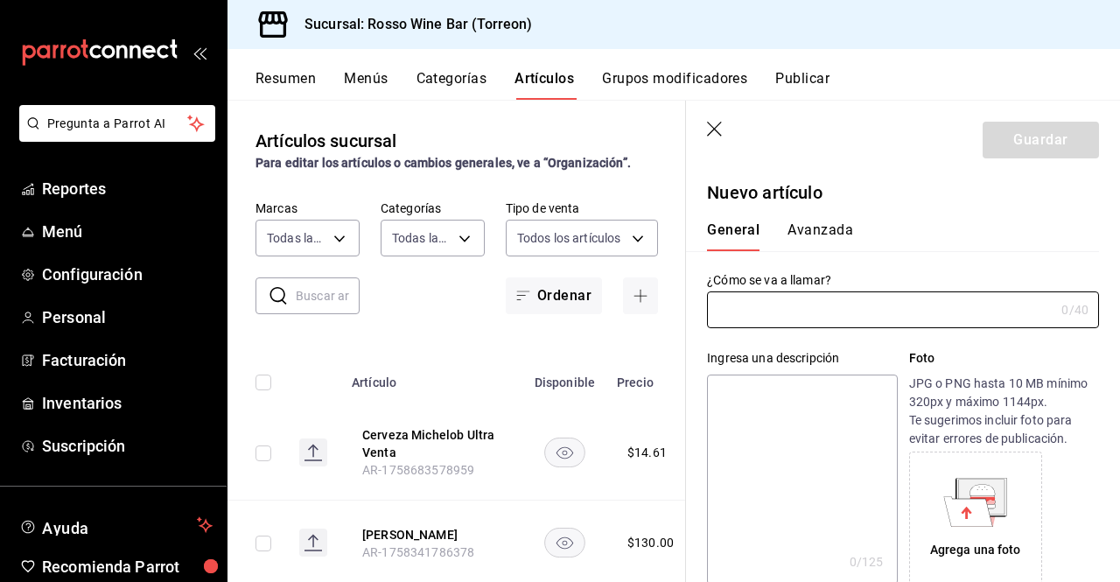
type input "AR-1758683901061"
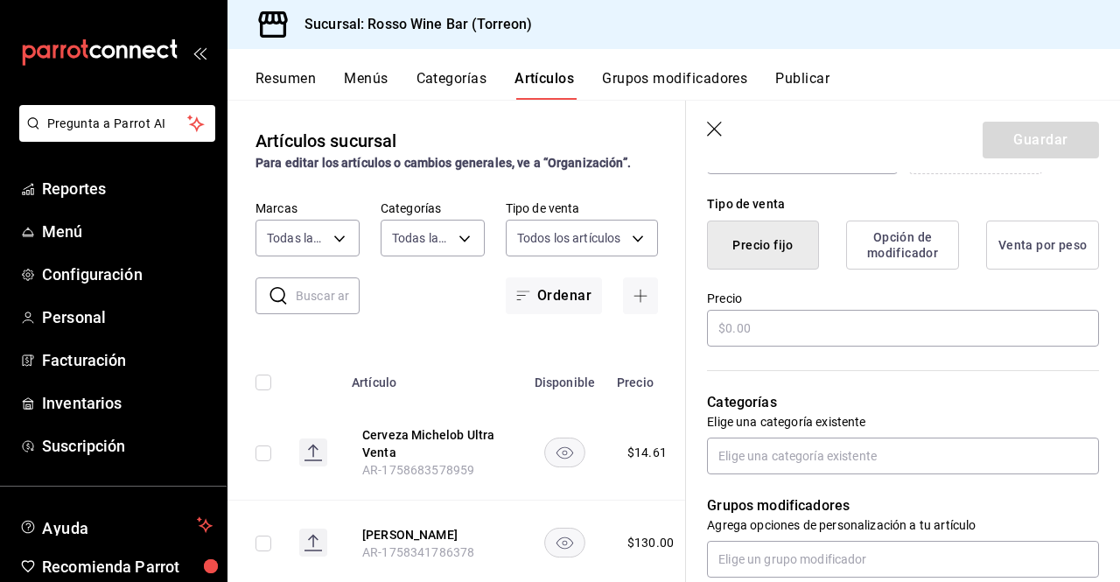
scroll to position [413, 0]
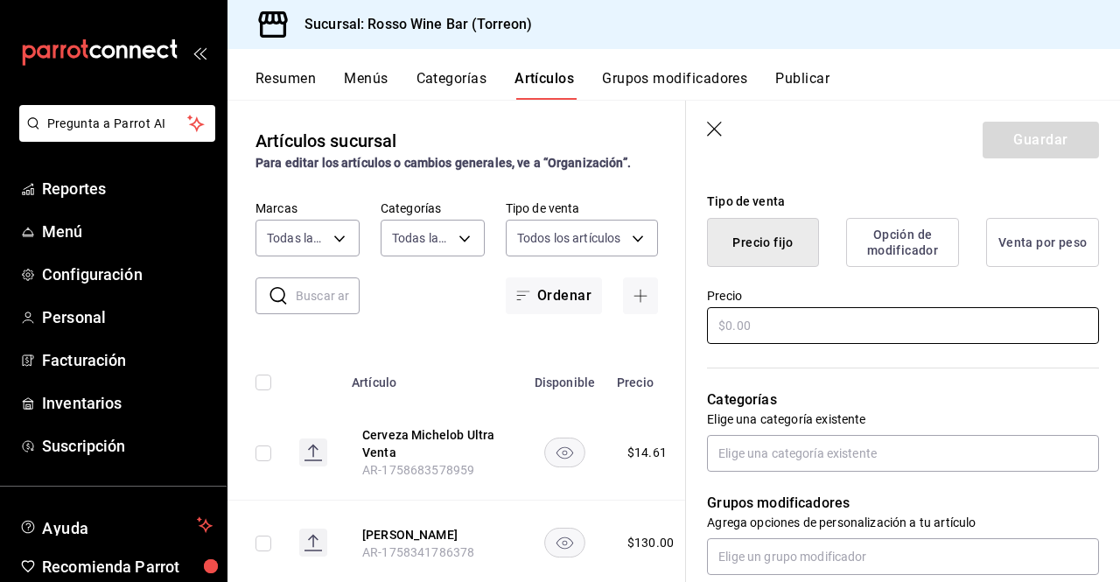
type input "Cerveza Corona Golden Lata Venta"
click at [808, 323] on input "text" at bounding box center [903, 325] width 392 height 37
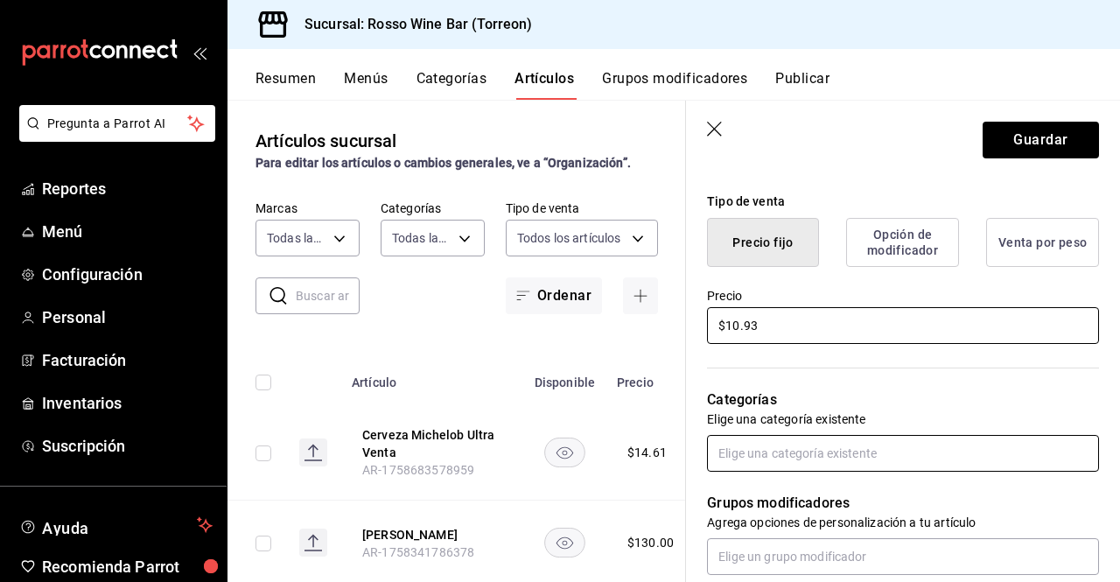
type input "$10.93"
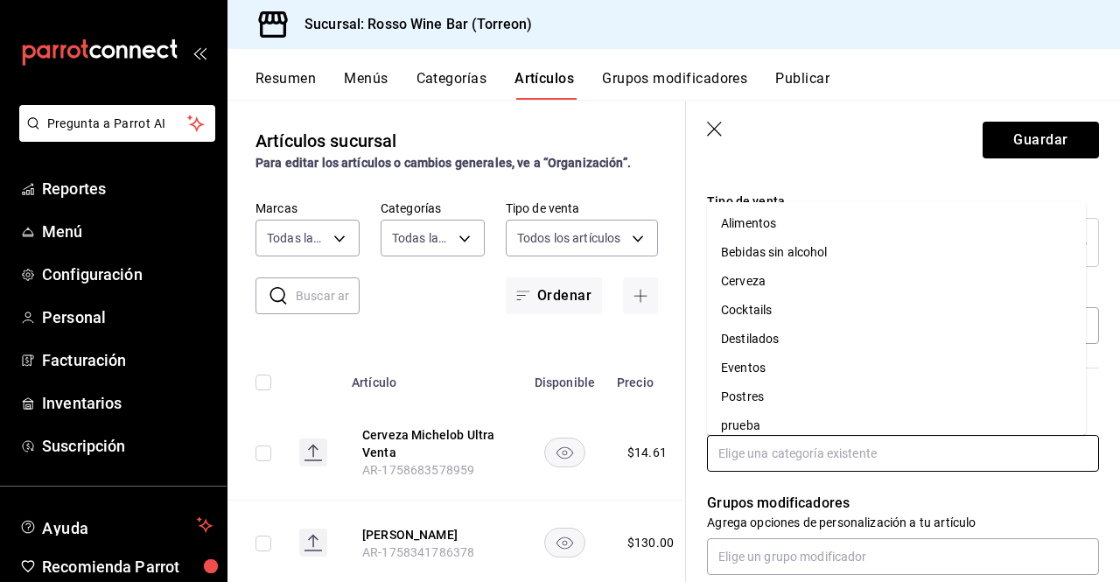
click at [920, 467] on input "text" at bounding box center [903, 453] width 392 height 37
click at [774, 270] on li "Cerveza" at bounding box center [896, 281] width 379 height 29
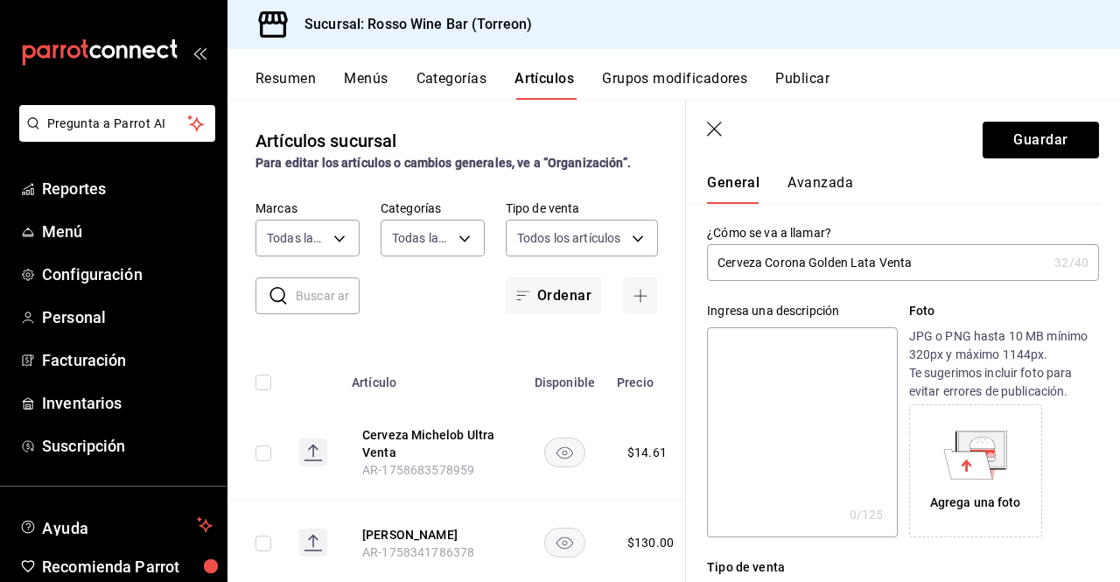
scroll to position [45, 0]
click at [825, 178] on button "Avanzada" at bounding box center [820, 191] width 66 height 30
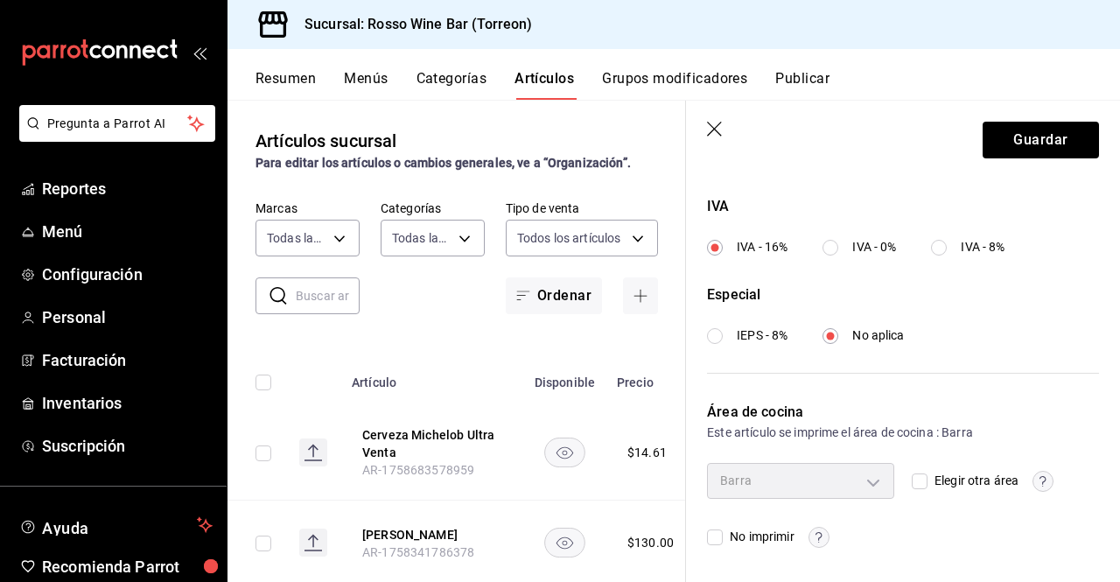
scroll to position [654, 0]
click at [990, 147] on button "Guardar" at bounding box center [1041, 140] width 116 height 37
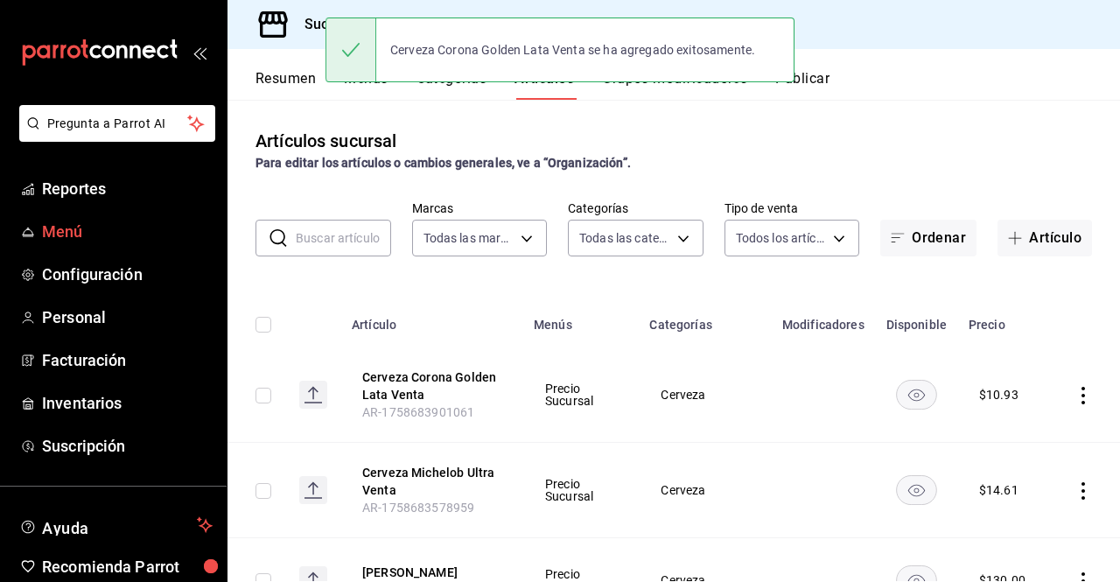
click at [68, 223] on span "Menú" at bounding box center [127, 232] width 171 height 24
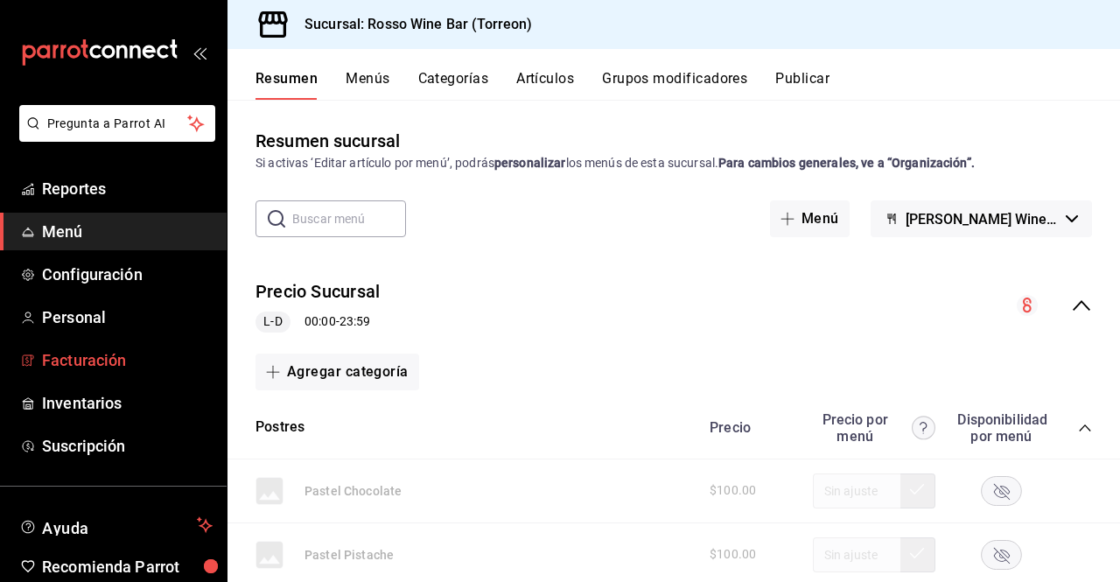
click at [84, 351] on span "Facturación" at bounding box center [127, 360] width 171 height 24
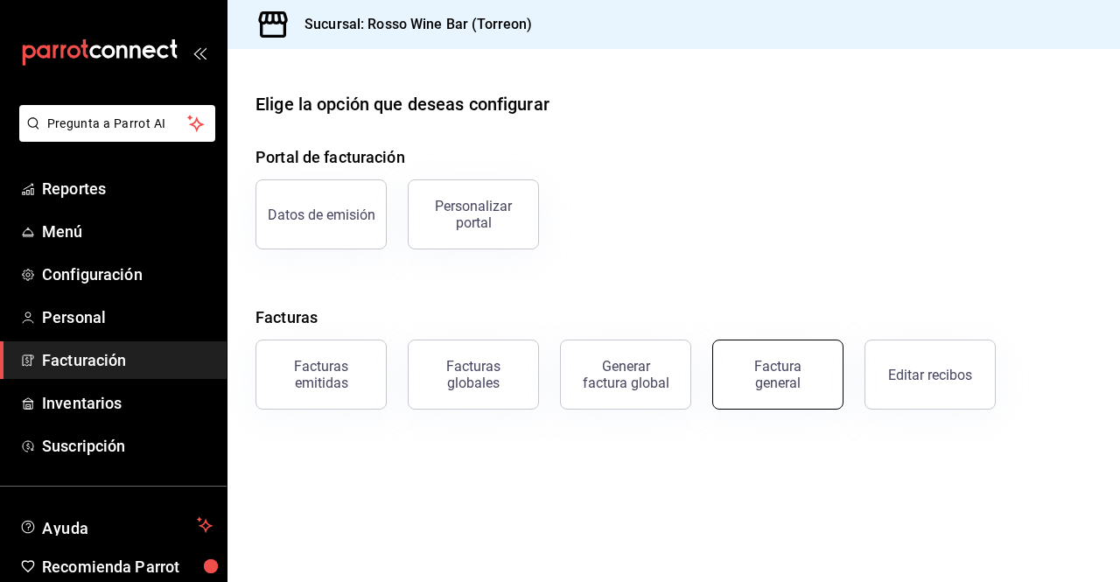
click at [755, 348] on button "Factura general" at bounding box center [777, 374] width 131 height 70
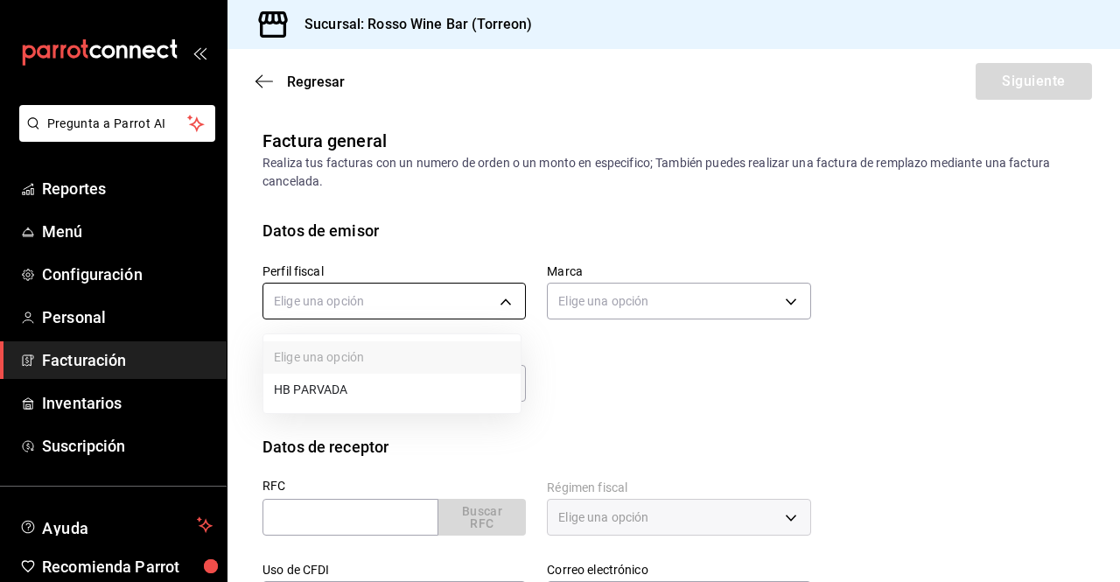
click at [502, 299] on body "Pregunta a Parrot AI Reportes Menú Configuración Personal Facturación Inventari…" at bounding box center [560, 291] width 1120 height 582
click at [373, 389] on li "HB PARVADA" at bounding box center [391, 390] width 257 height 32
type input "e33a4bbf-56a2-4bb2-a420-99781ad44d12"
type input "c2c32ae7-1fc4-45ff-8039-656fc52e7daf"
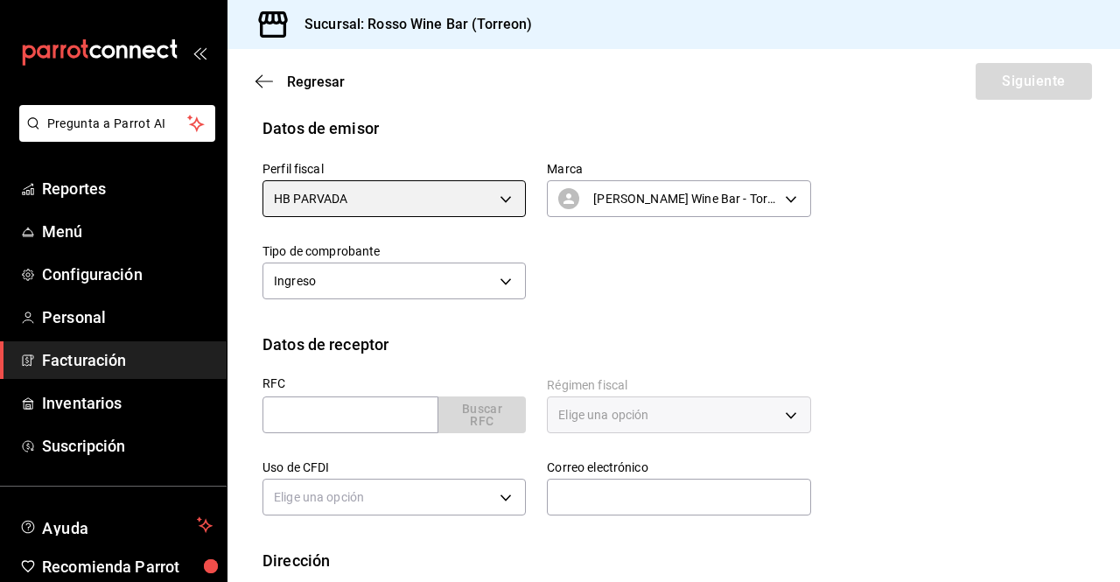
scroll to position [163, 0]
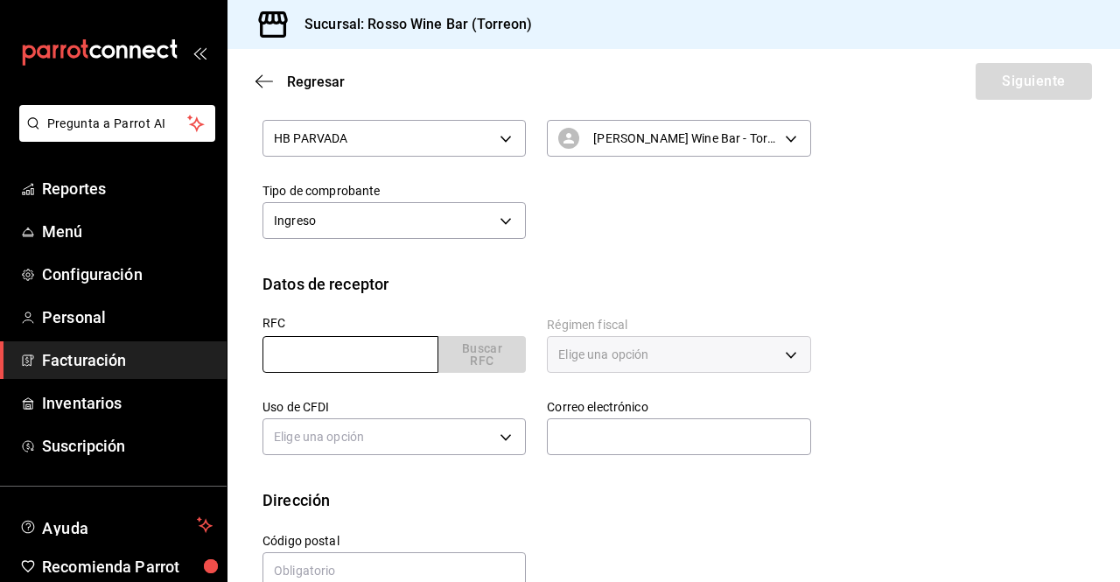
click at [409, 360] on input "text" at bounding box center [350, 354] width 176 height 37
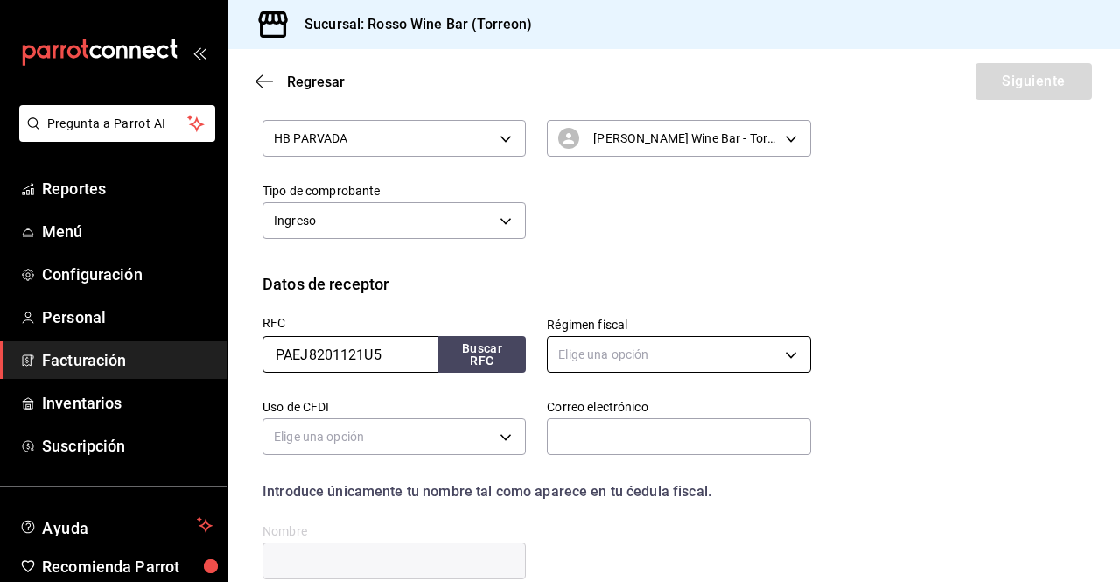
type input "PAEJ8201121U5"
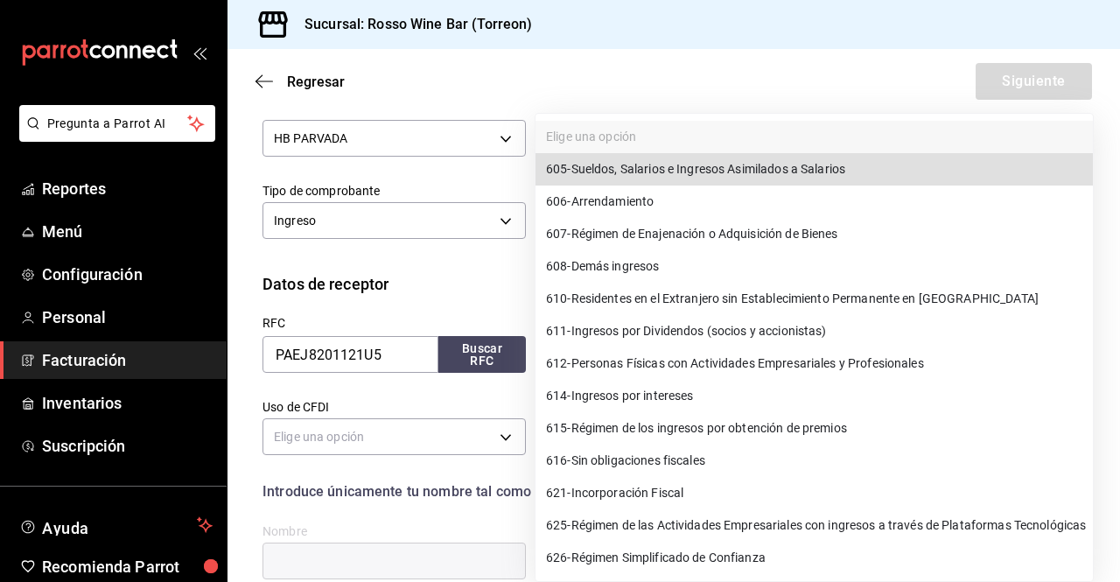
click at [790, 363] on body "Pregunta a Parrot AI Reportes Menú Configuración Personal Facturación Inventari…" at bounding box center [560, 291] width 1120 height 582
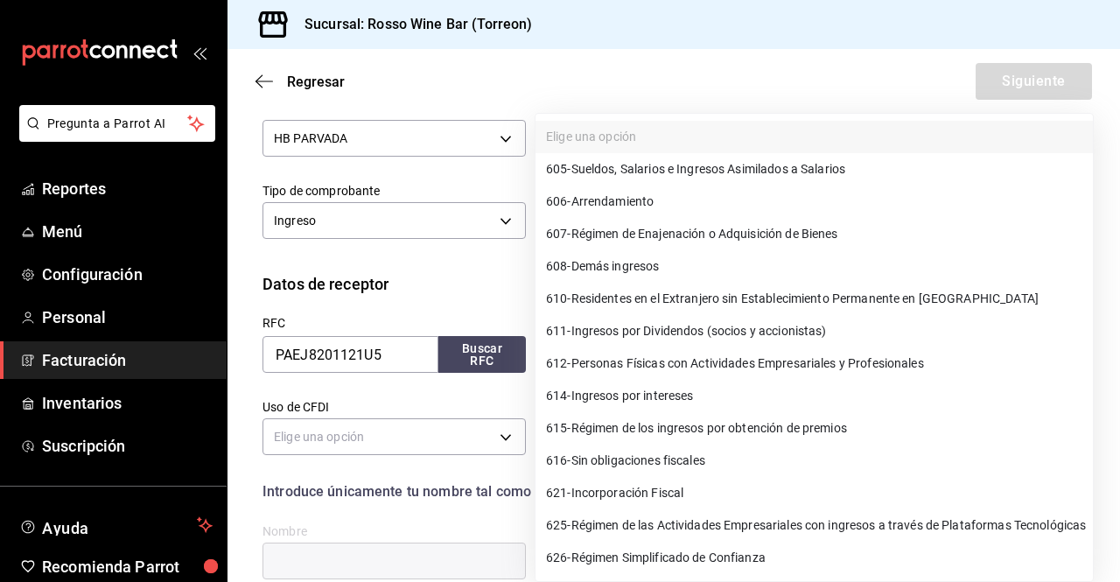
click at [790, 363] on span "612 - Personas Físicas con Actividades Empresariales y Profesionales" at bounding box center [735, 363] width 378 height 18
type input "612"
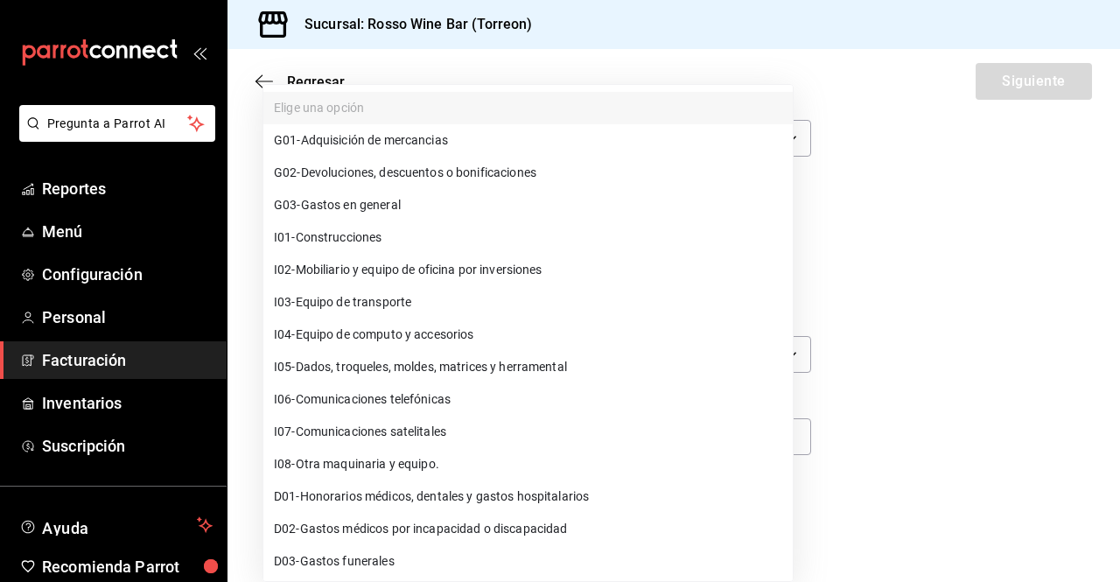
click at [505, 443] on body "Pregunta a Parrot AI Reportes Menú Configuración Personal Facturación Inventari…" at bounding box center [560, 291] width 1120 height 582
click at [431, 138] on span "G01 - Adquisición de mercancias" at bounding box center [361, 140] width 174 height 18
type input "G01"
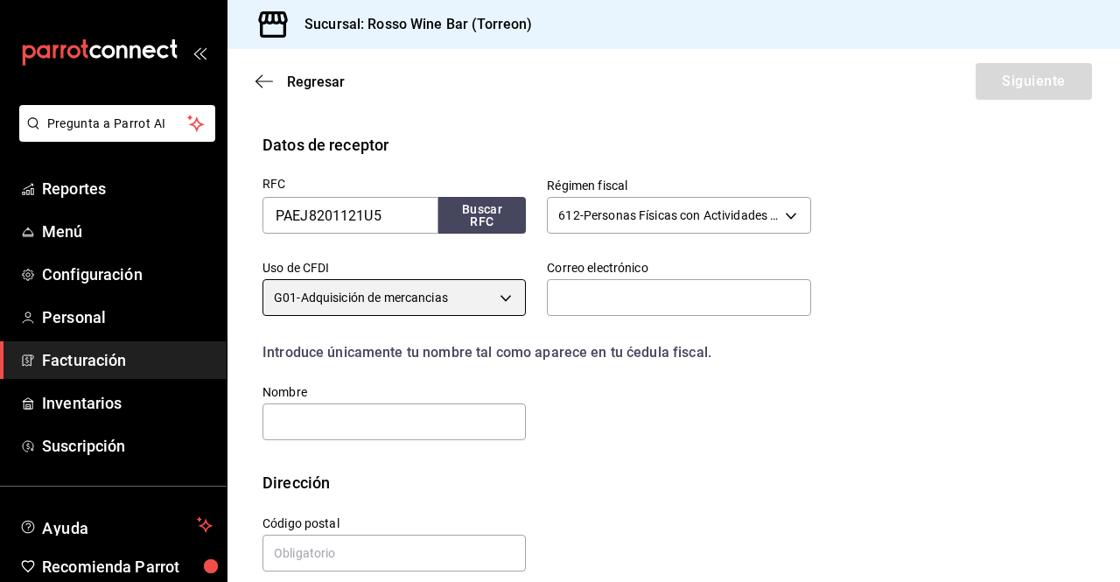
scroll to position [322, 0]
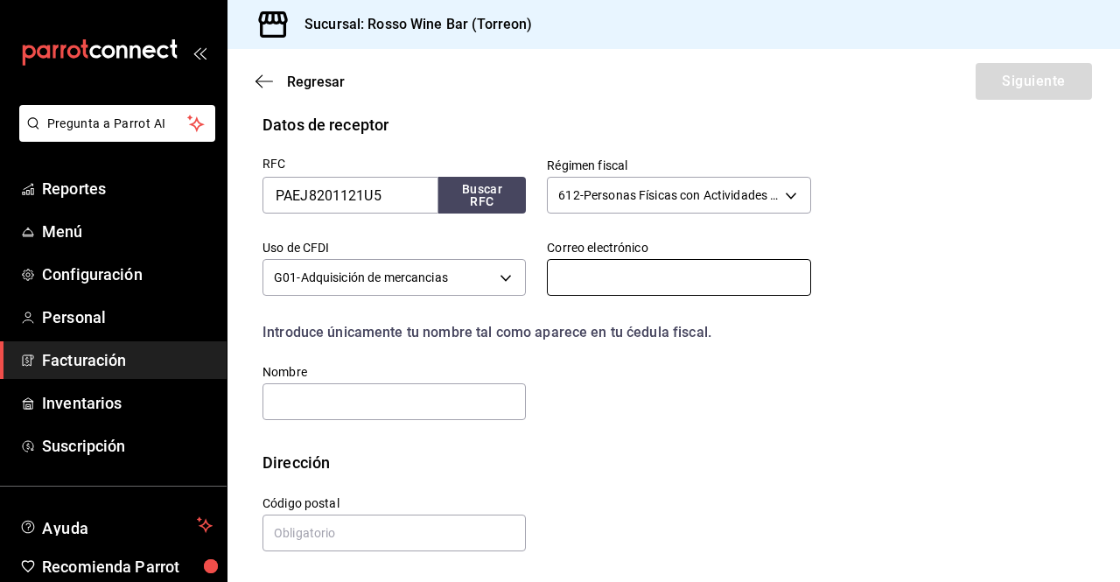
click at [583, 275] on input "text" at bounding box center [678, 277] width 263 height 37
type input "[EMAIL_ADDRESS][DOMAIN_NAME]"
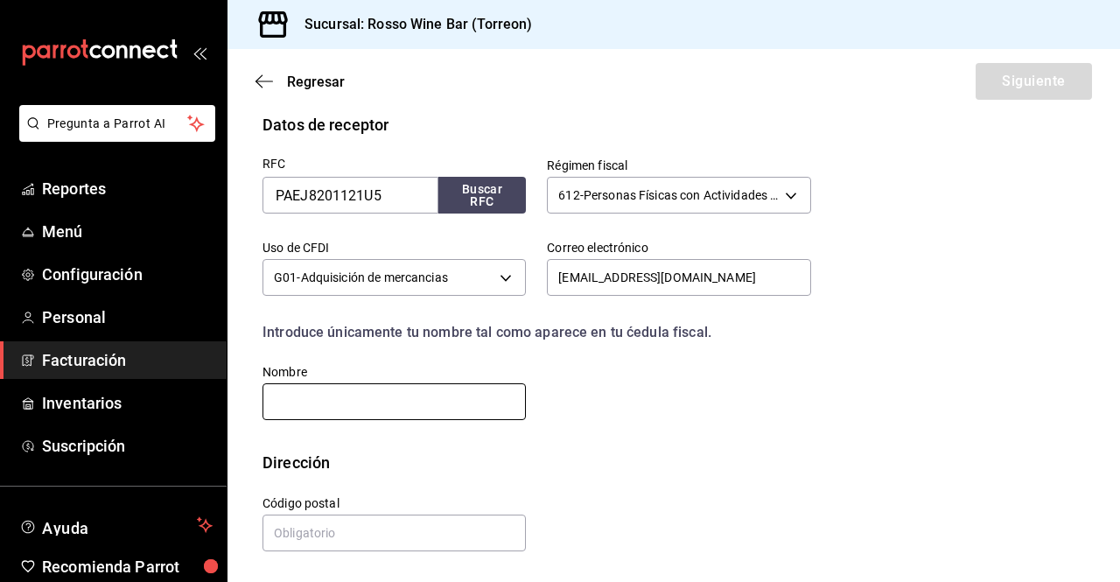
click at [439, 391] on input "text" at bounding box center [393, 401] width 263 height 37
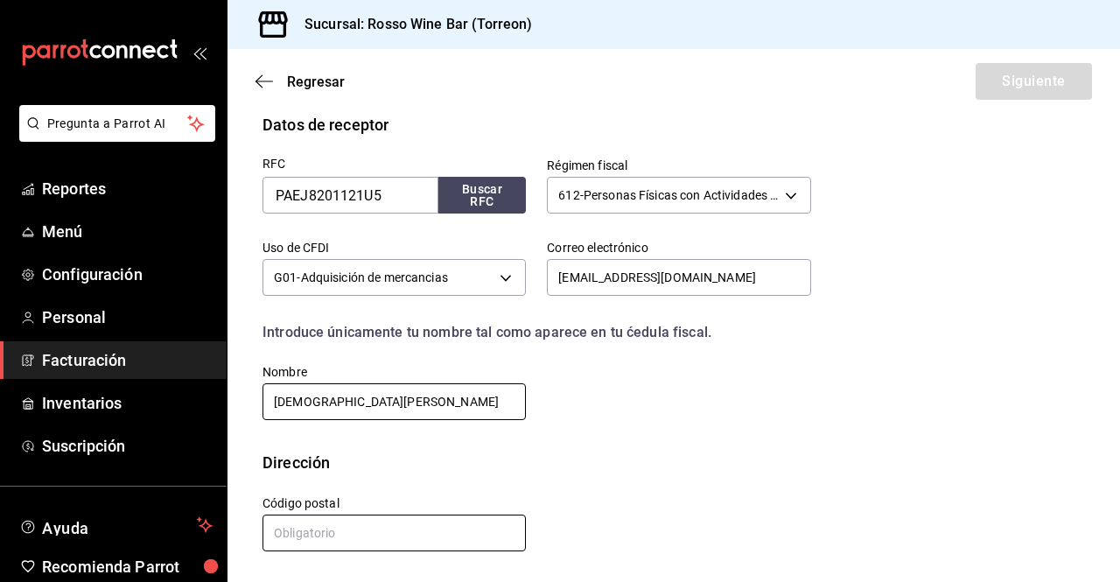
type input "[DEMOGRAPHIC_DATA][PERSON_NAME]"
click at [471, 528] on input "text" at bounding box center [393, 532] width 263 height 37
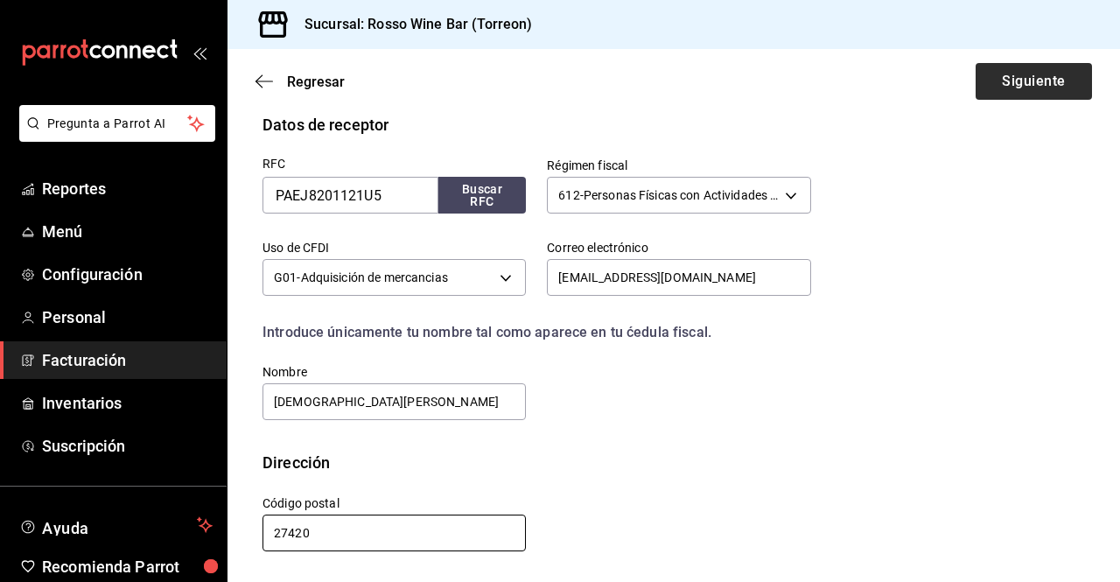
type input "27420"
click at [1030, 78] on button "Siguiente" at bounding box center [1034, 81] width 116 height 37
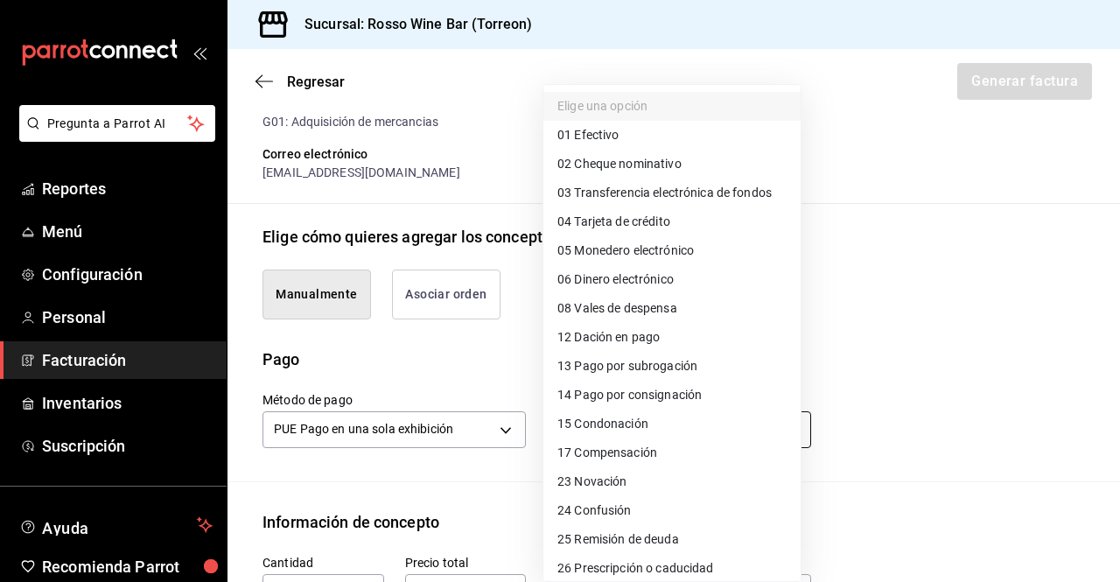
click at [761, 414] on body "Pregunta a Parrot AI Reportes Menú Configuración Personal Facturación Inventari…" at bounding box center [560, 291] width 1120 height 582
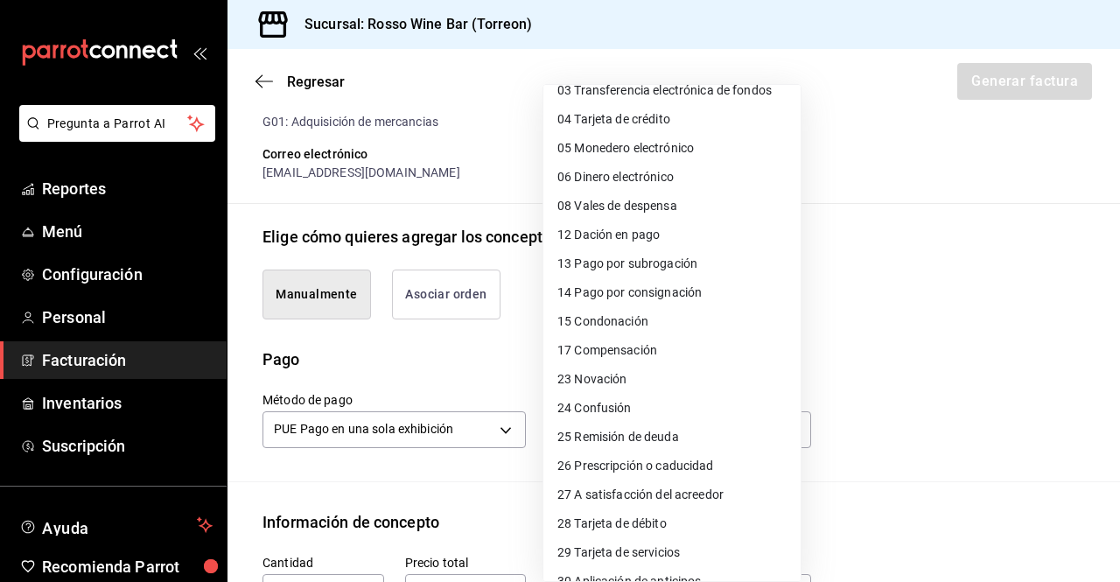
scroll to position [108, 0]
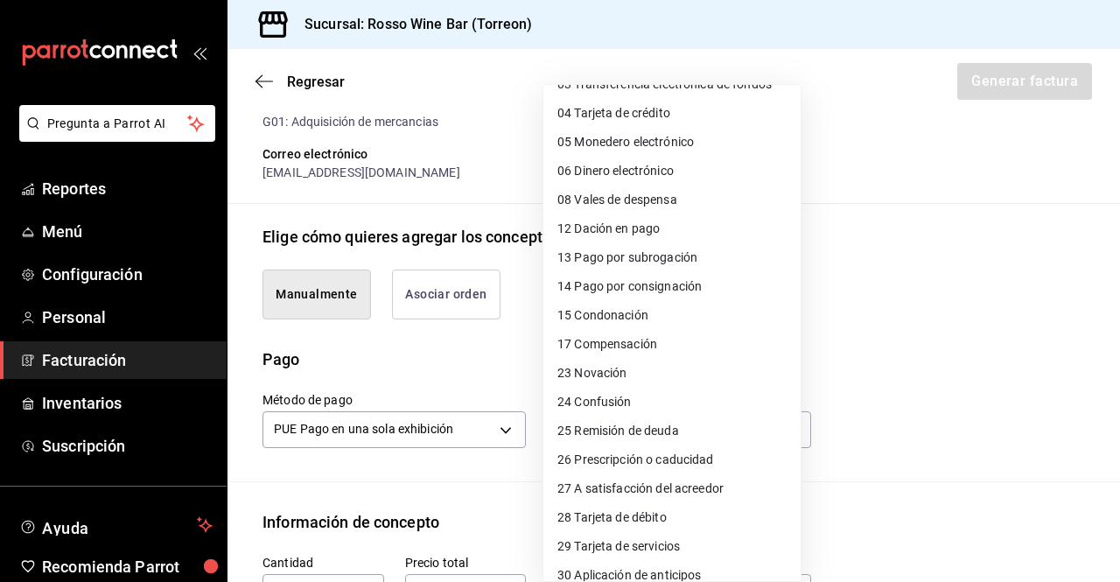
click at [669, 507] on li "28 Tarjeta de débito" at bounding box center [671, 517] width 257 height 29
type input "28"
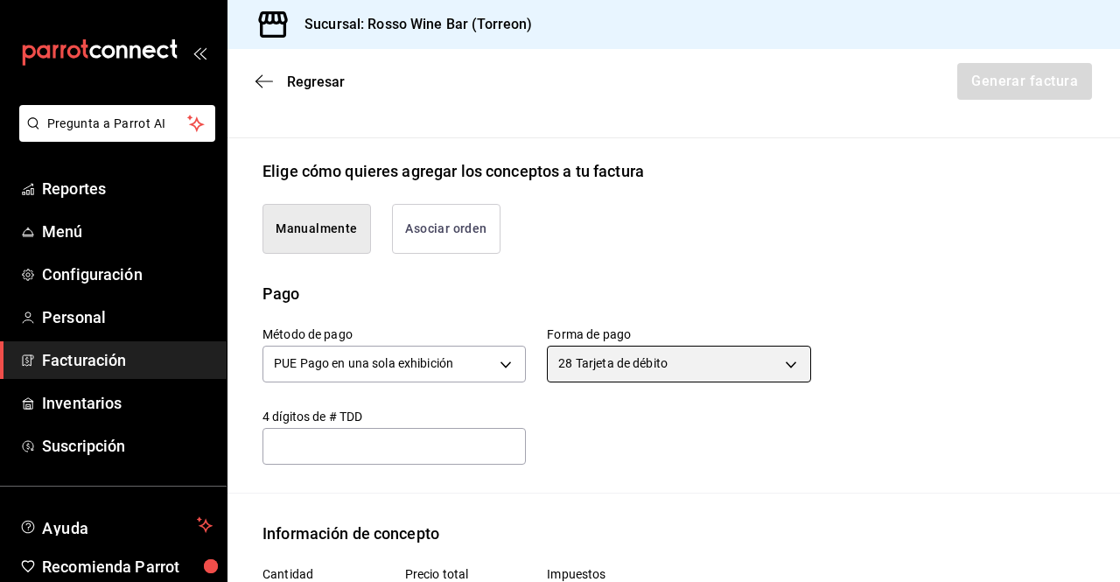
scroll to position [368, 0]
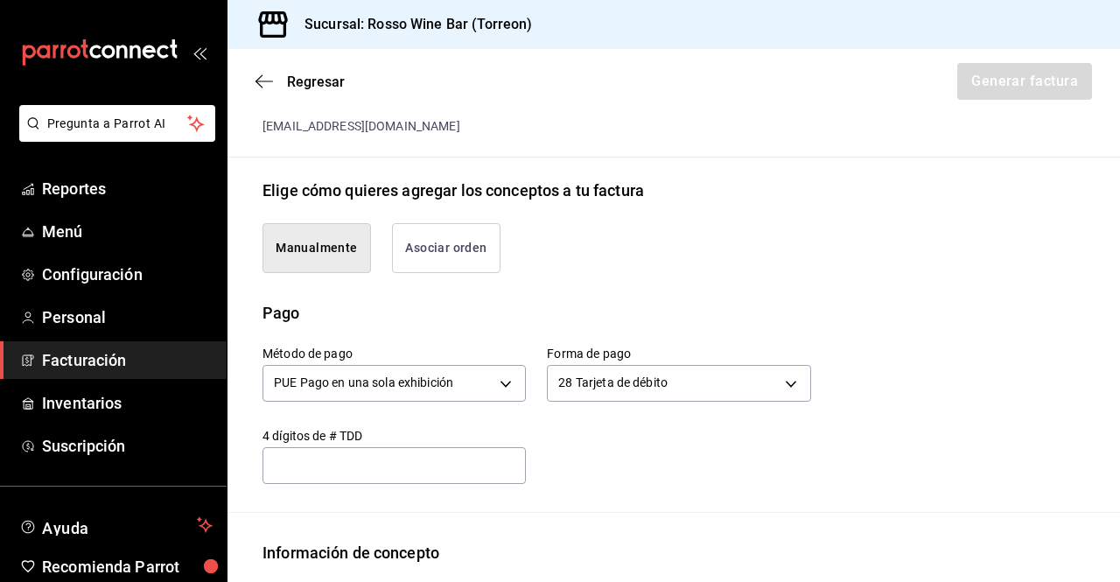
click at [461, 234] on button "Asociar orden" at bounding box center [446, 248] width 108 height 50
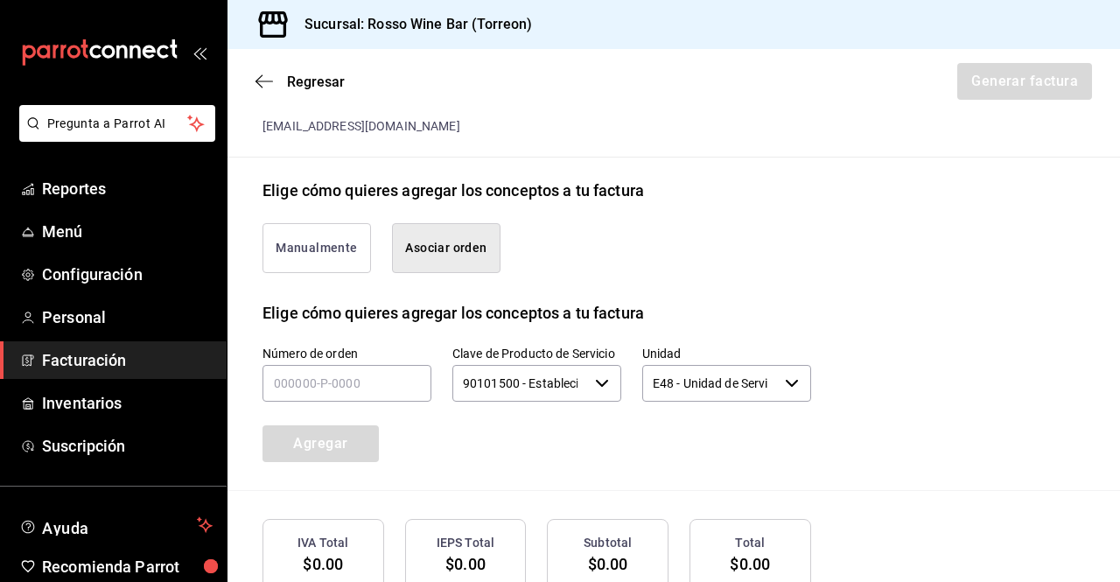
click at [317, 223] on button "Manualmente" at bounding box center [316, 248] width 108 height 50
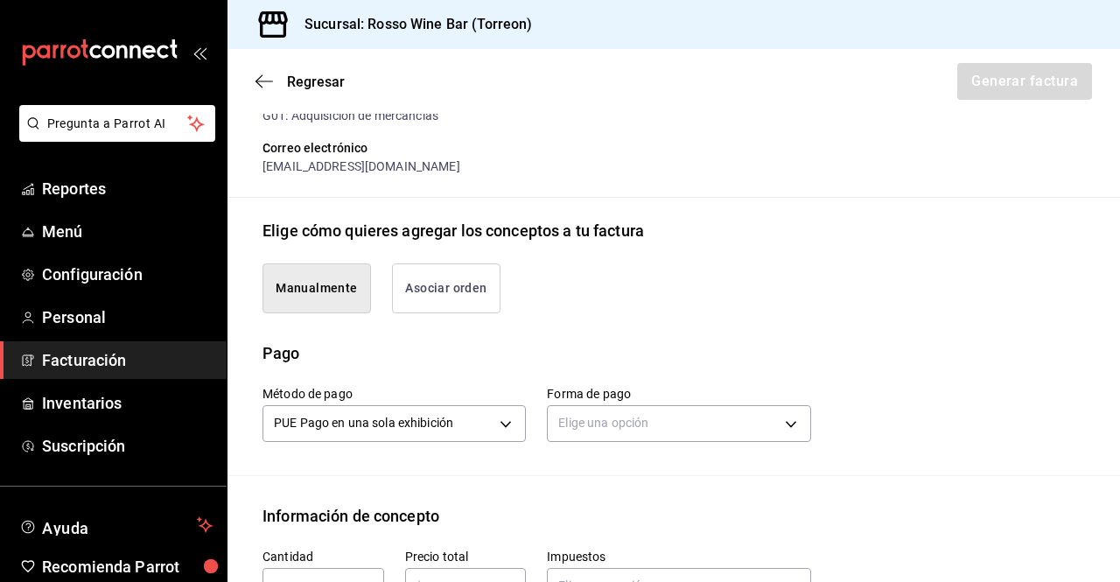
scroll to position [325, 0]
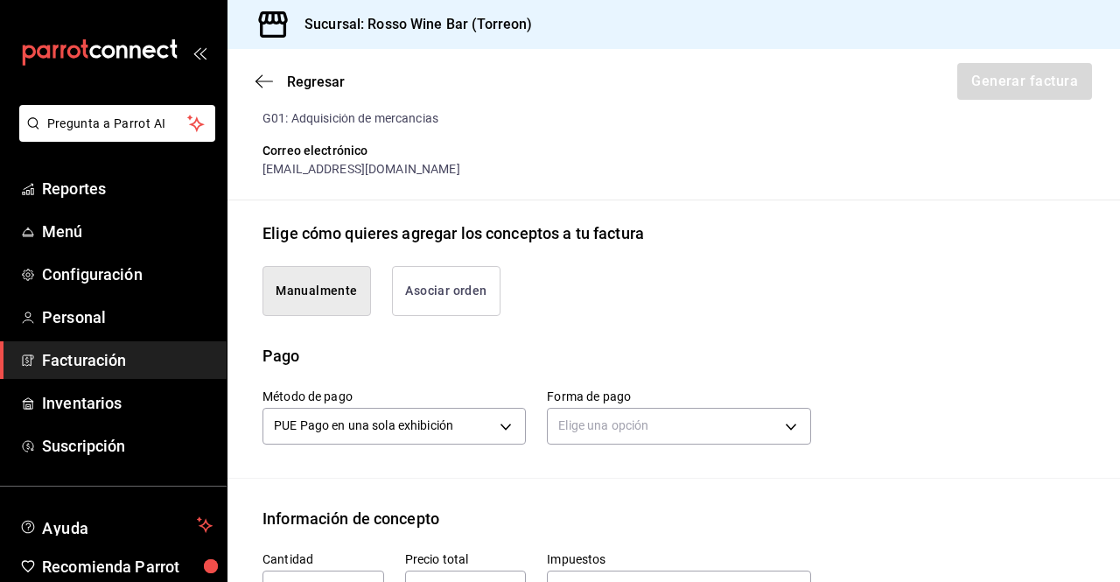
click at [465, 266] on button "Asociar orden" at bounding box center [446, 291] width 108 height 50
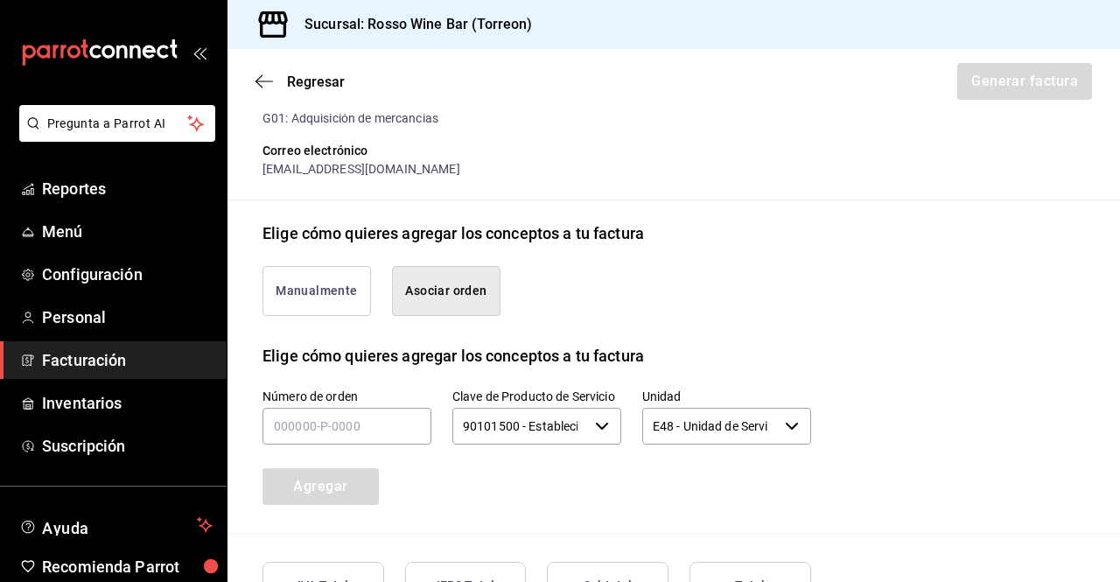
scroll to position [464, 0]
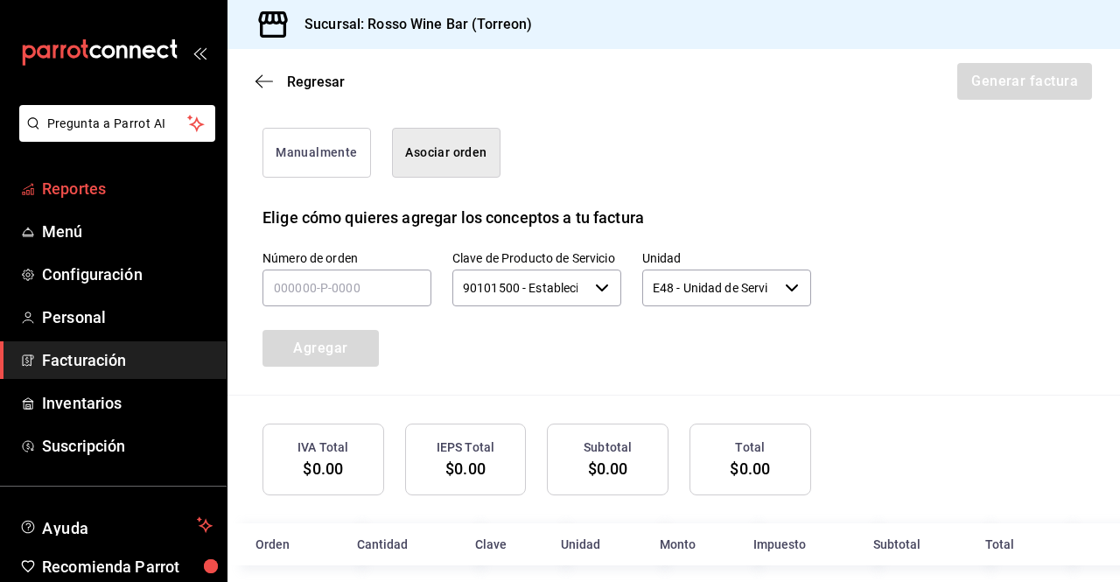
click at [103, 192] on span "Reportes" at bounding box center [127, 189] width 171 height 24
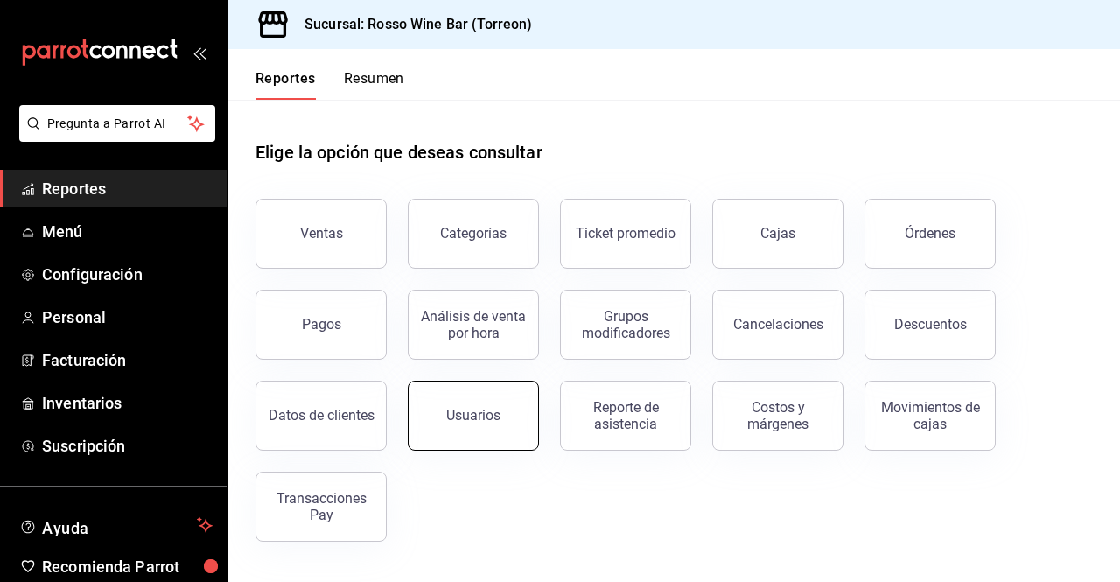
click at [497, 420] on div "Usuarios" at bounding box center [473, 415] width 54 height 17
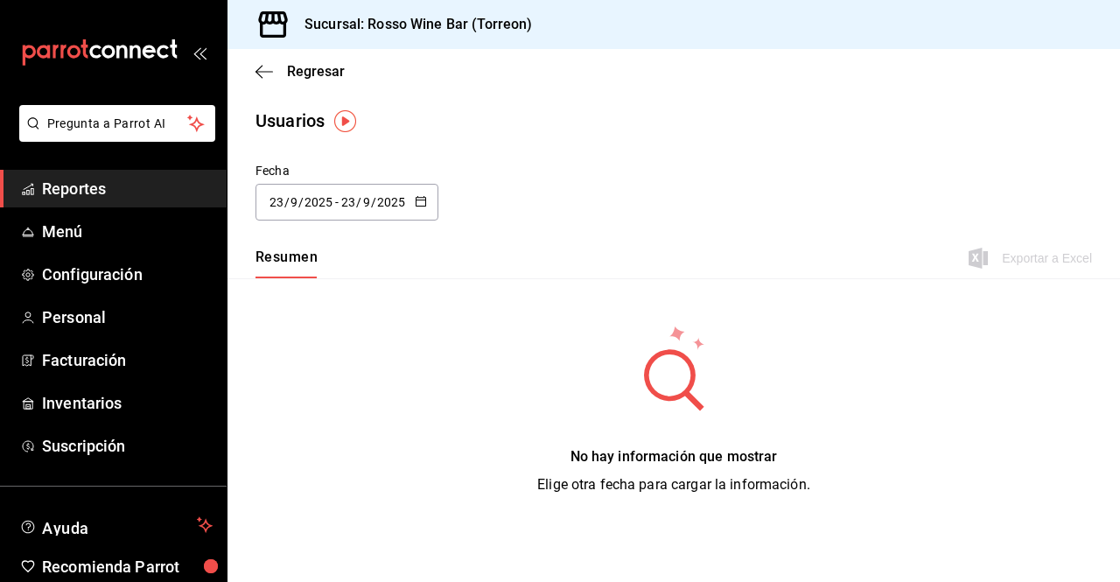
click at [130, 192] on span "Reportes" at bounding box center [127, 189] width 171 height 24
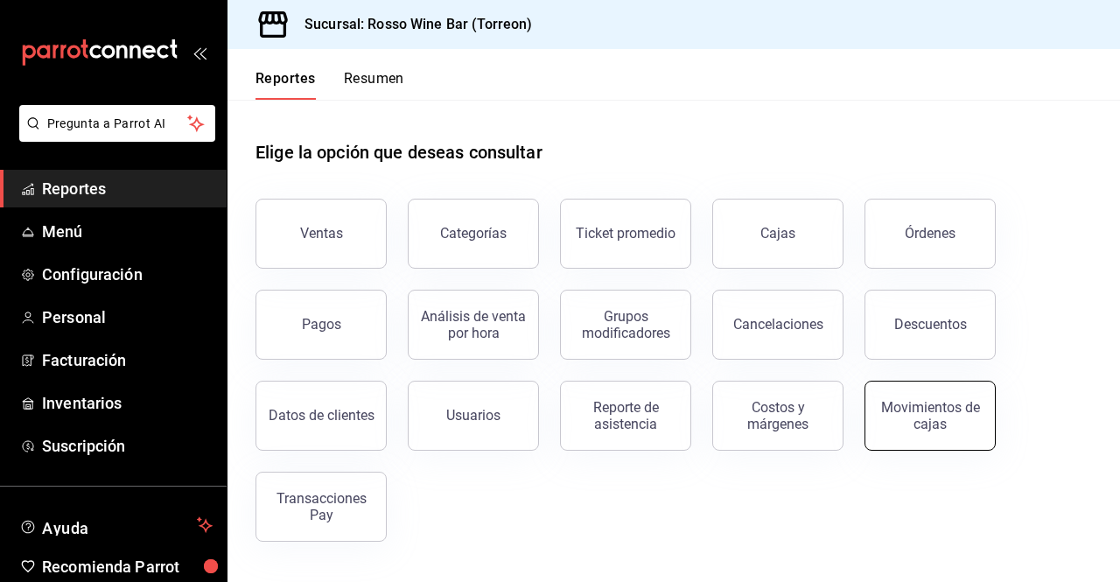
click at [909, 435] on button "Movimientos de cajas" at bounding box center [929, 416] width 131 height 70
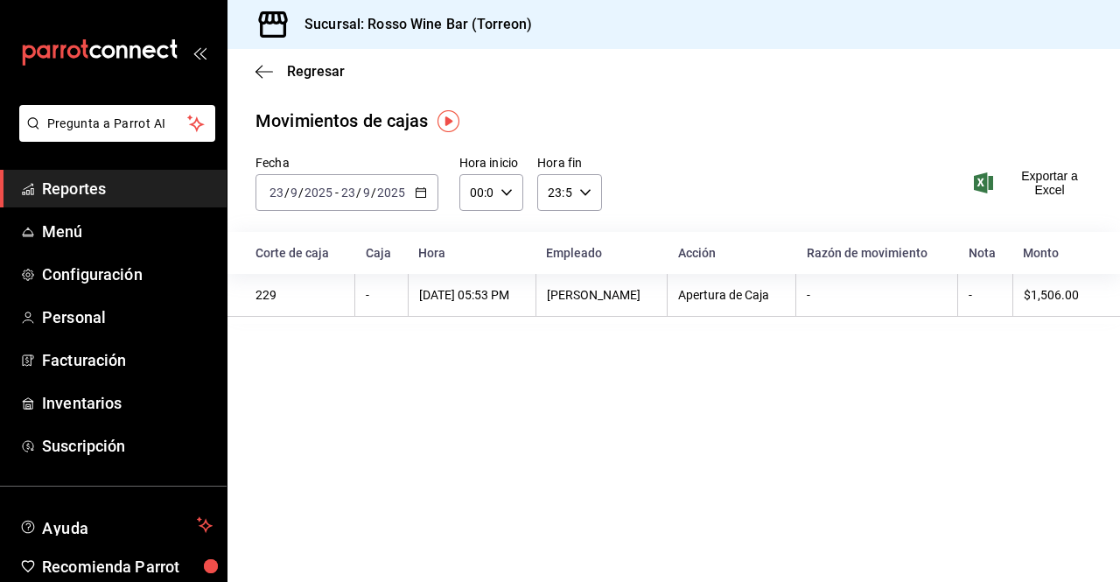
click at [416, 188] on icon "button" at bounding box center [421, 192] width 12 height 12
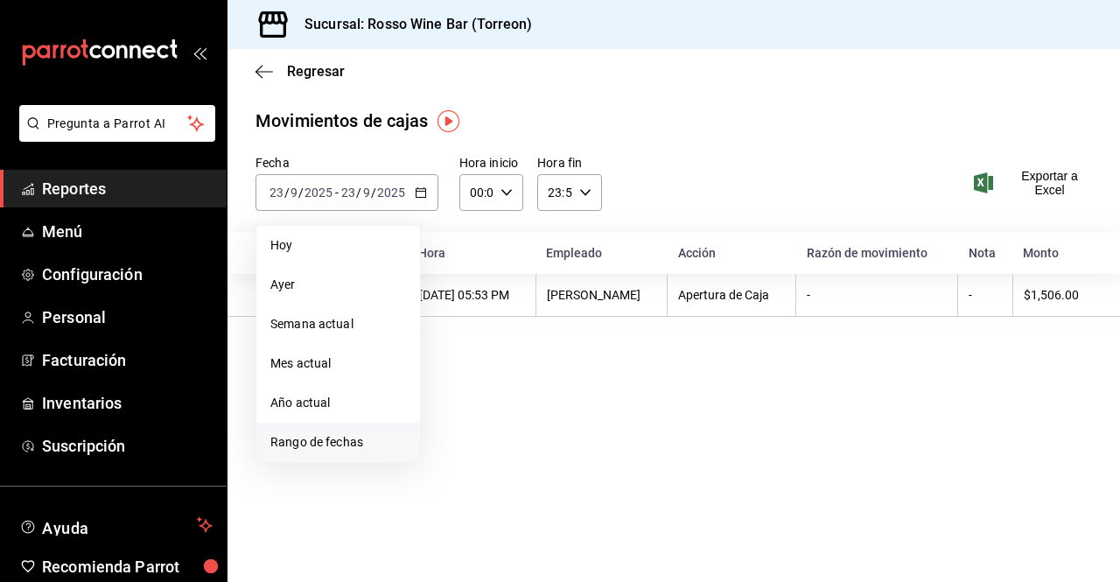
click at [324, 439] on span "Rango de fechas" at bounding box center [338, 442] width 136 height 18
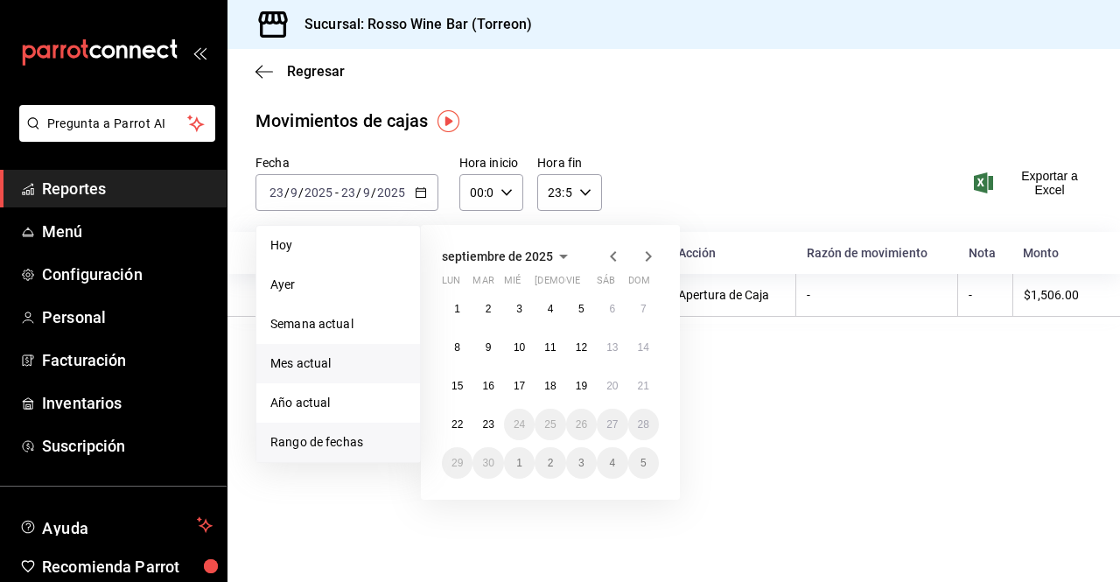
click at [318, 363] on span "Mes actual" at bounding box center [338, 363] width 136 height 18
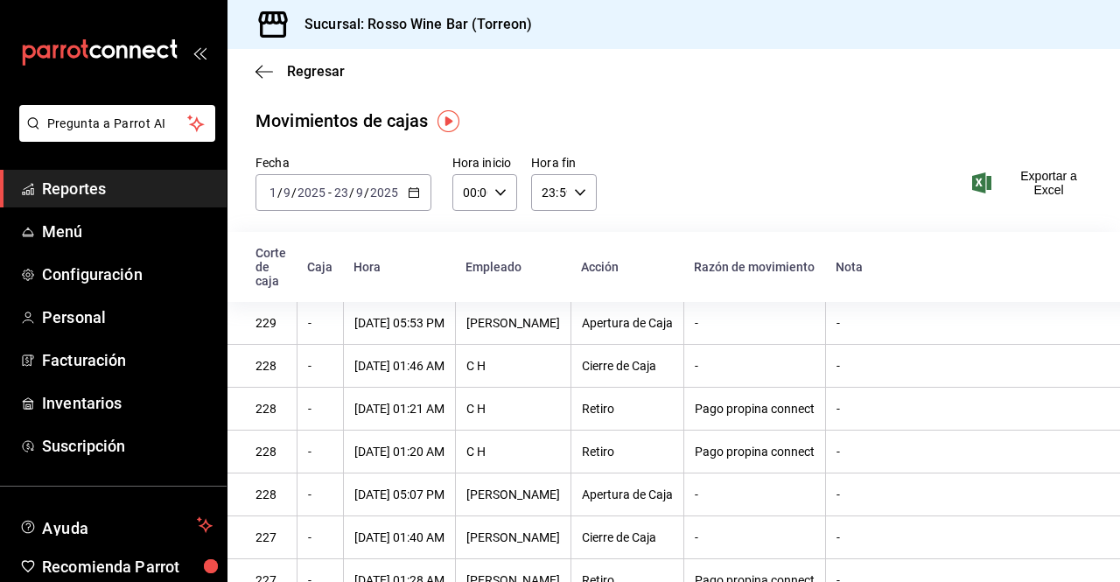
click at [98, 189] on span "Reportes" at bounding box center [127, 189] width 171 height 24
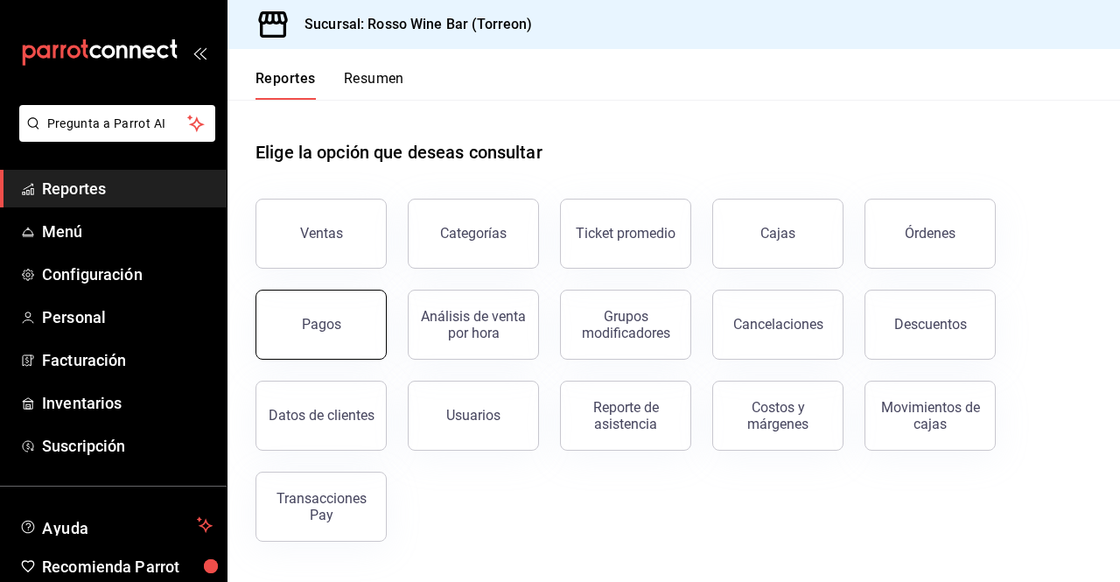
click at [346, 326] on button "Pagos" at bounding box center [320, 325] width 131 height 70
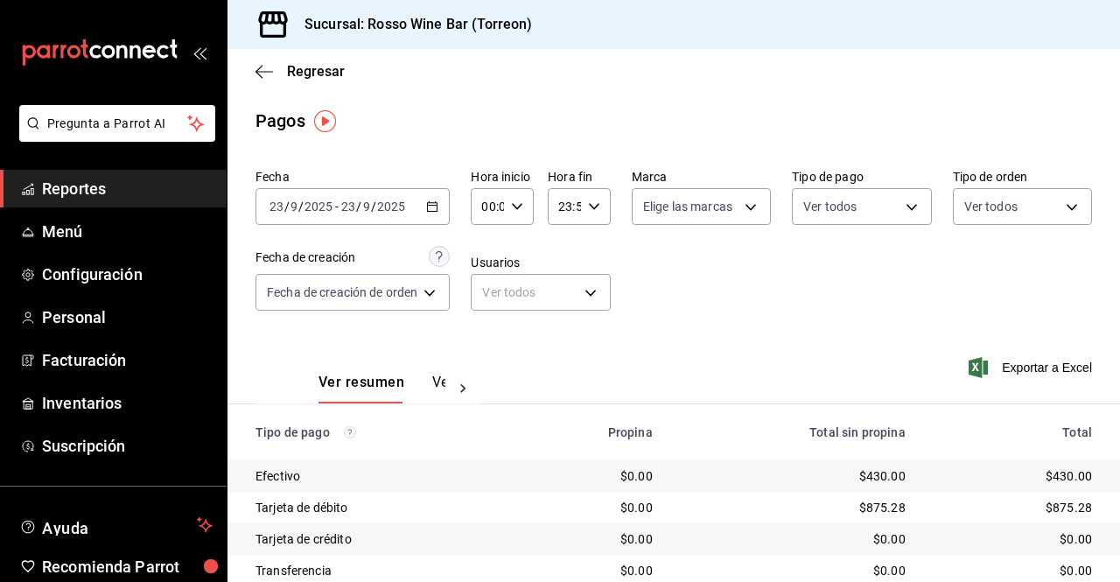
click at [434, 206] on \(Stroke\) "button" at bounding box center [433, 205] width 10 height 1
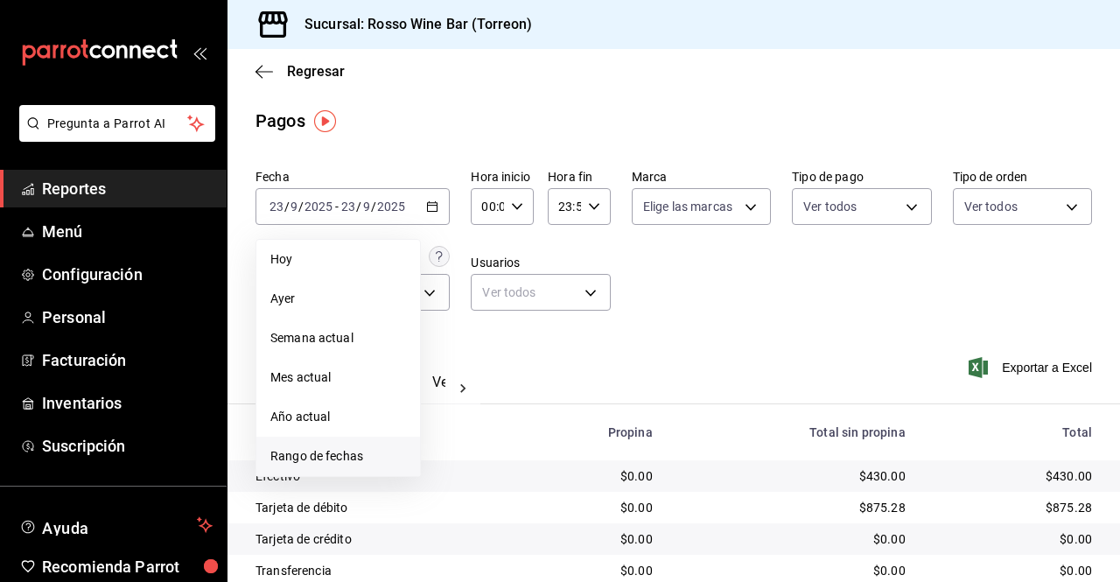
click at [360, 457] on span "Rango de fechas" at bounding box center [338, 456] width 136 height 18
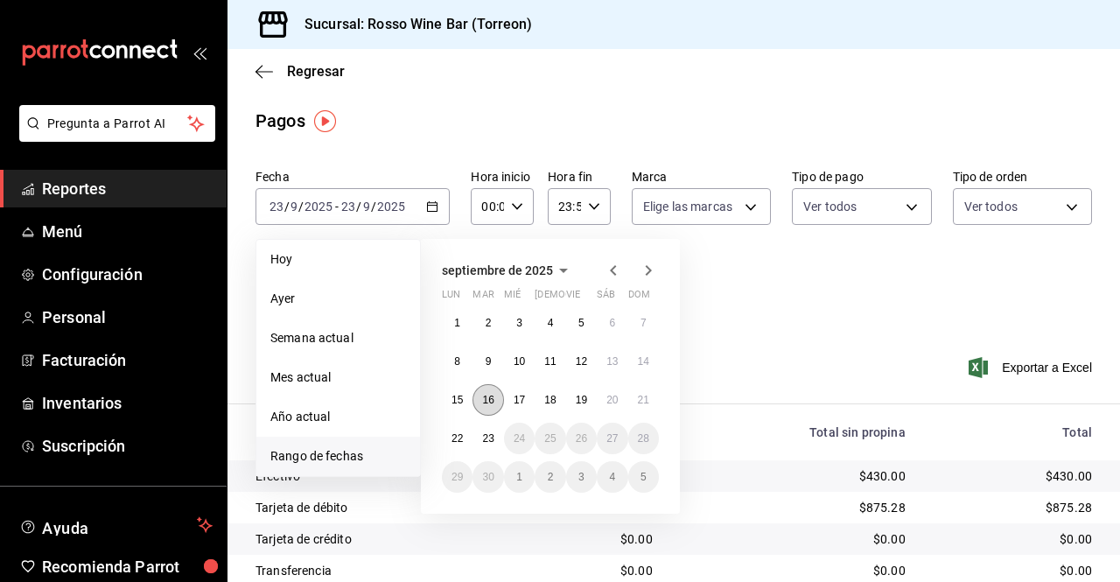
click at [486, 399] on abbr "16" at bounding box center [487, 400] width 11 height 12
click at [456, 438] on abbr "22" at bounding box center [456, 438] width 11 height 12
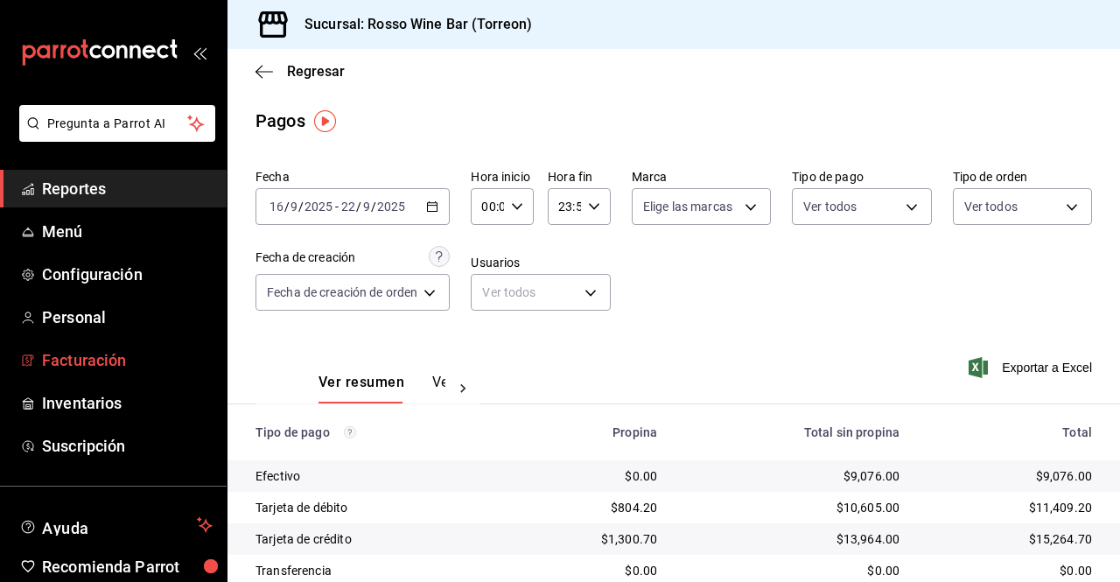
click at [93, 355] on span "Facturación" at bounding box center [127, 360] width 171 height 24
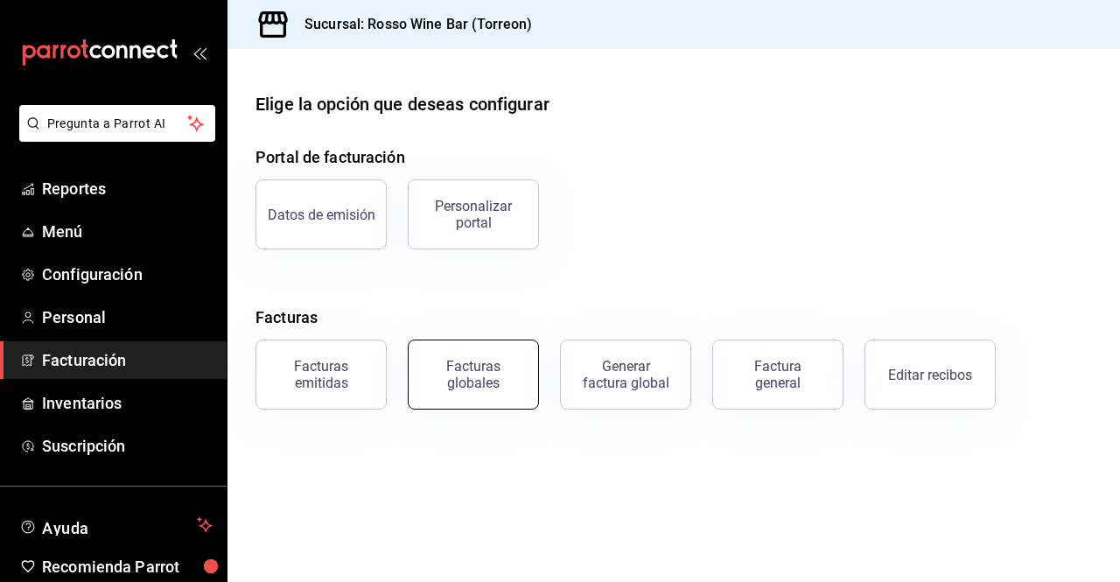
click at [470, 392] on button "Facturas globales" at bounding box center [473, 374] width 131 height 70
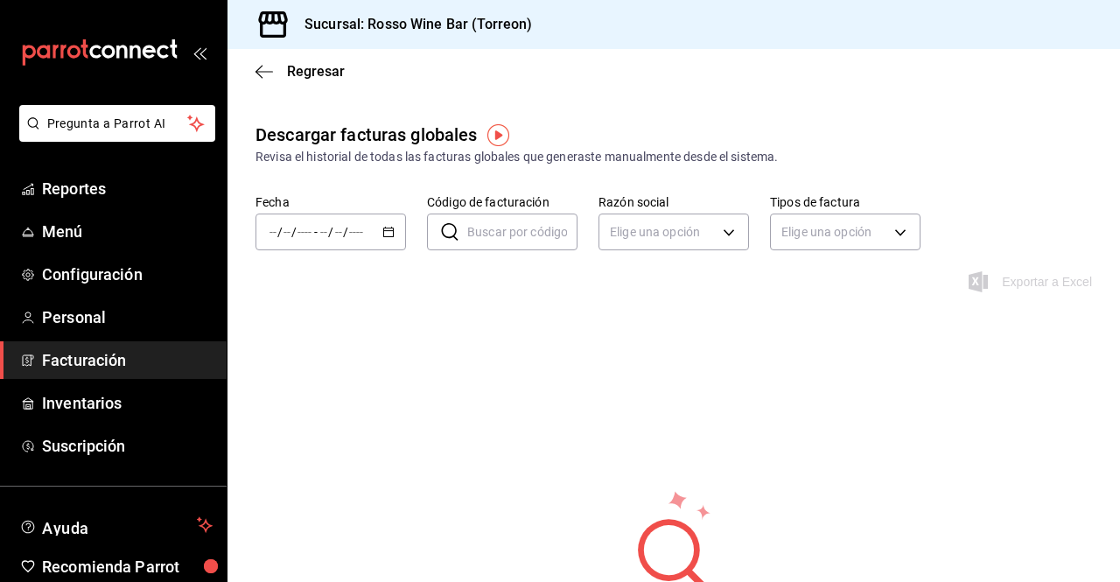
click at [383, 234] on icon "button" at bounding box center [388, 232] width 12 height 12
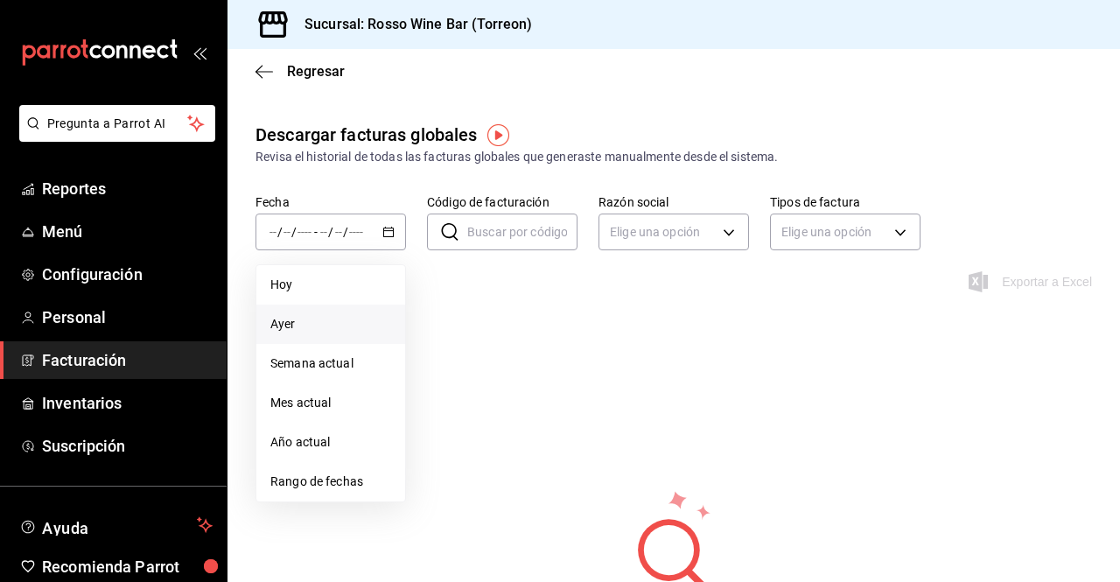
click at [330, 307] on li "Ayer" at bounding box center [330, 323] width 149 height 39
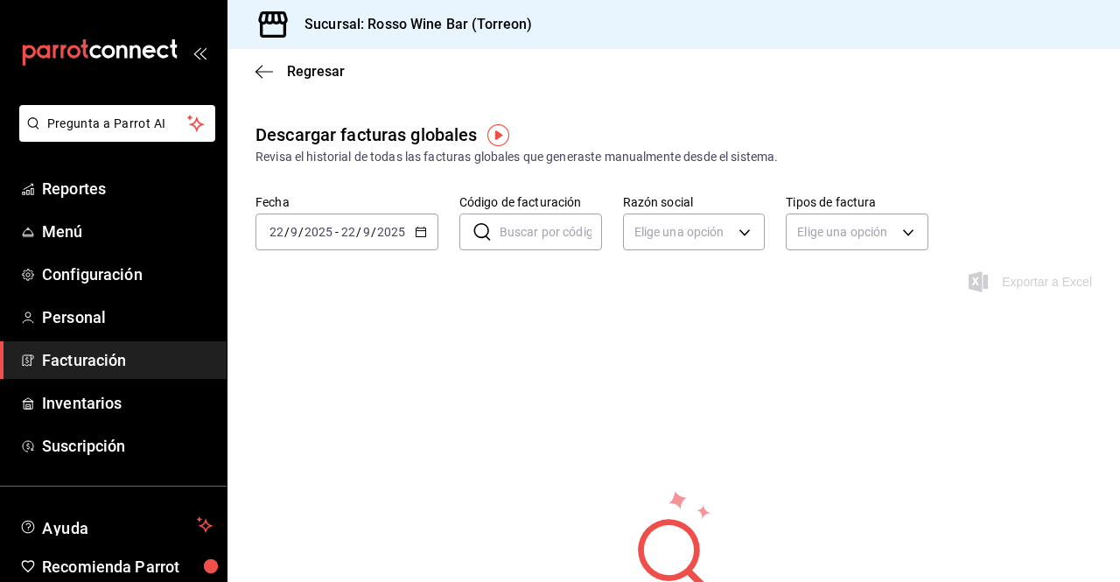
click at [395, 222] on div "[DATE] [DATE] - [DATE] [DATE]" at bounding box center [346, 231] width 183 height 37
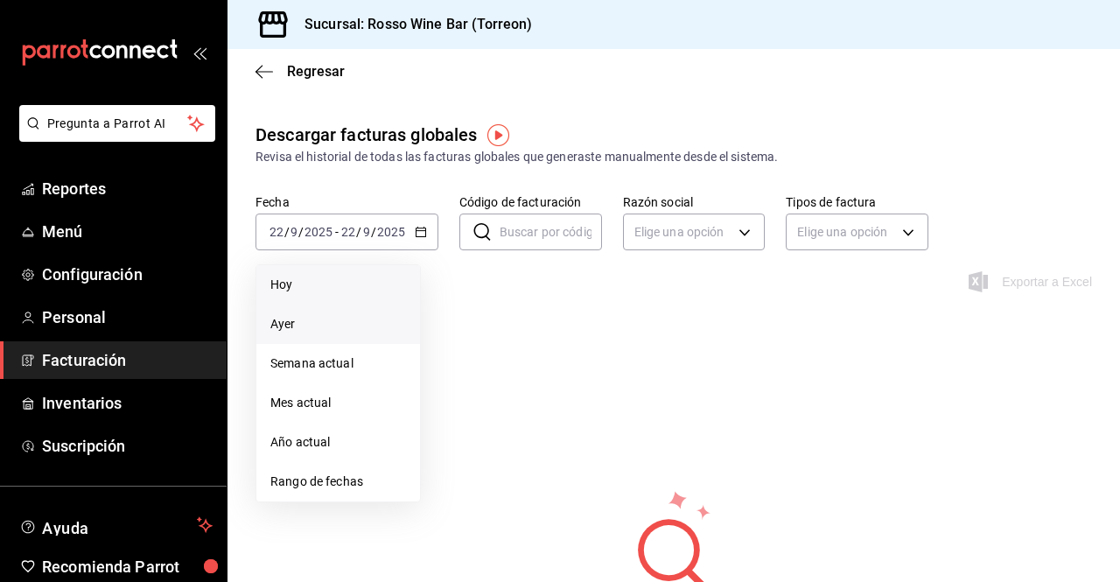
click at [324, 291] on span "Hoy" at bounding box center [338, 285] width 136 height 18
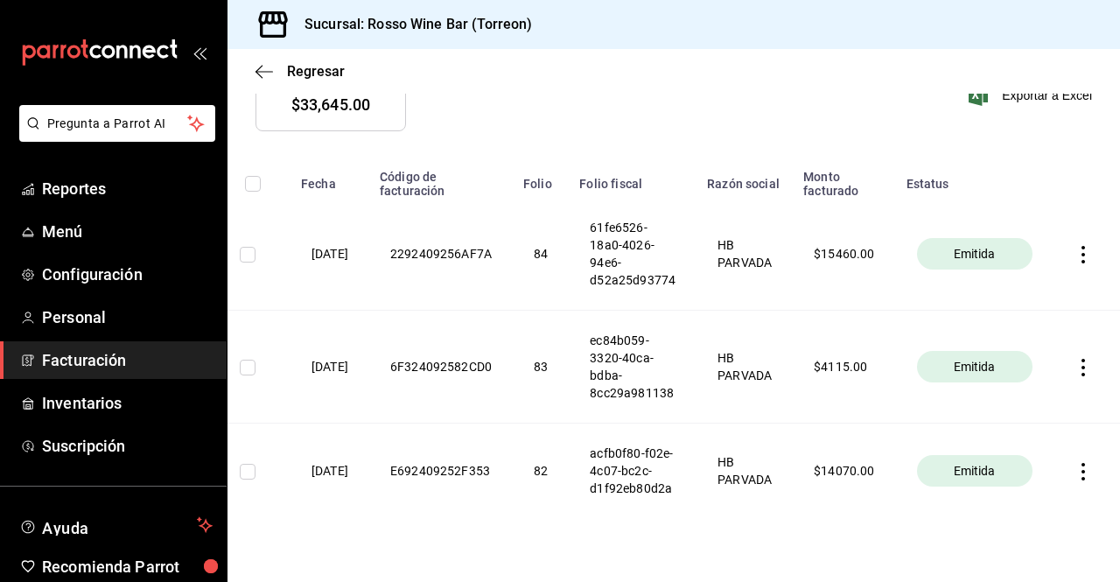
scroll to position [0, 53]
click at [1074, 478] on icon "button" at bounding box center [1082, 471] width 17 height 17
click at [1046, 433] on div "Descargar PDF" at bounding box center [1015, 430] width 84 height 14
click at [1081, 472] on icon "button" at bounding box center [1082, 471] width 3 height 17
click at [1020, 476] on div "Descargar XML" at bounding box center [1015, 475] width 85 height 14
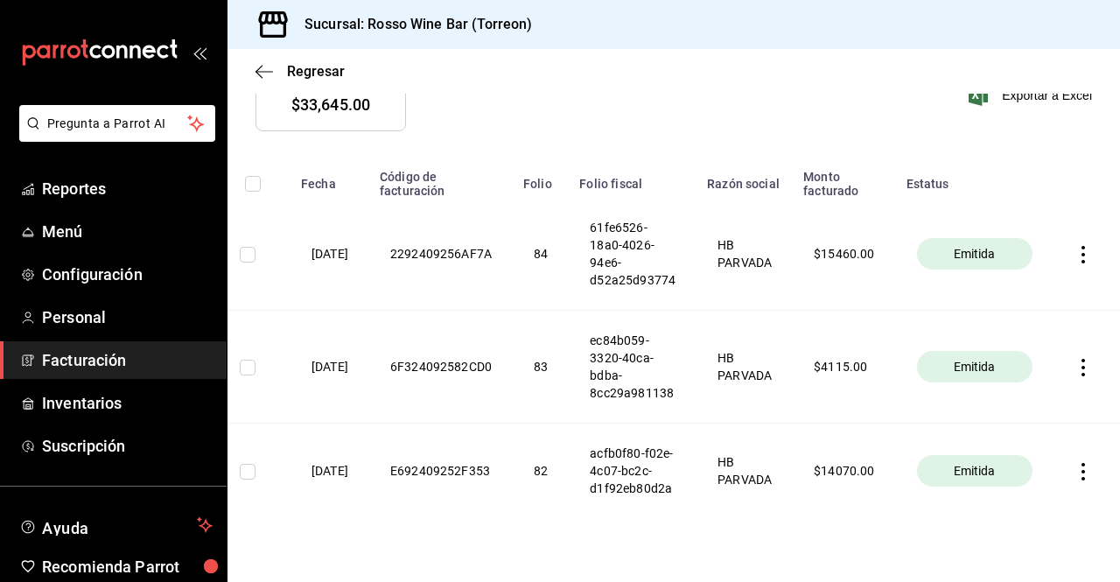
click at [1074, 371] on icon "button" at bounding box center [1082, 367] width 17 height 17
click at [1022, 328] on div "Descargar PDF" at bounding box center [1015, 326] width 84 height 14
click at [1074, 366] on icon "button" at bounding box center [1082, 367] width 17 height 17
click at [1044, 364] on div "Descargar XML" at bounding box center [1015, 371] width 85 height 14
click at [1074, 252] on icon "button" at bounding box center [1082, 254] width 17 height 17
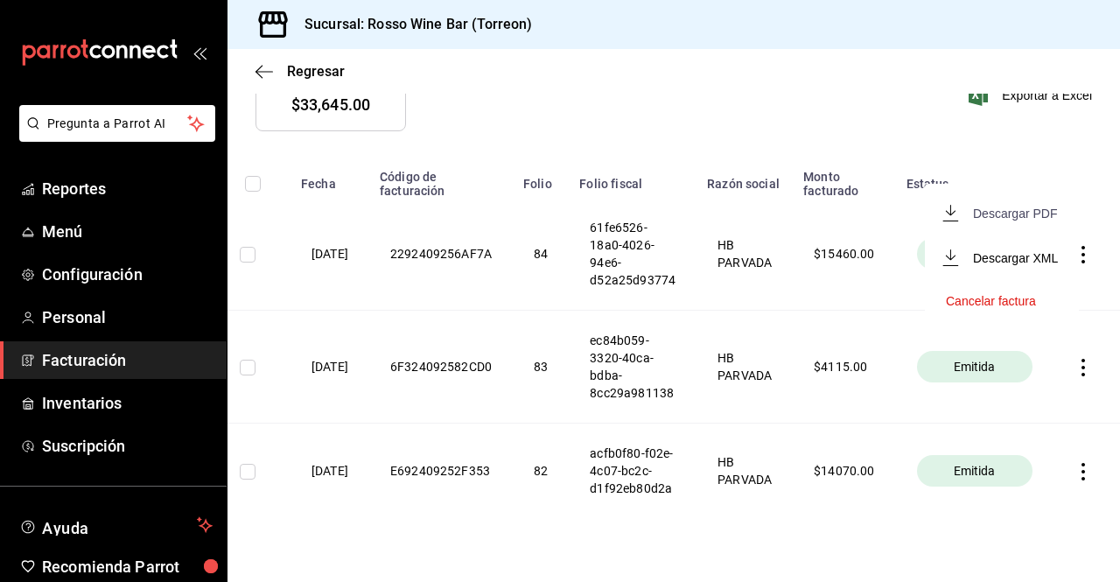
click at [1028, 219] on div "Descargar PDF" at bounding box center [1015, 213] width 84 height 14
click at [1074, 261] on icon "button" at bounding box center [1082, 254] width 17 height 17
click at [1038, 264] on span "Descargar XML" at bounding box center [1002, 257] width 112 height 17
